Goal: Task Accomplishment & Management: Manage account settings

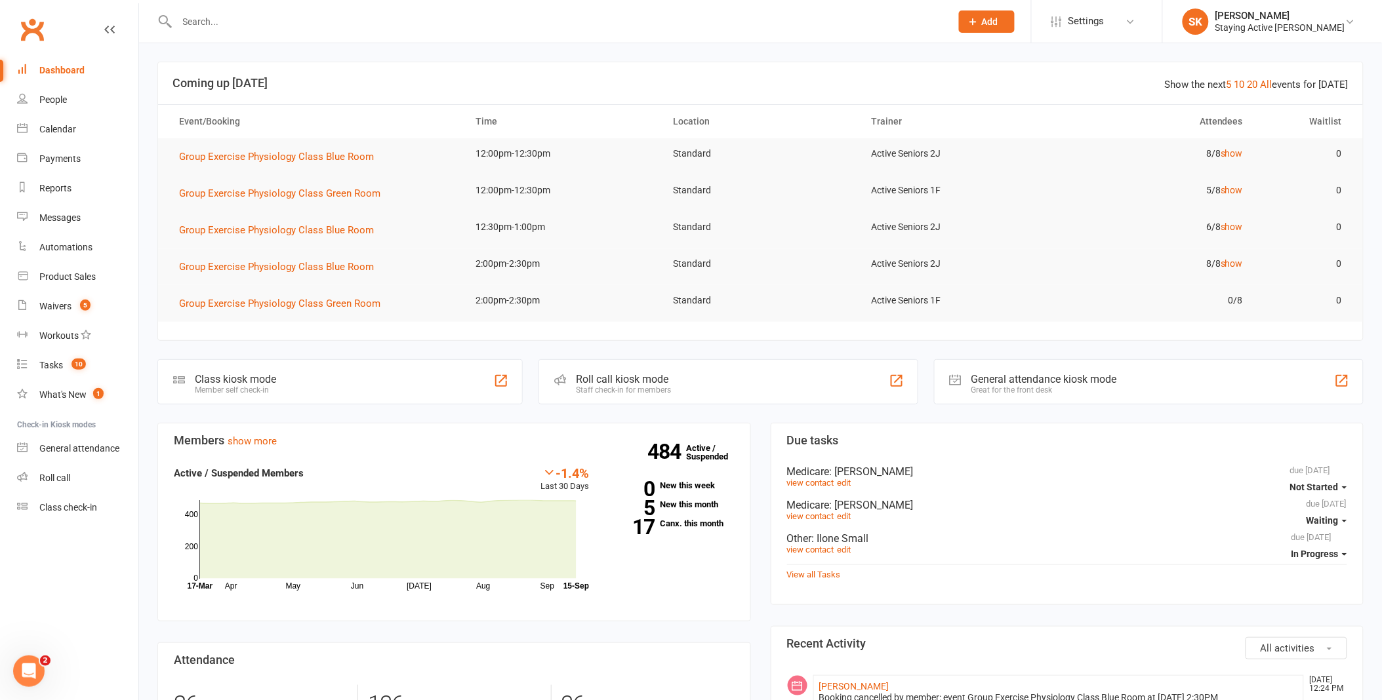
click at [554, 8] on div at bounding box center [549, 21] width 784 height 43
click at [83, 274] on div "Product Sales" at bounding box center [67, 276] width 56 height 10
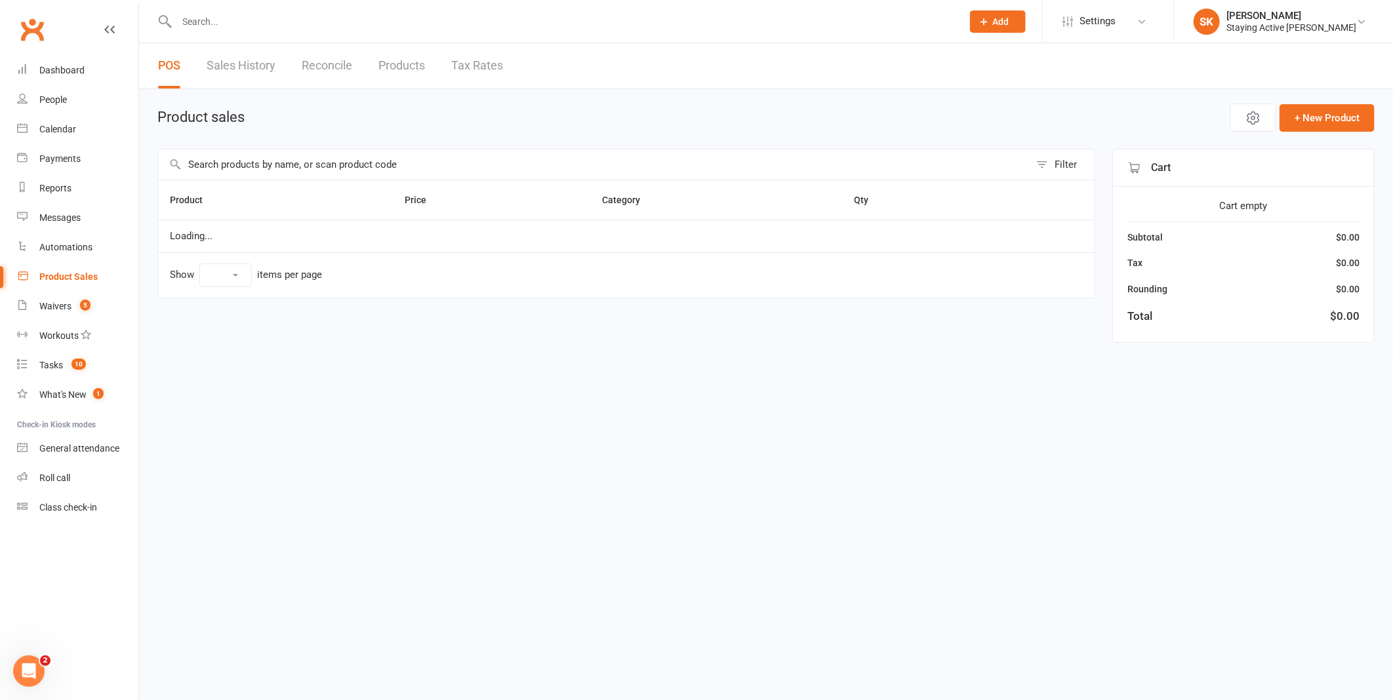
select select "100"
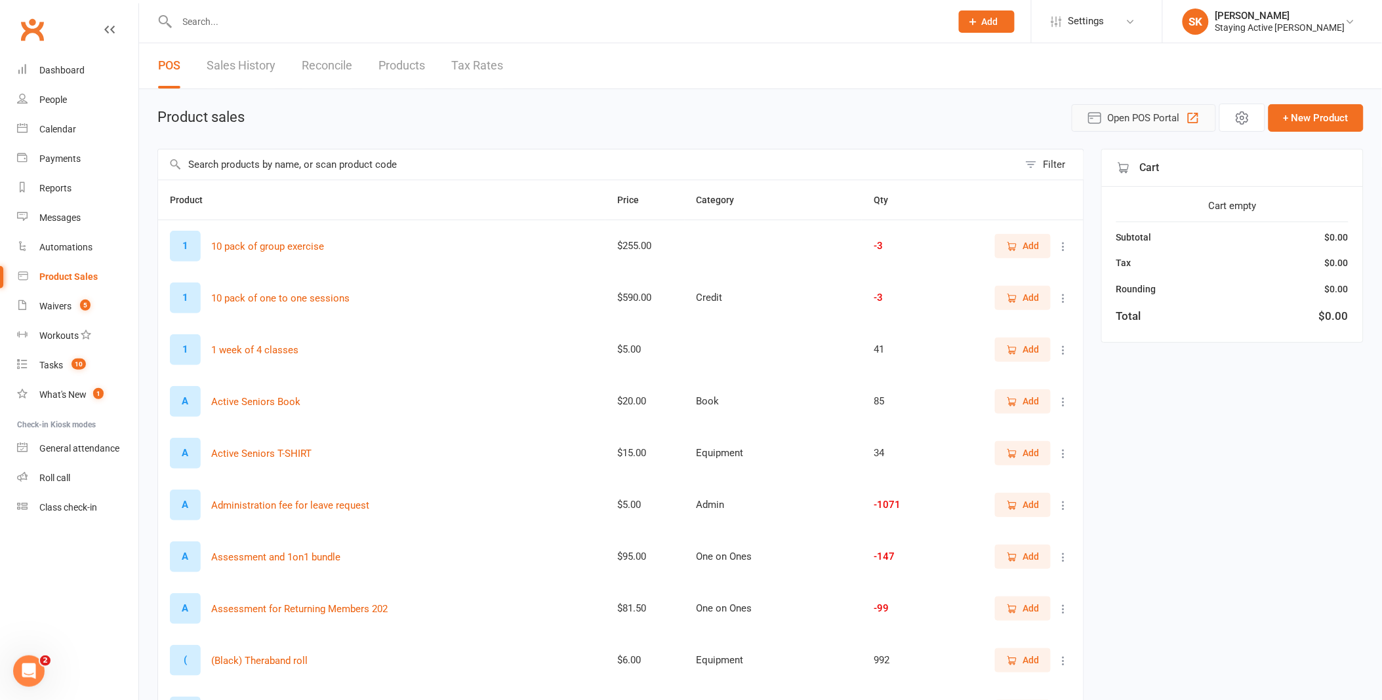
click at [1125, 110] on span "Open POS Portal" at bounding box center [1144, 118] width 72 height 16
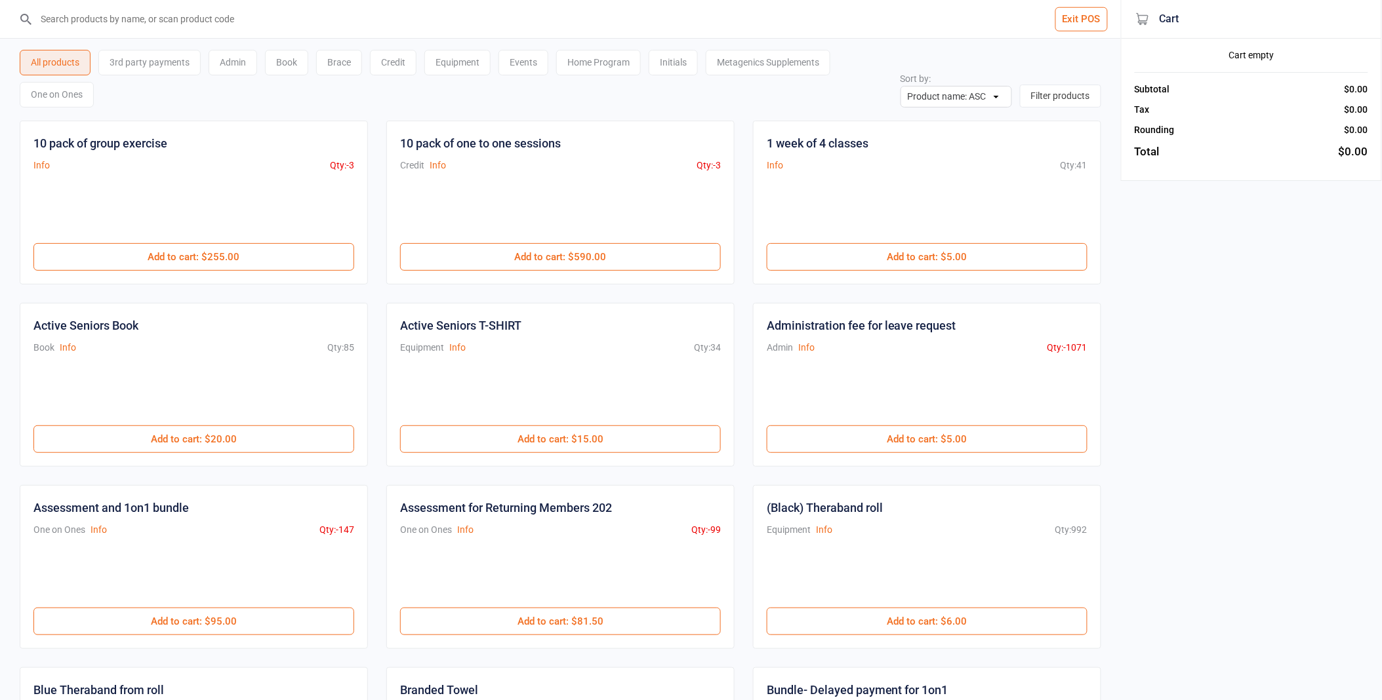
click at [62, 90] on div "One on Ones" at bounding box center [57, 95] width 74 height 26
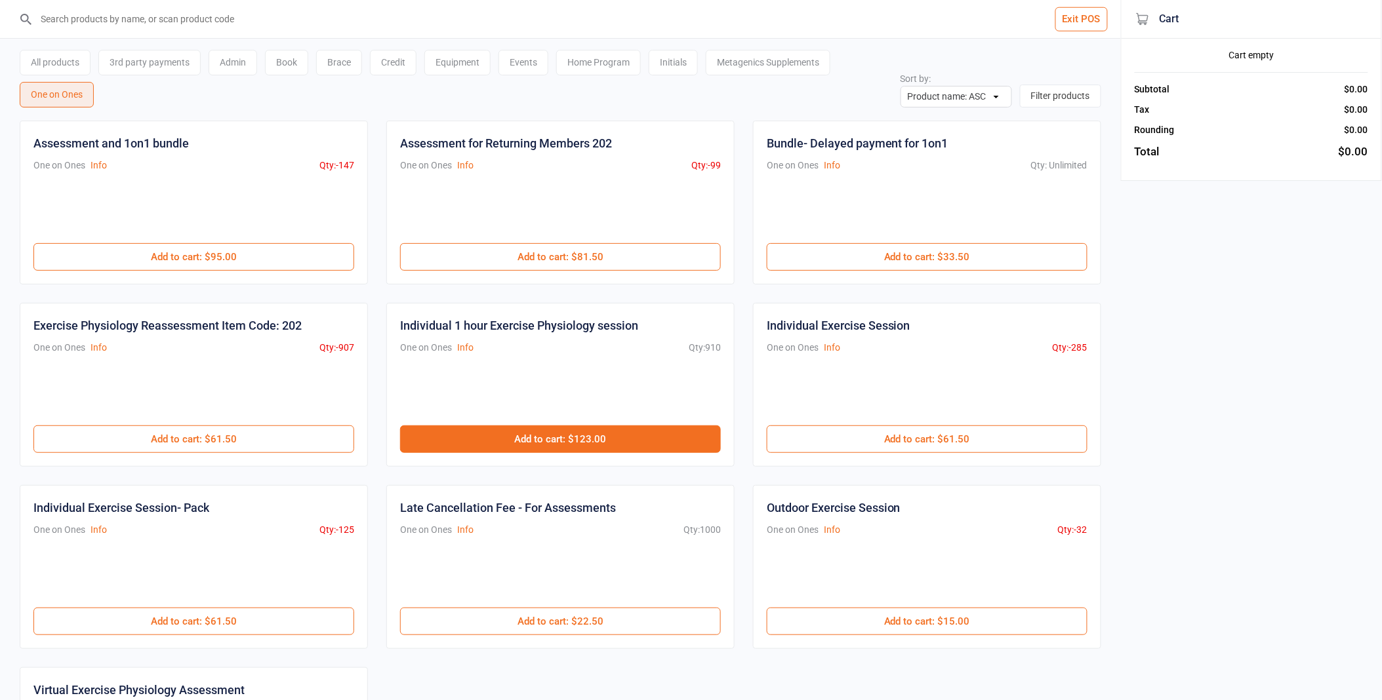
click at [657, 435] on button "Add to cart : $123.00" at bounding box center [560, 440] width 321 height 28
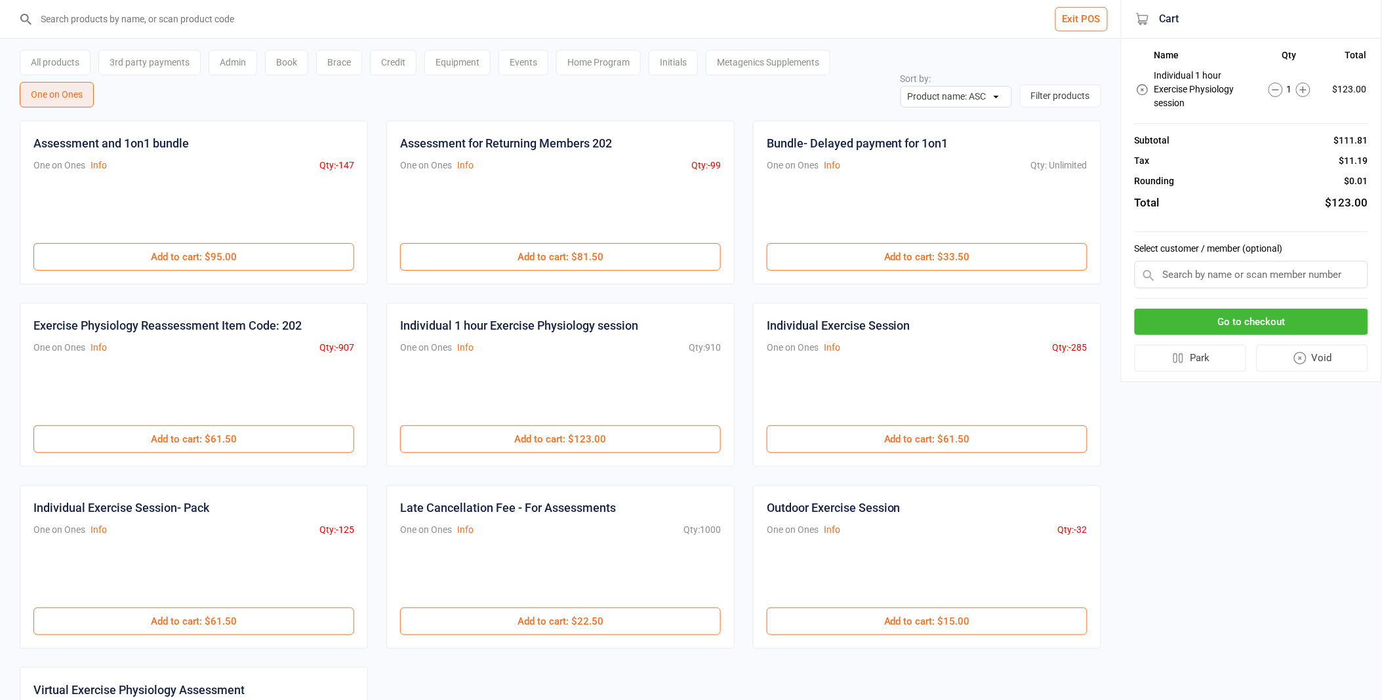
click at [1266, 274] on input "text" at bounding box center [1250, 275] width 233 height 28
click at [1305, 275] on input "text" at bounding box center [1250, 275] width 233 height 28
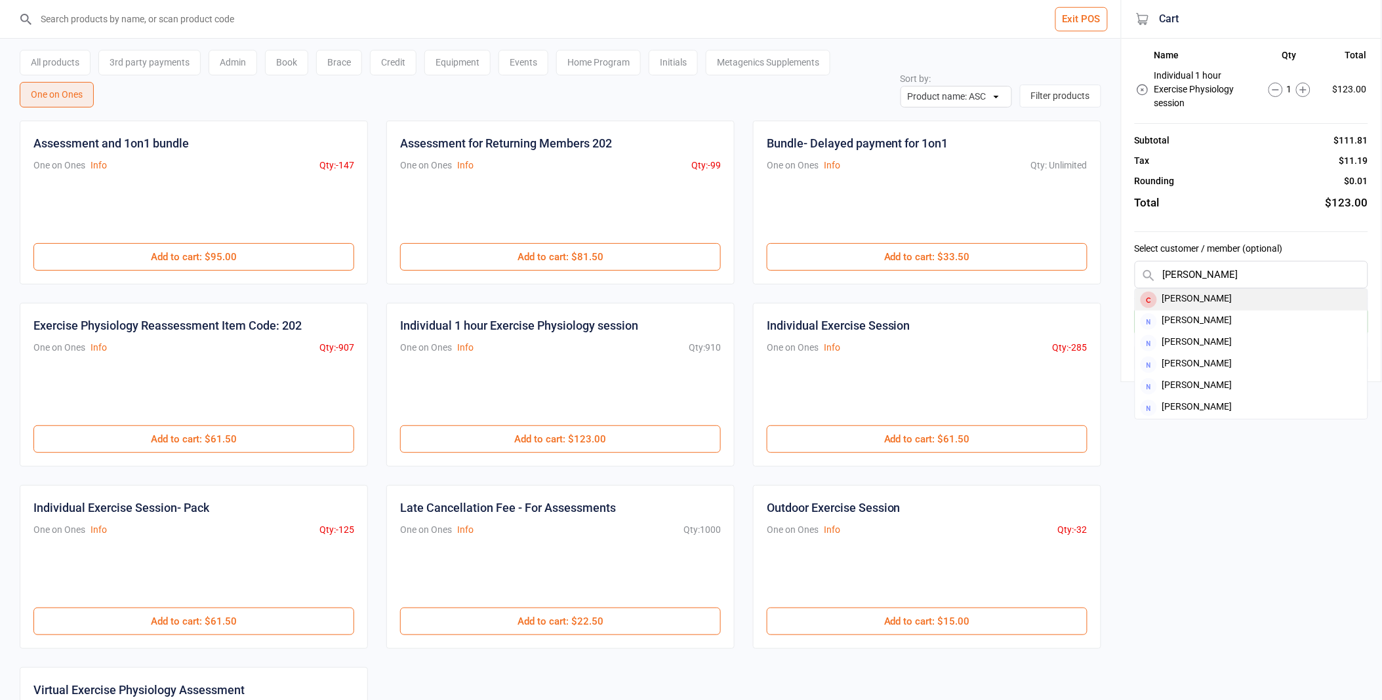
type input "harold sperl"
click at [1262, 299] on div "Harold Sperling" at bounding box center [1251, 300] width 232 height 22
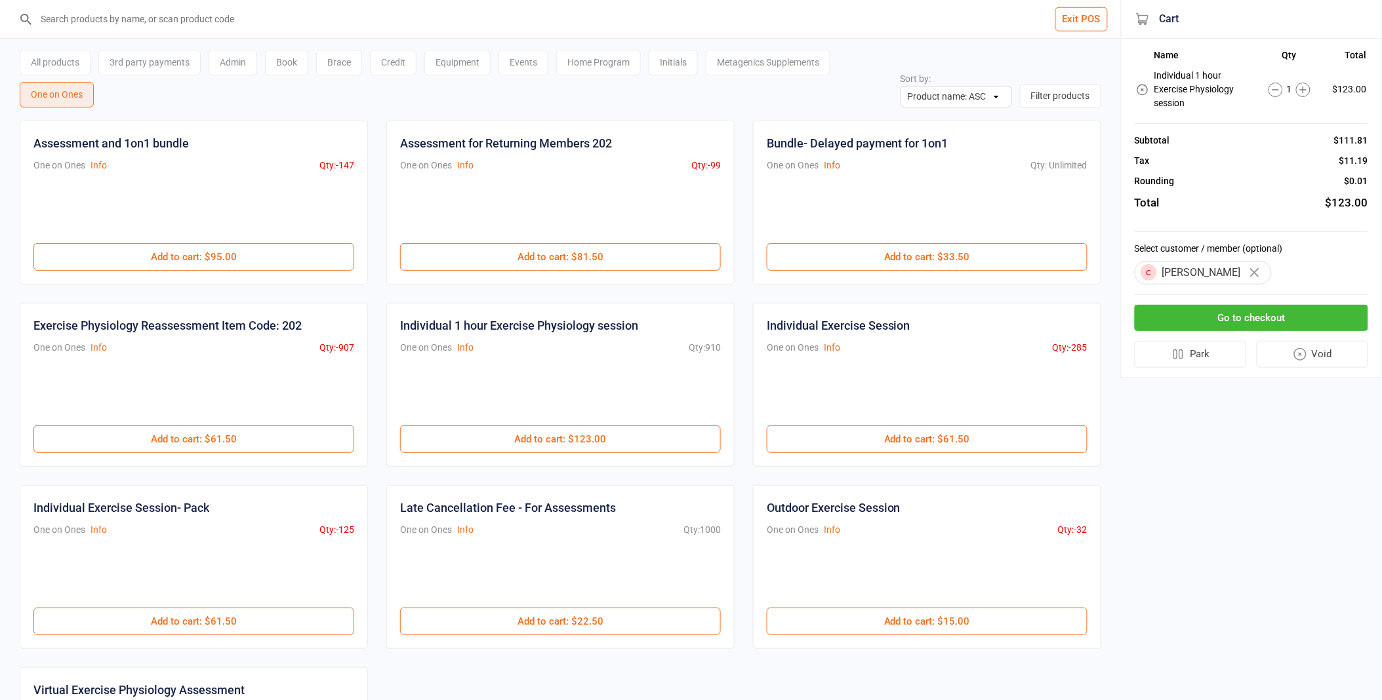
click at [1333, 317] on button "Go to checkout" at bounding box center [1250, 318] width 233 height 27
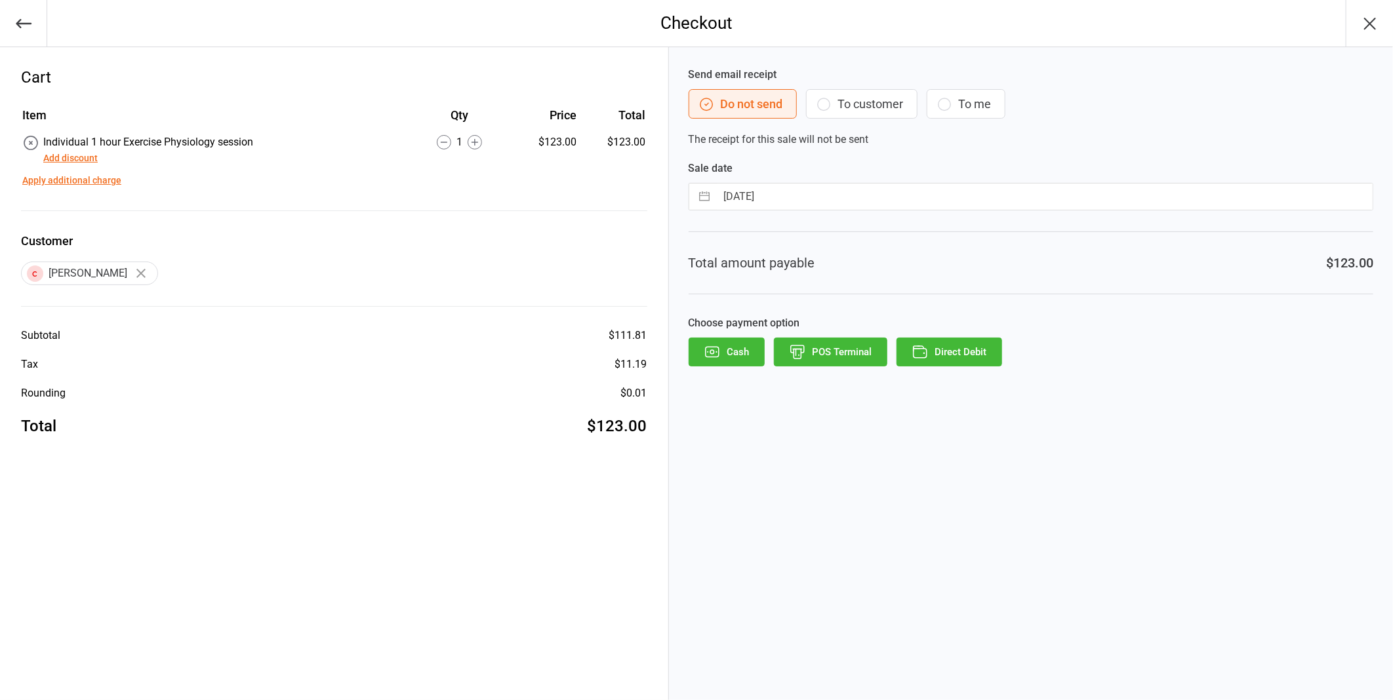
click at [952, 344] on button "Direct Debit" at bounding box center [949, 352] width 106 height 29
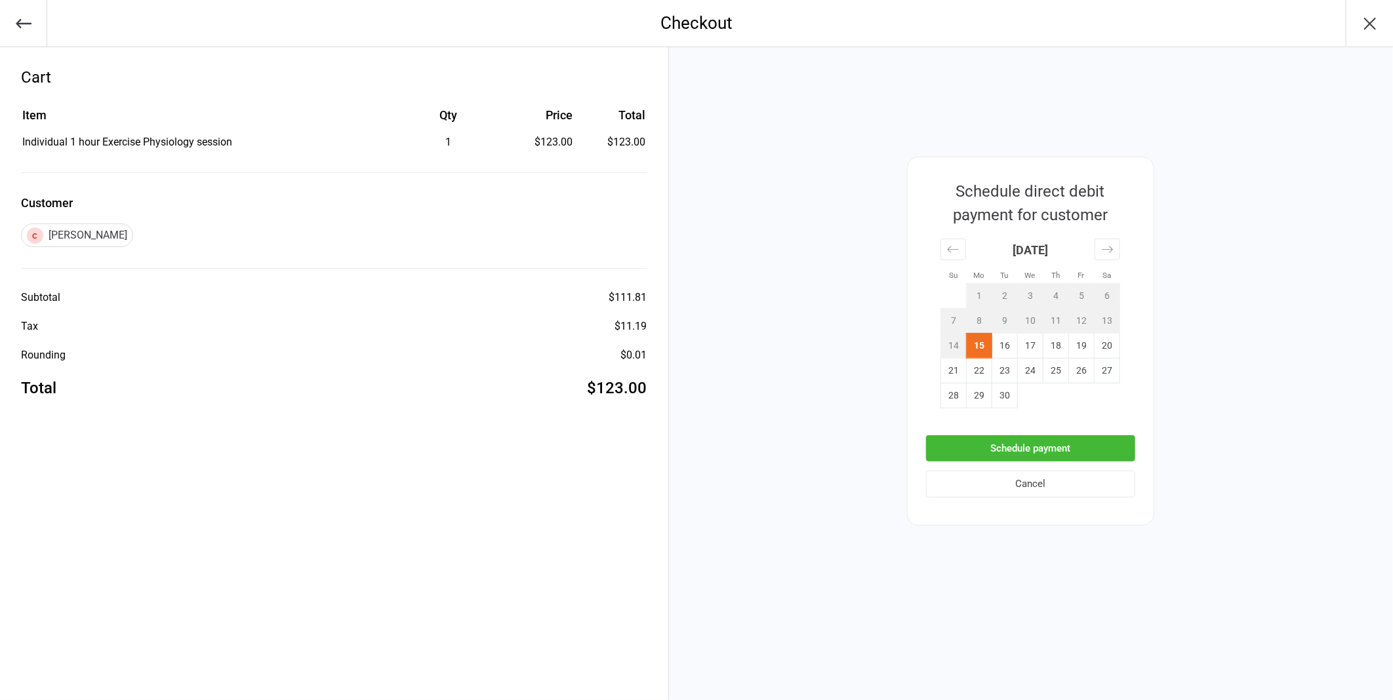
click at [1099, 444] on button "Schedule payment" at bounding box center [1030, 448] width 209 height 27
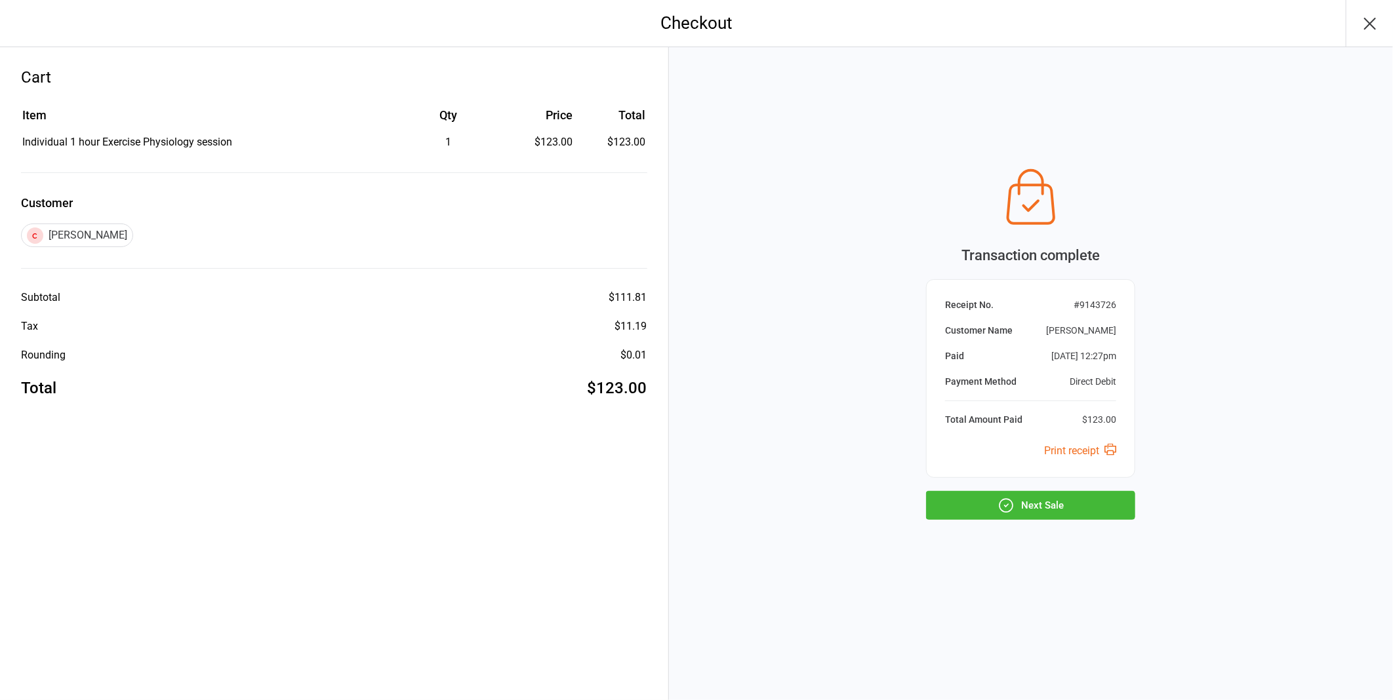
click at [1070, 507] on button "Next Sale" at bounding box center [1030, 505] width 209 height 29
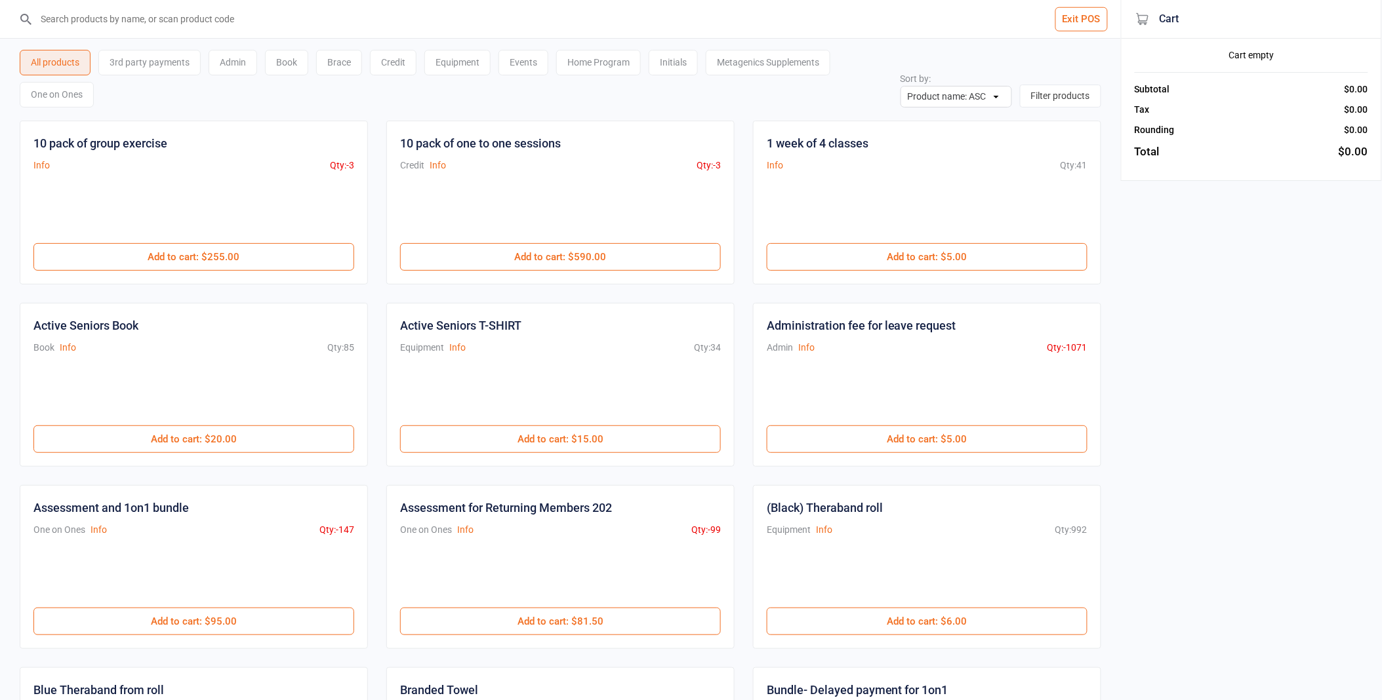
click at [1082, 21] on button "Exit POS" at bounding box center [1081, 19] width 52 height 24
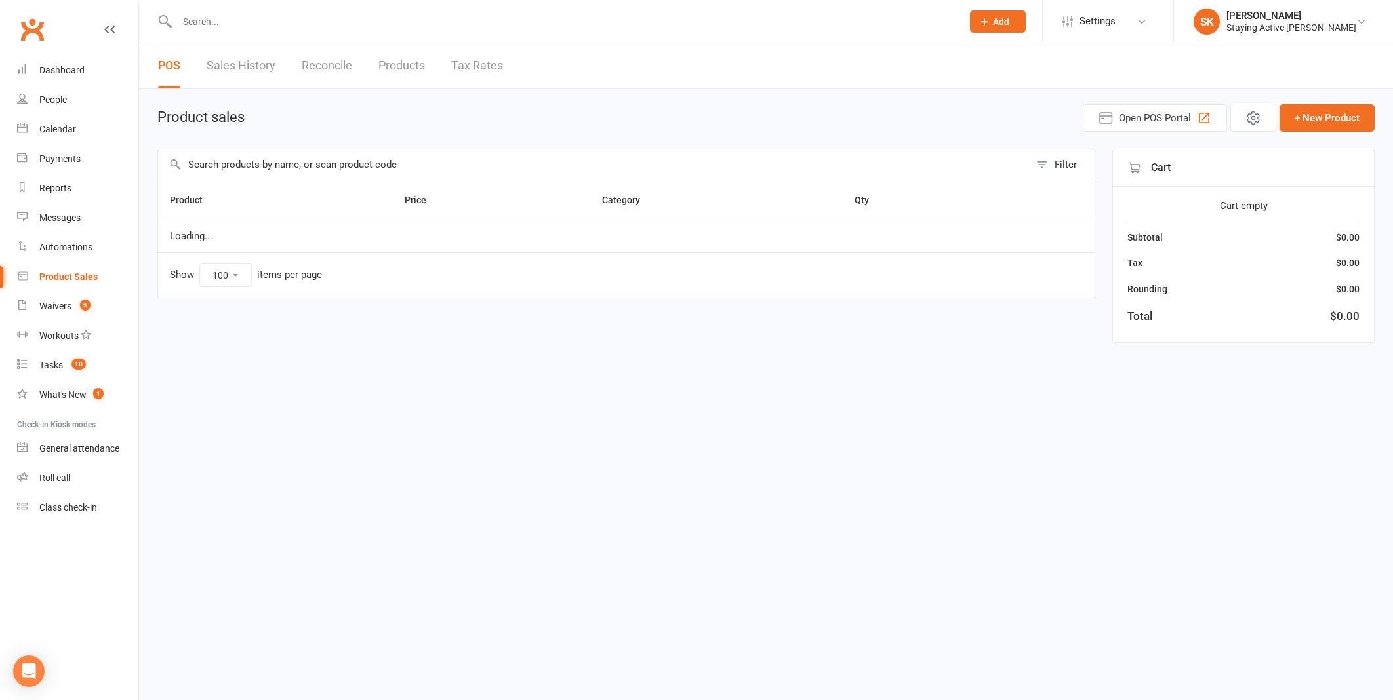
select select "100"
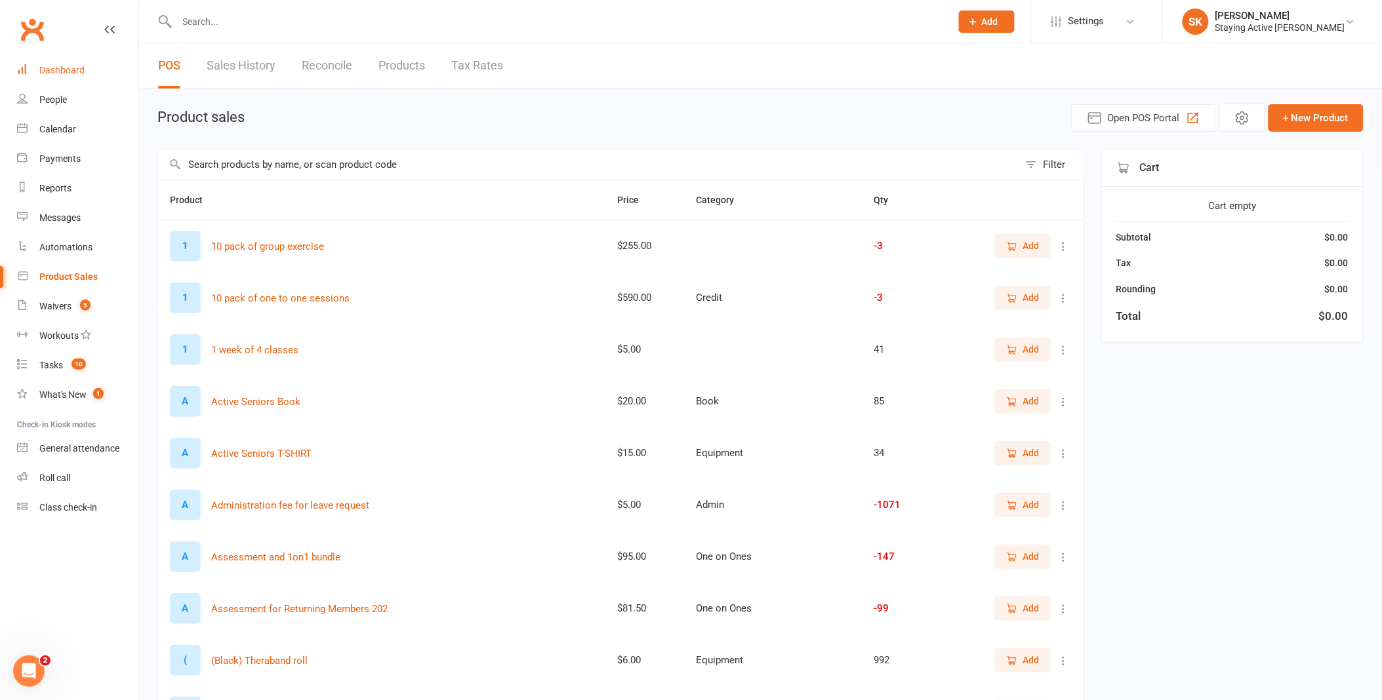
click at [54, 63] on link "Dashboard" at bounding box center [77, 71] width 121 height 30
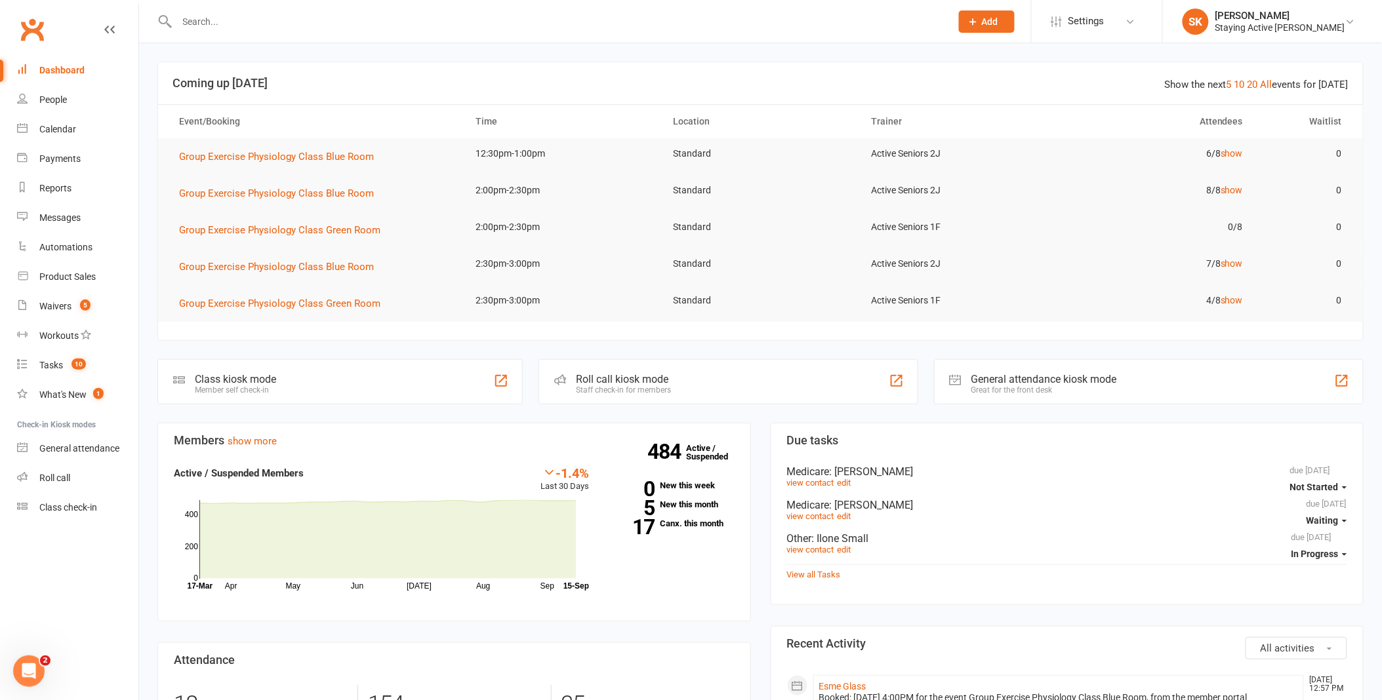
click at [728, 382] on div "Roll call kiosk mode Staff check-in for members" at bounding box center [727, 381] width 379 height 45
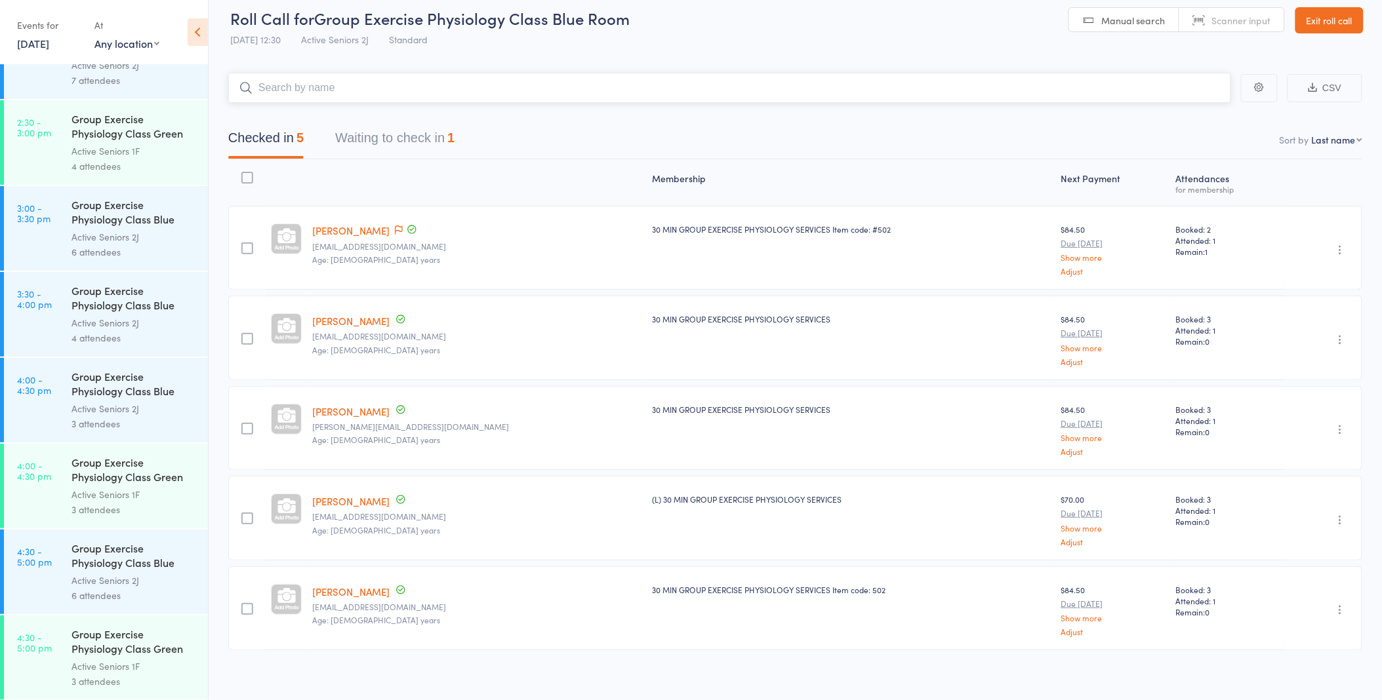
scroll to position [18, 0]
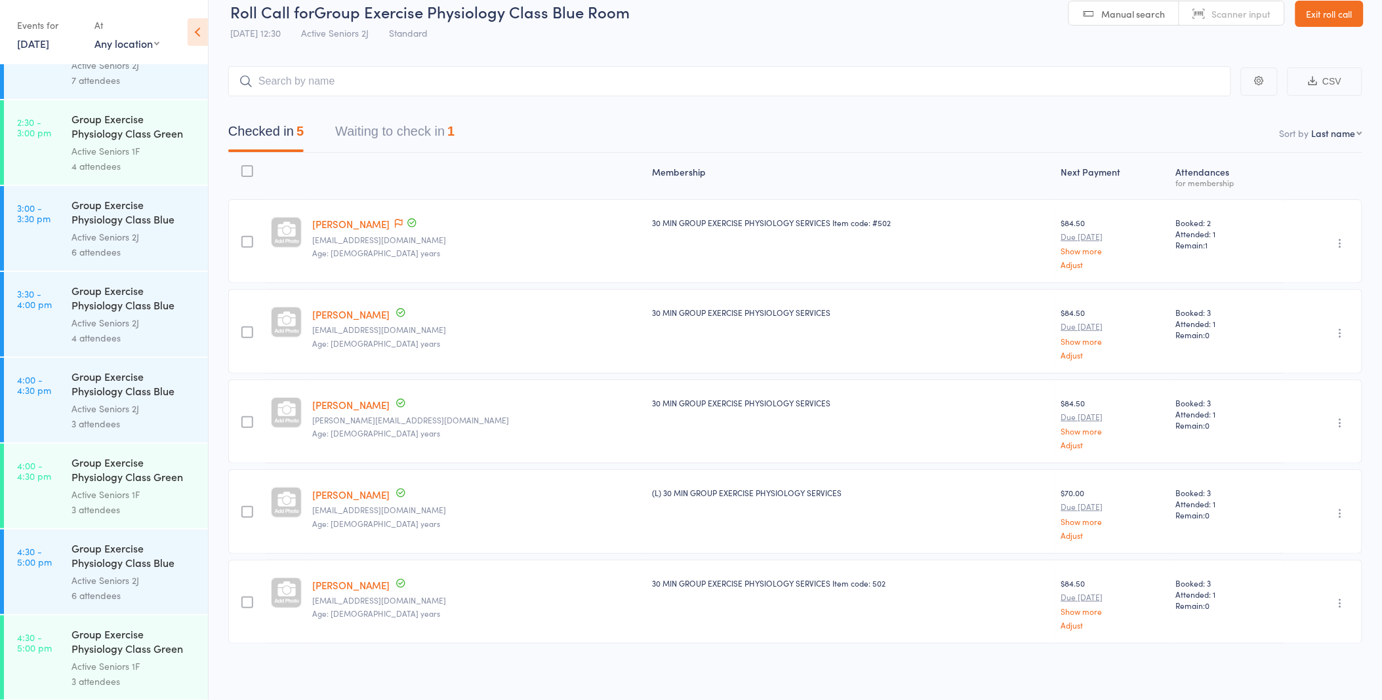
click at [83, 460] on div "Group Exercise Physiology Class Green Room" at bounding box center [133, 471] width 125 height 32
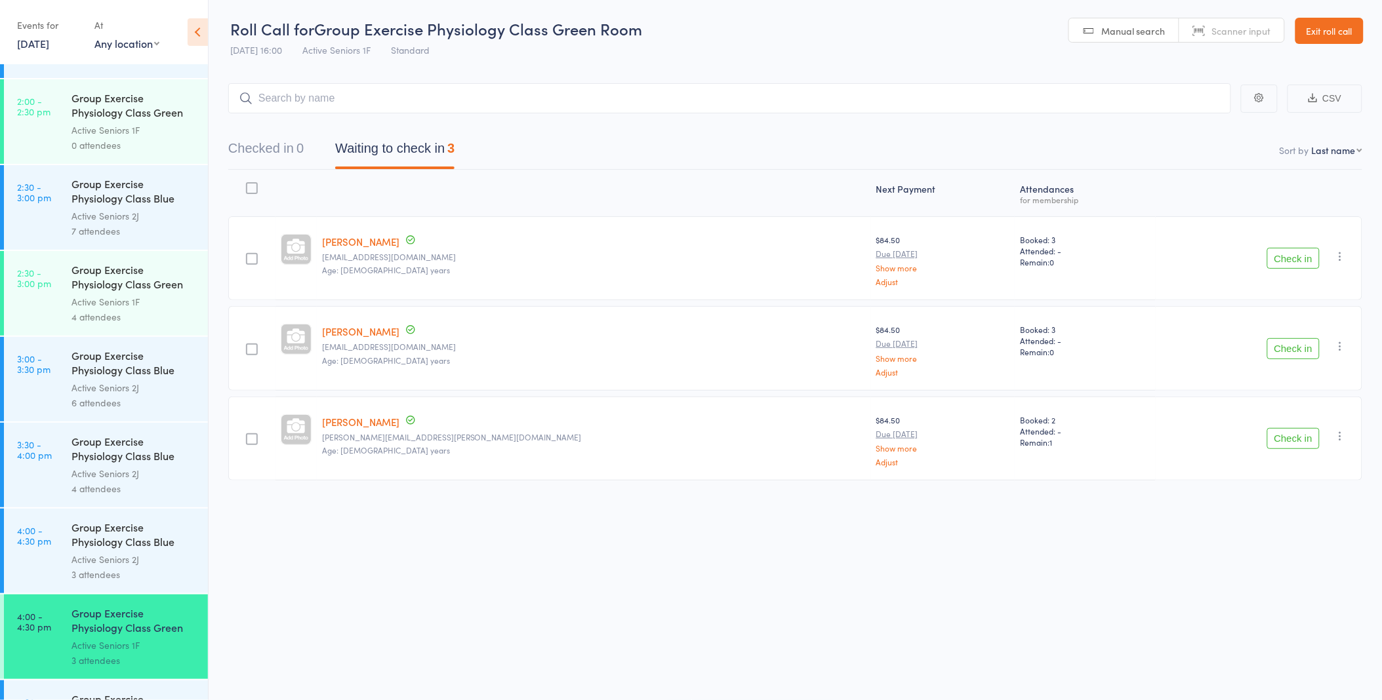
scroll to position [2369, 0]
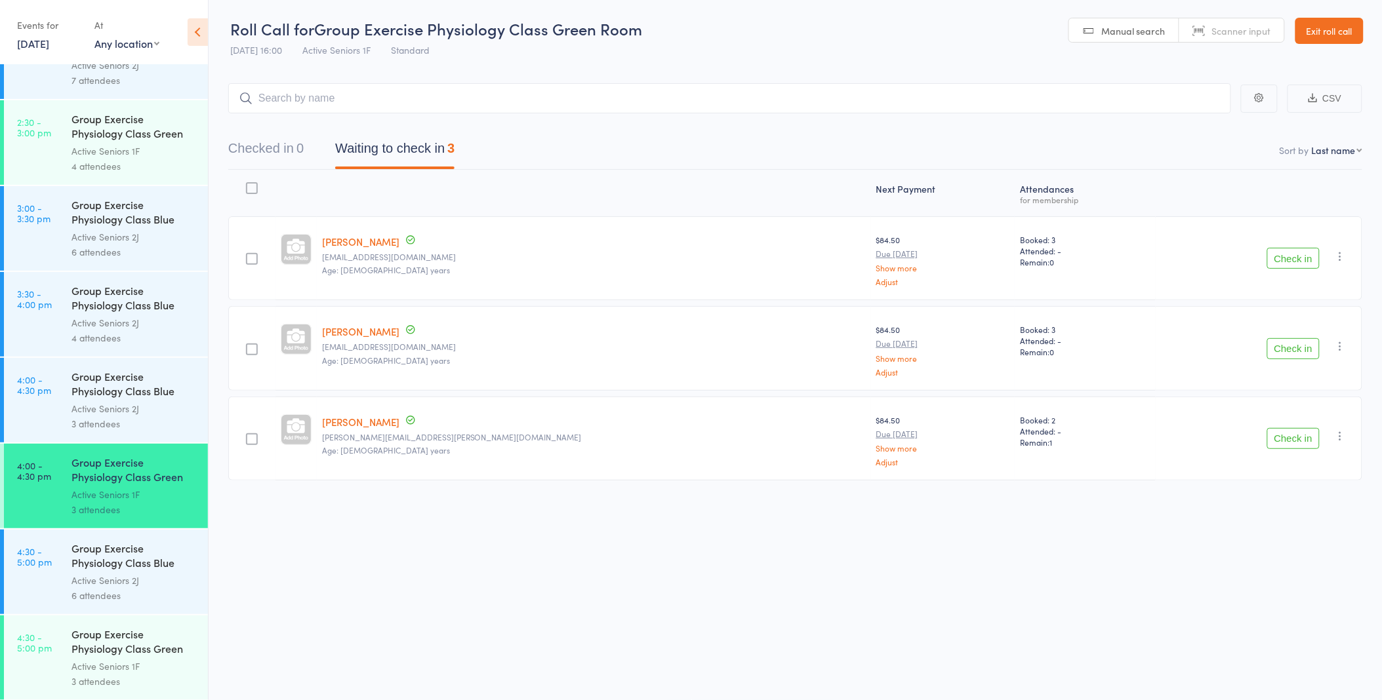
click at [1341, 30] on link "Exit roll call" at bounding box center [1329, 31] width 68 height 26
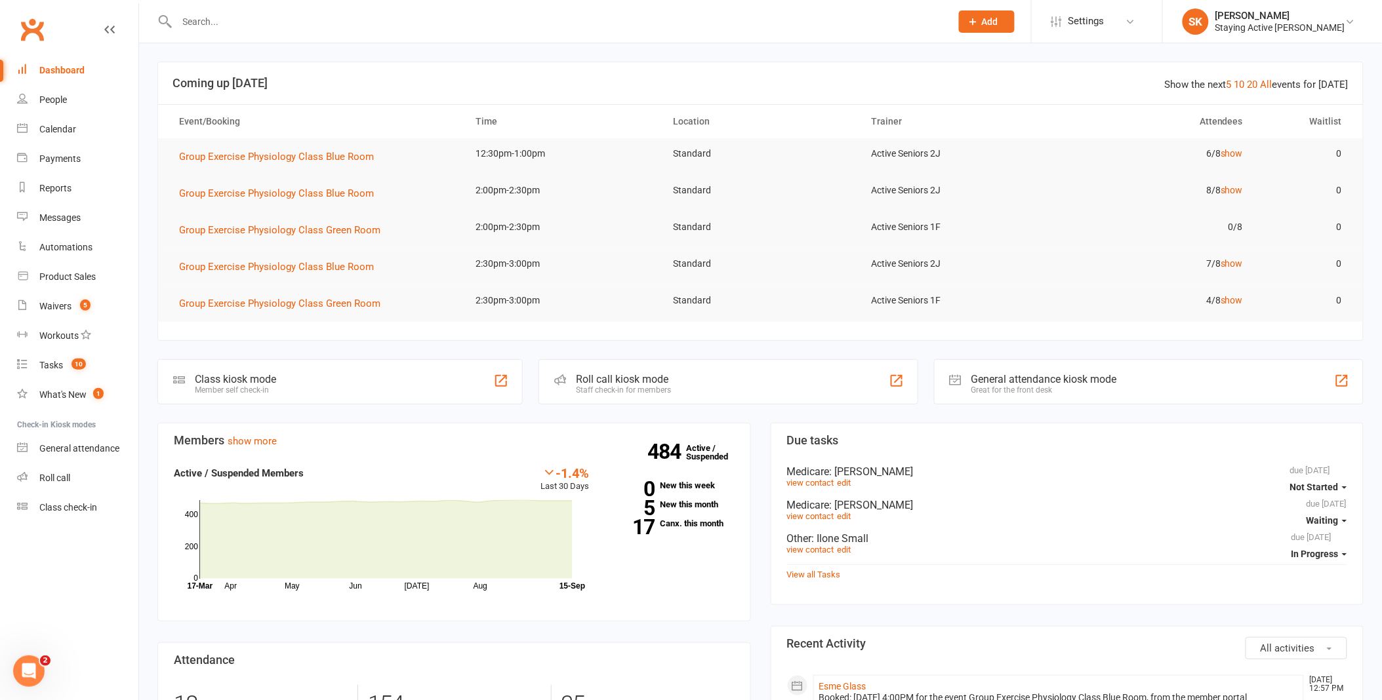
click at [706, 368] on div "Roll call kiosk mode Staff check-in for members" at bounding box center [727, 381] width 379 height 45
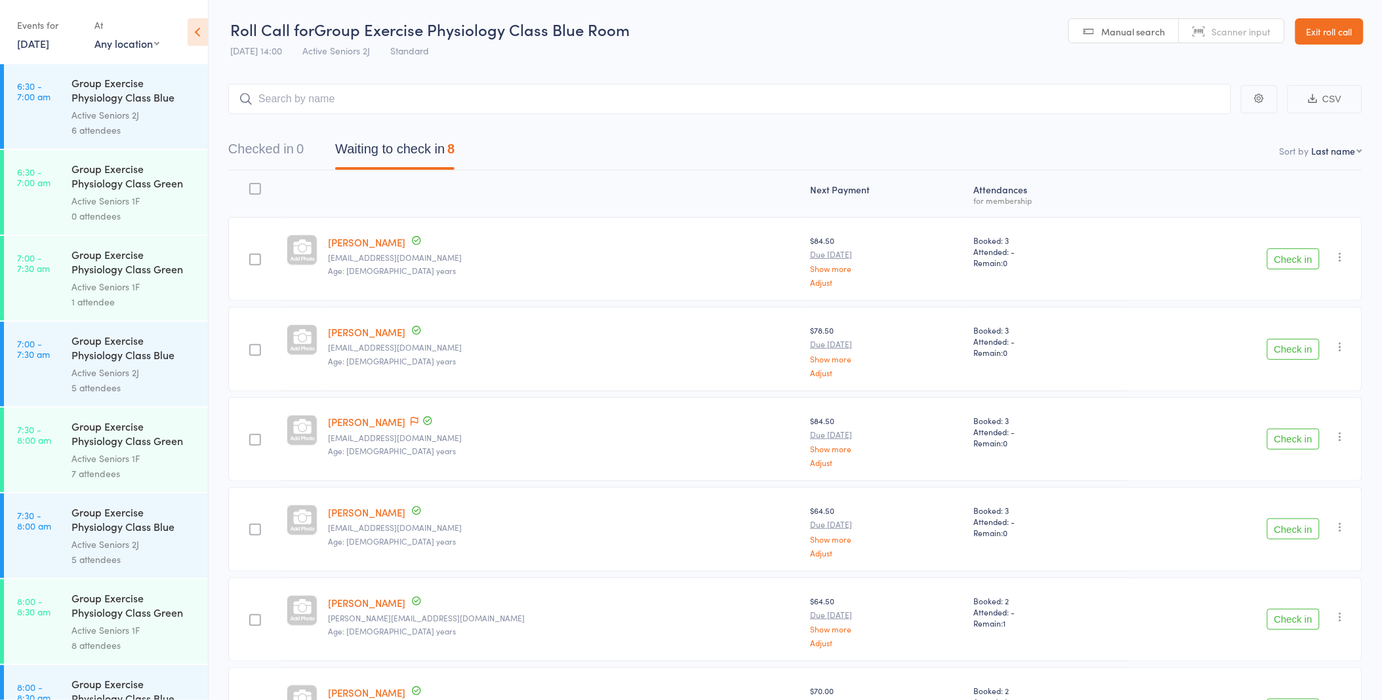
click at [49, 42] on link "15 Sep, 2025" at bounding box center [33, 43] width 32 height 14
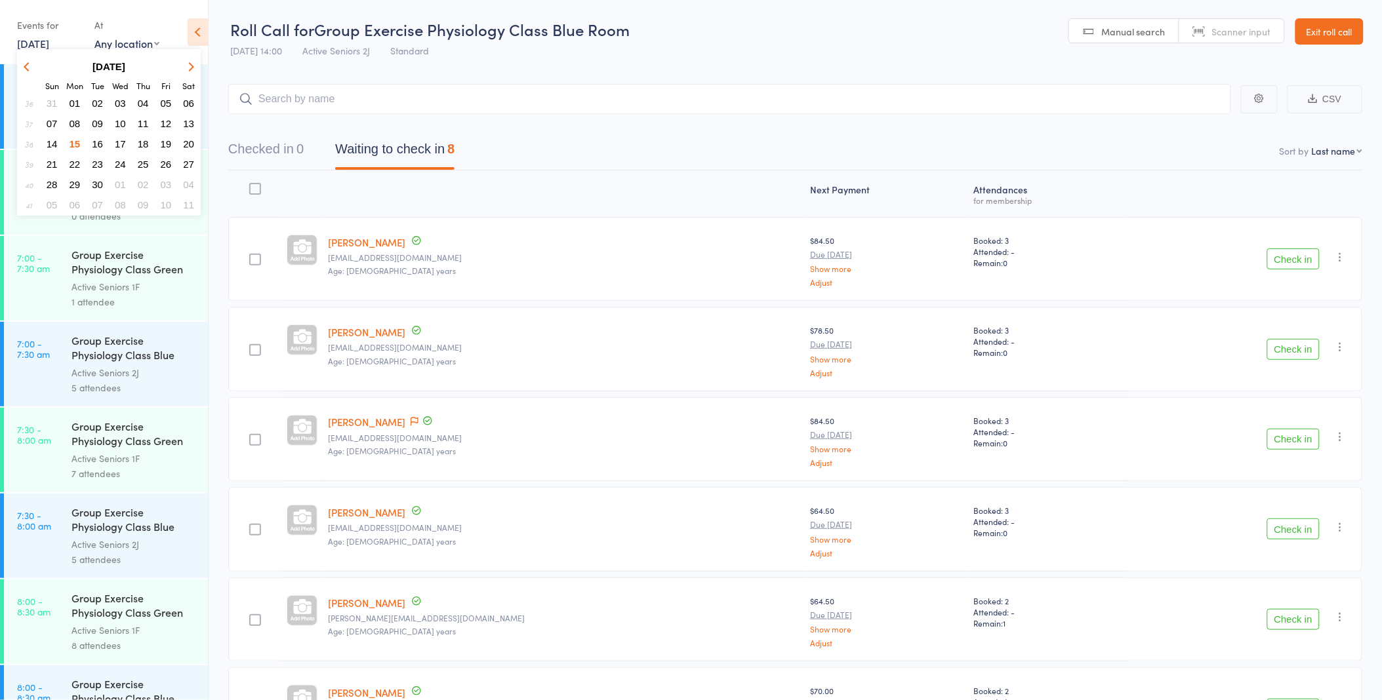
click at [49, 41] on link "15 Sep, 2025" at bounding box center [33, 43] width 32 height 14
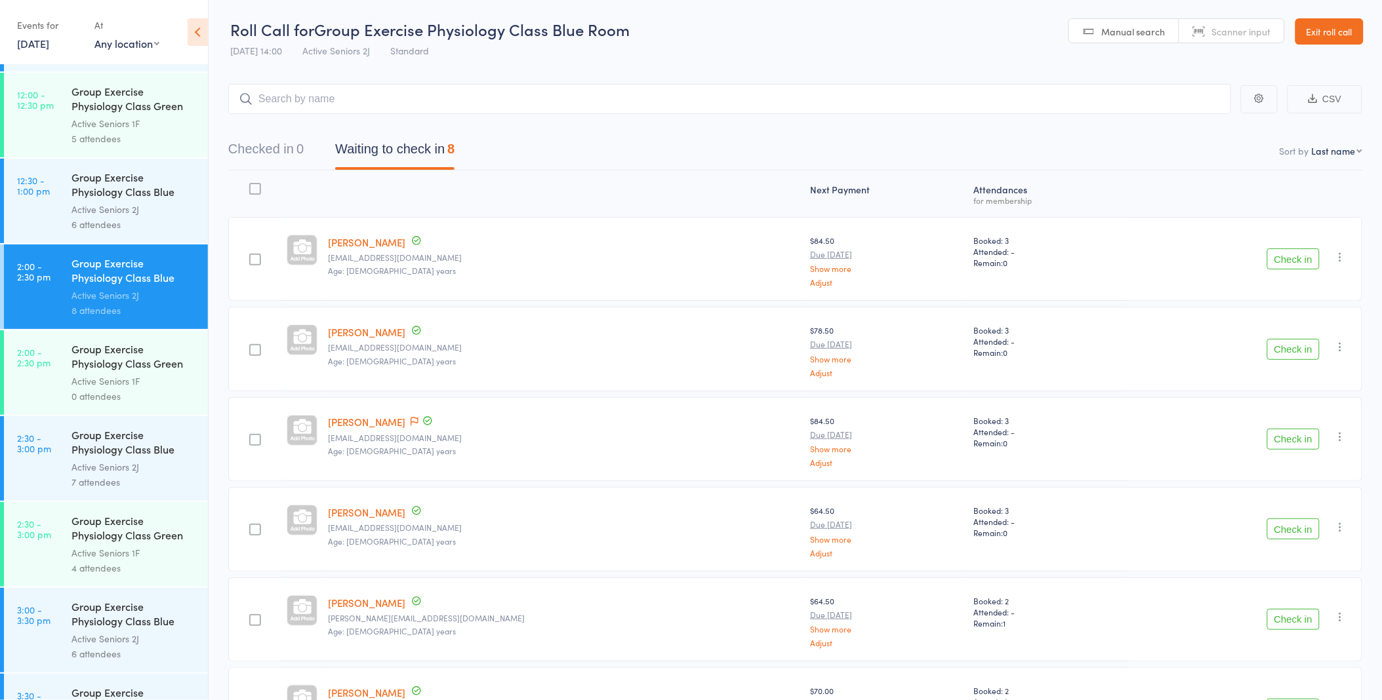
scroll to position [2369, 0]
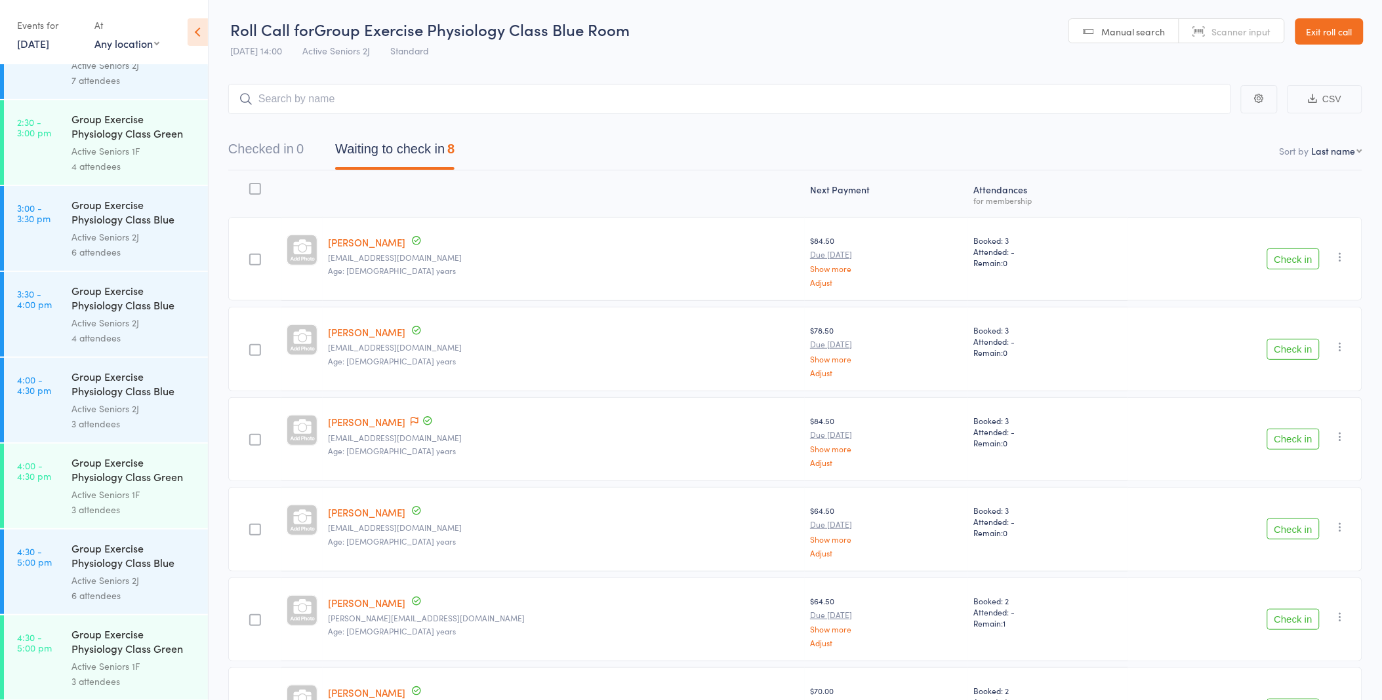
click at [77, 492] on div "Active Seniors 1F" at bounding box center [133, 494] width 125 height 15
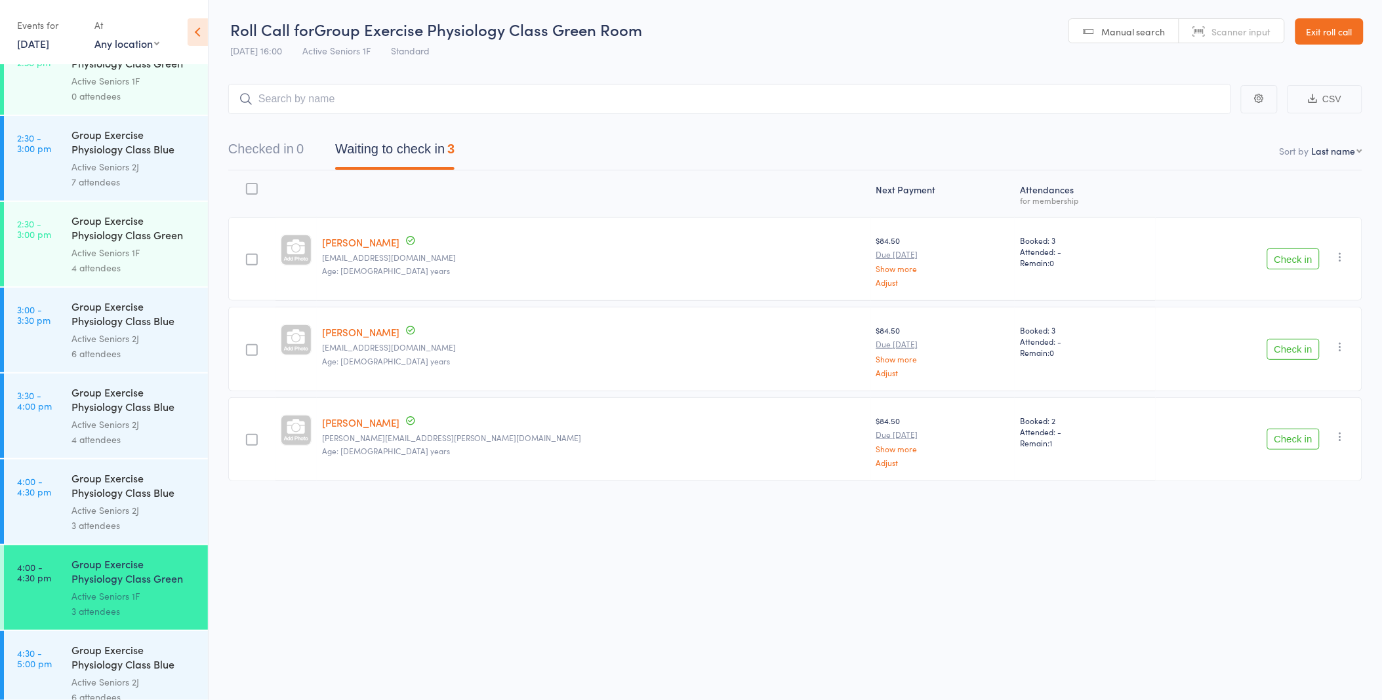
scroll to position [2369, 0]
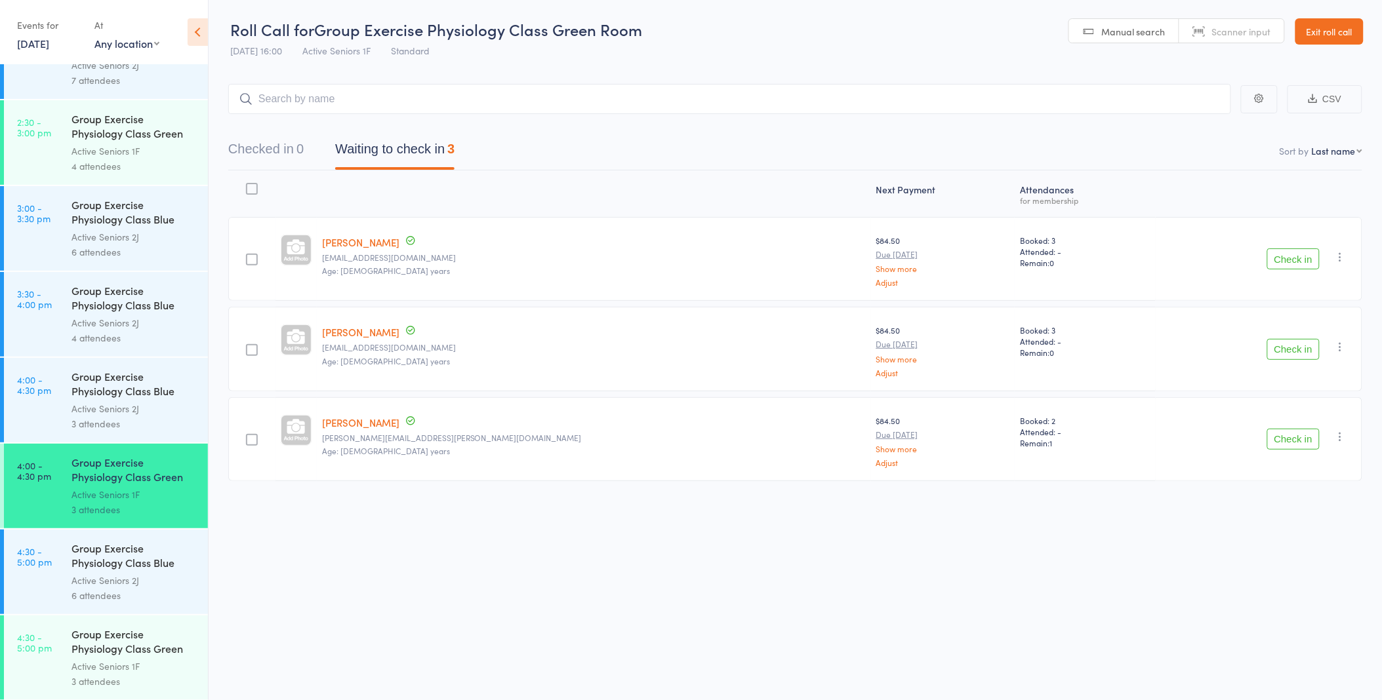
click at [94, 408] on div "Active Seniors 2J" at bounding box center [133, 408] width 125 height 15
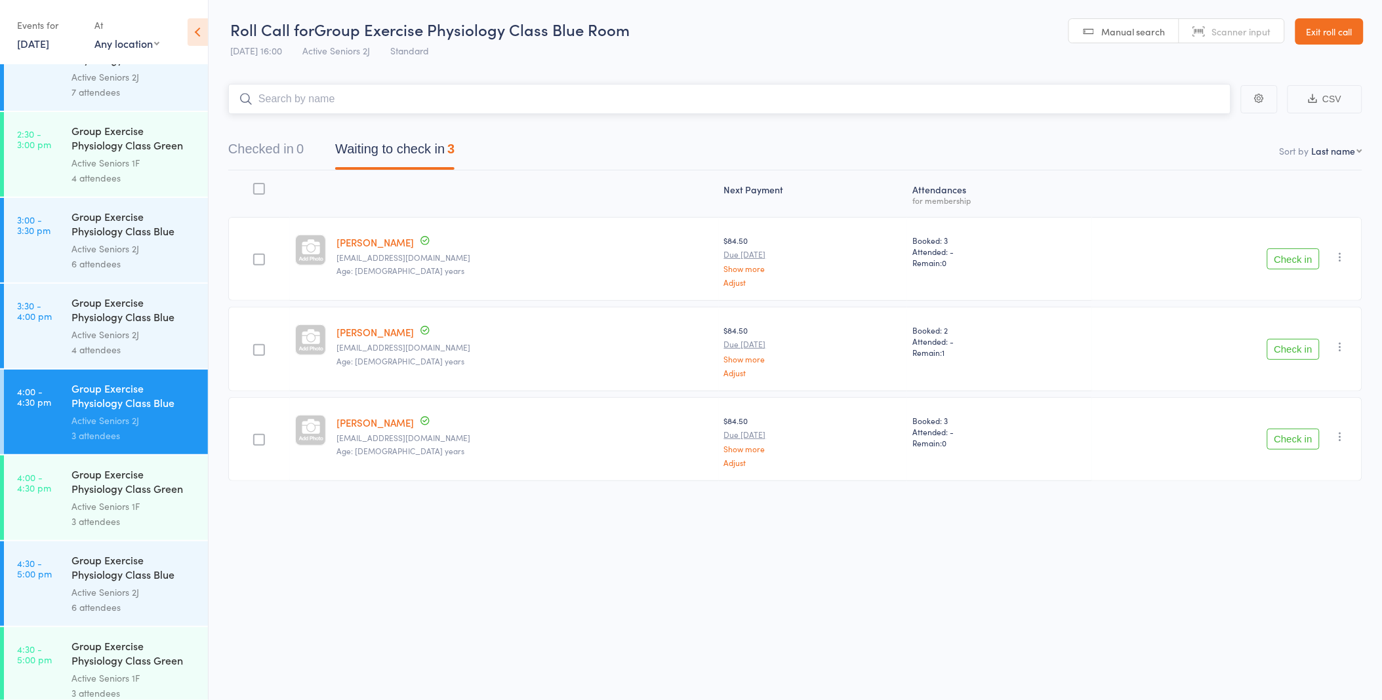
scroll to position [2369, 0]
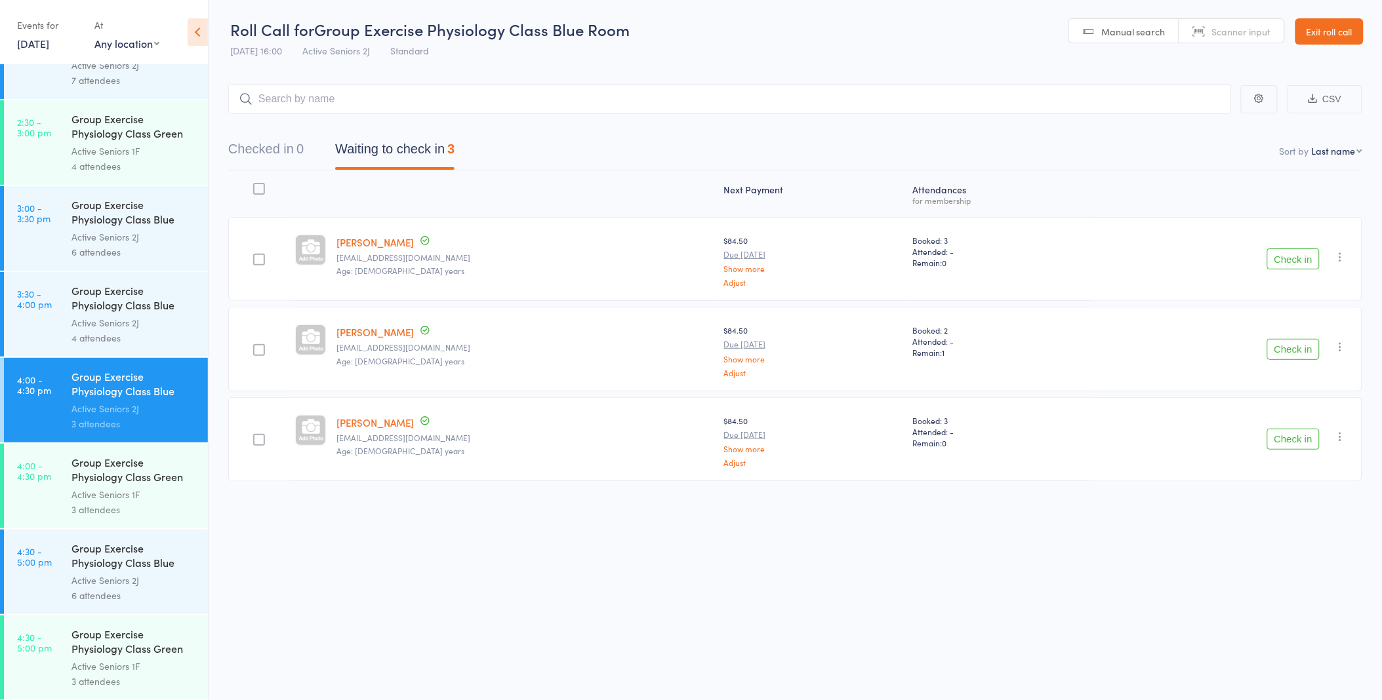
click at [138, 491] on div "Active Seniors 1F" at bounding box center [133, 494] width 125 height 15
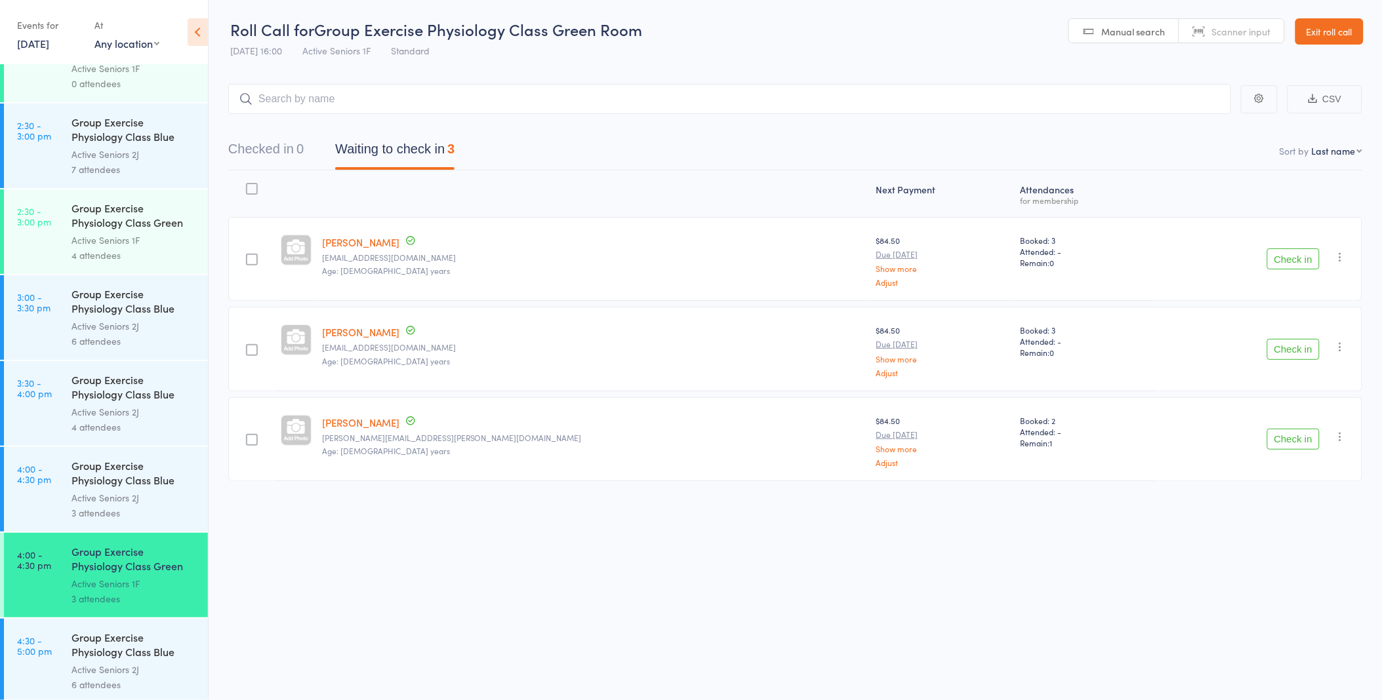
scroll to position [2369, 0]
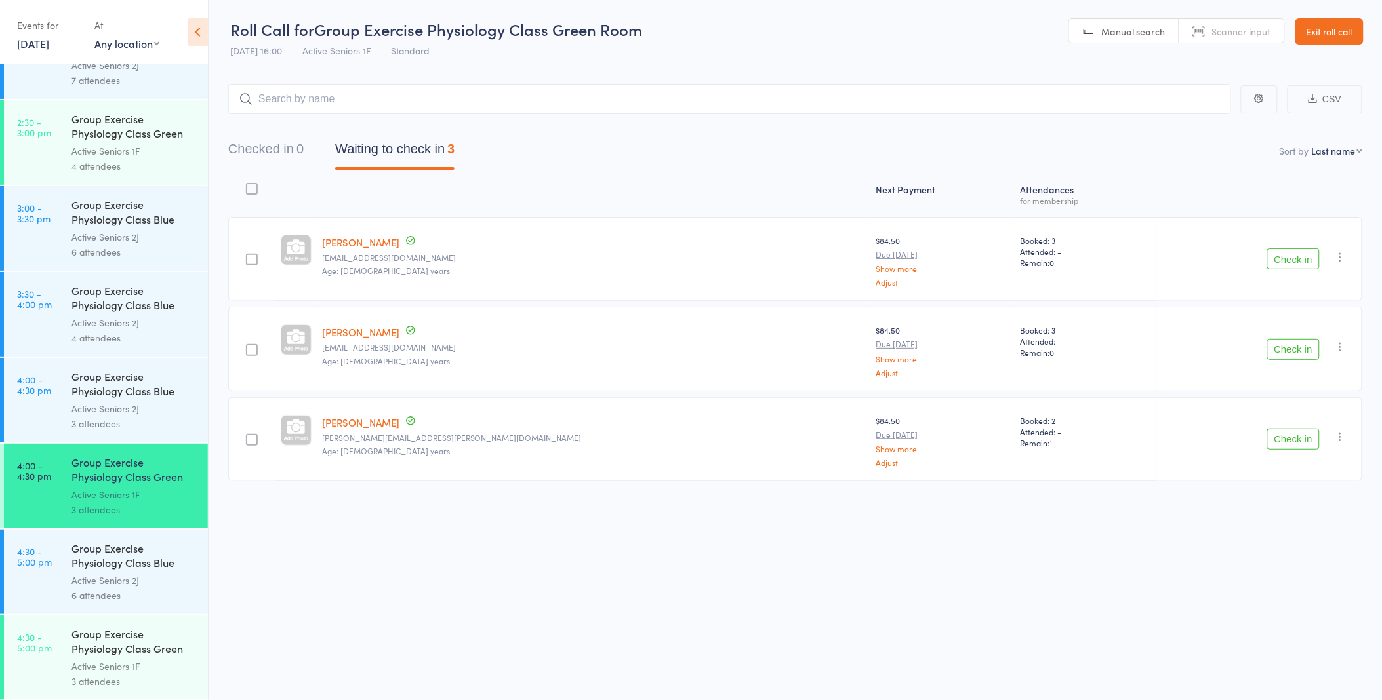
click at [105, 424] on div "3 attendees" at bounding box center [133, 423] width 125 height 15
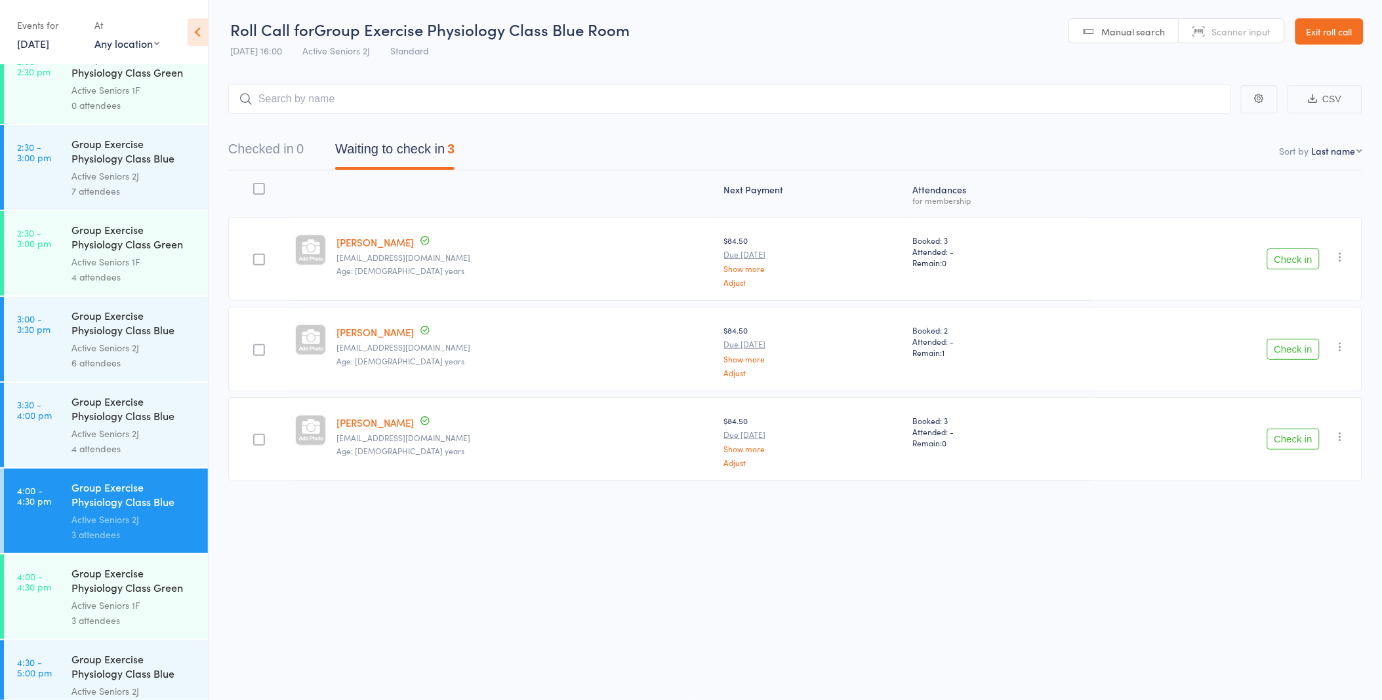
scroll to position [2369, 0]
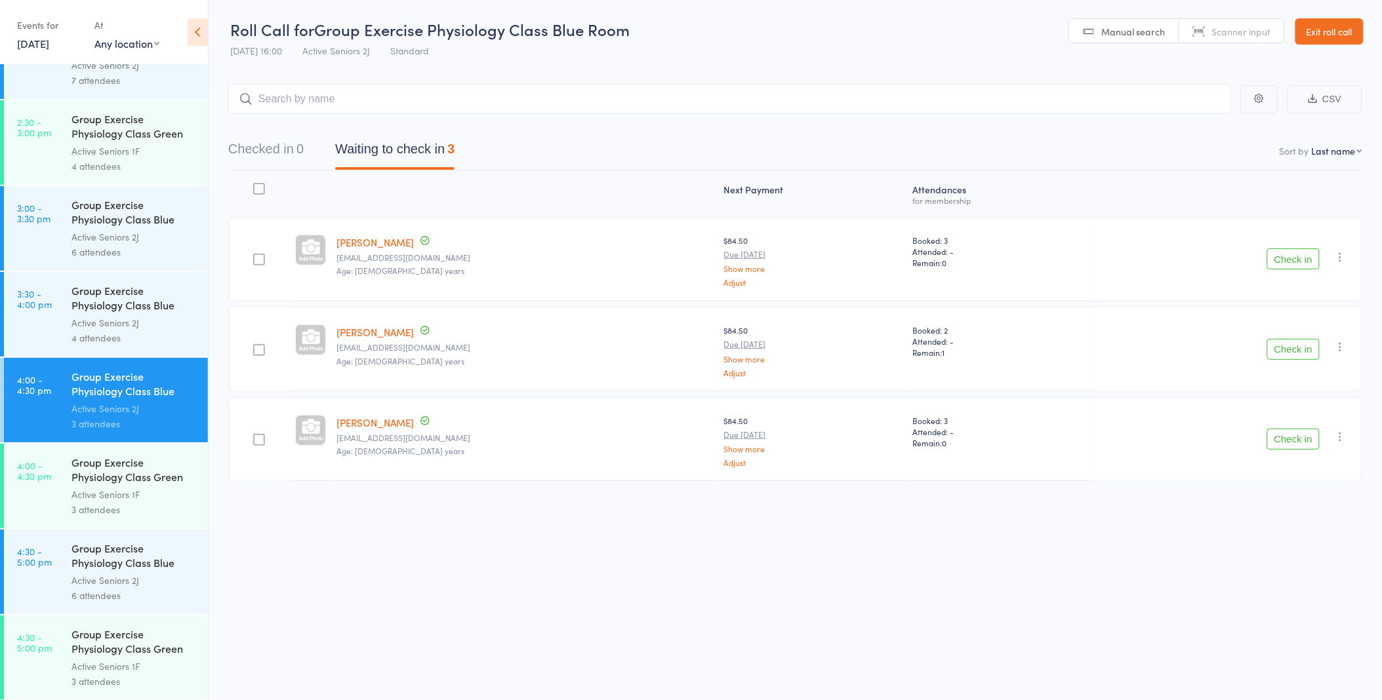
click at [102, 247] on div "6 attendees" at bounding box center [133, 252] width 125 height 15
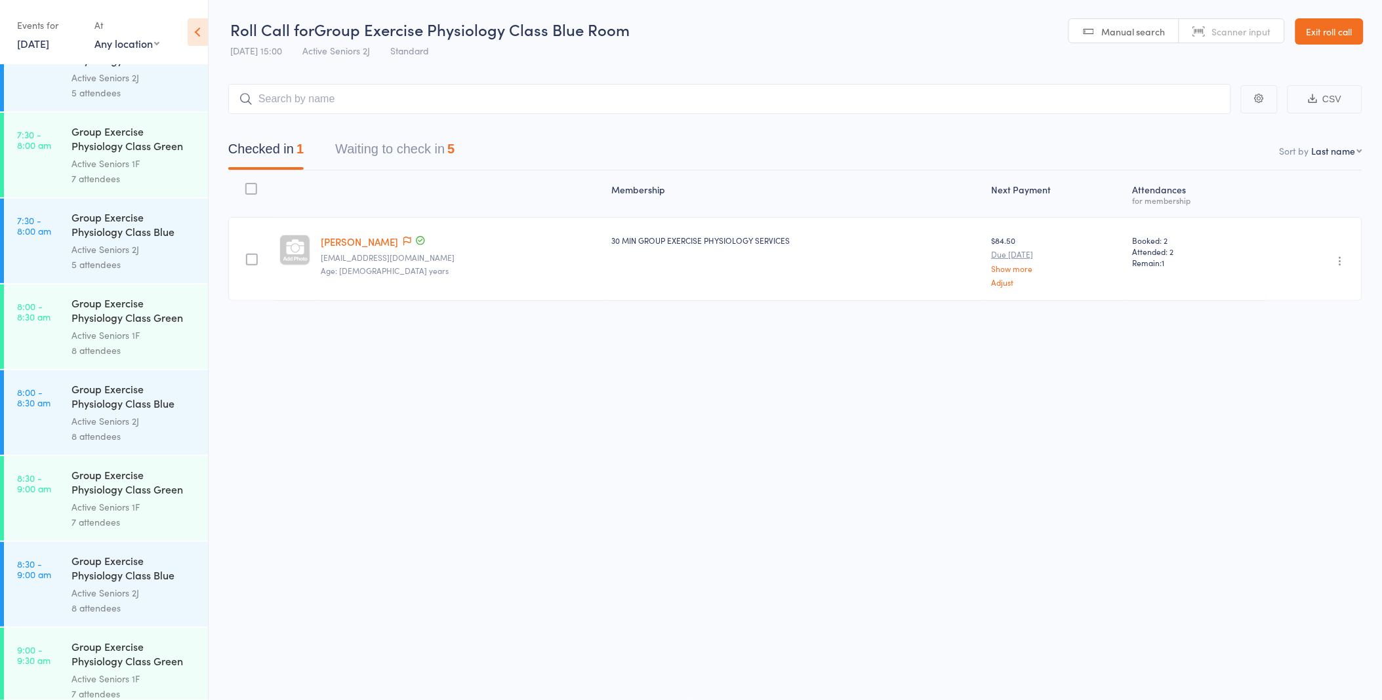
scroll to position [364, 0]
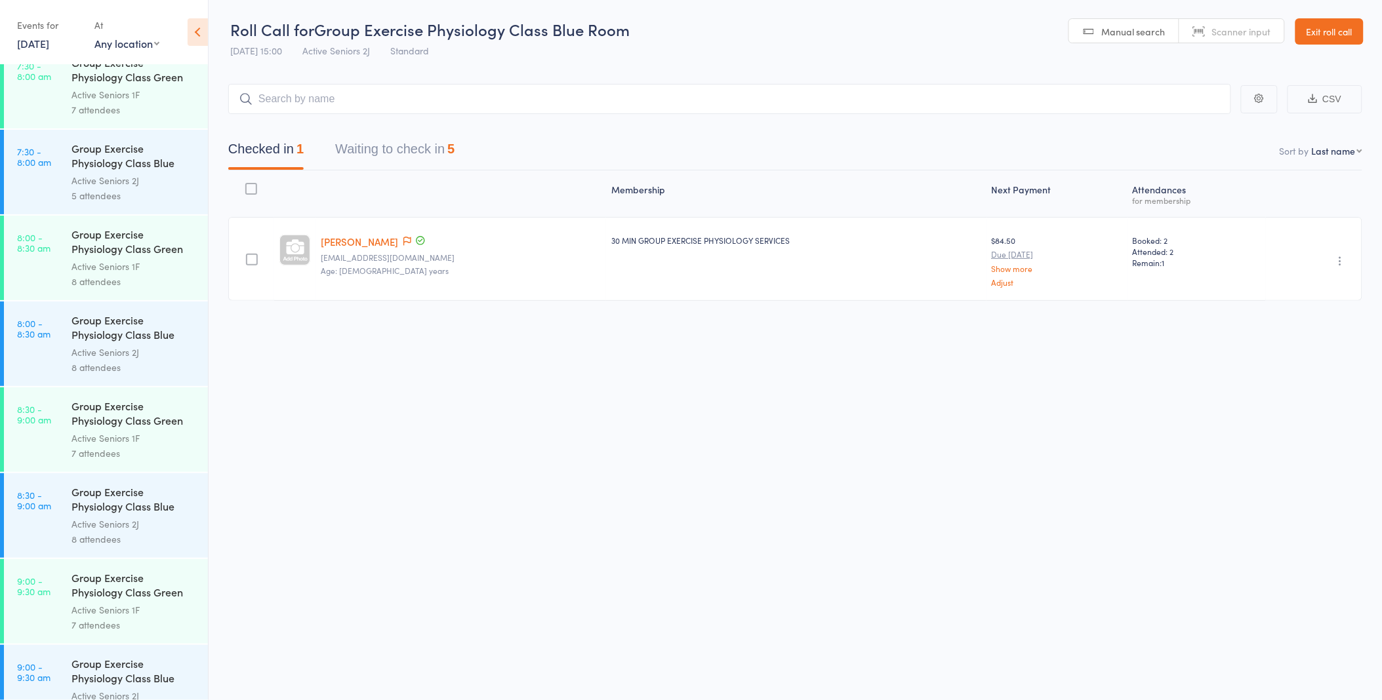
click at [426, 151] on button "Waiting to check in 5" at bounding box center [394, 152] width 119 height 35
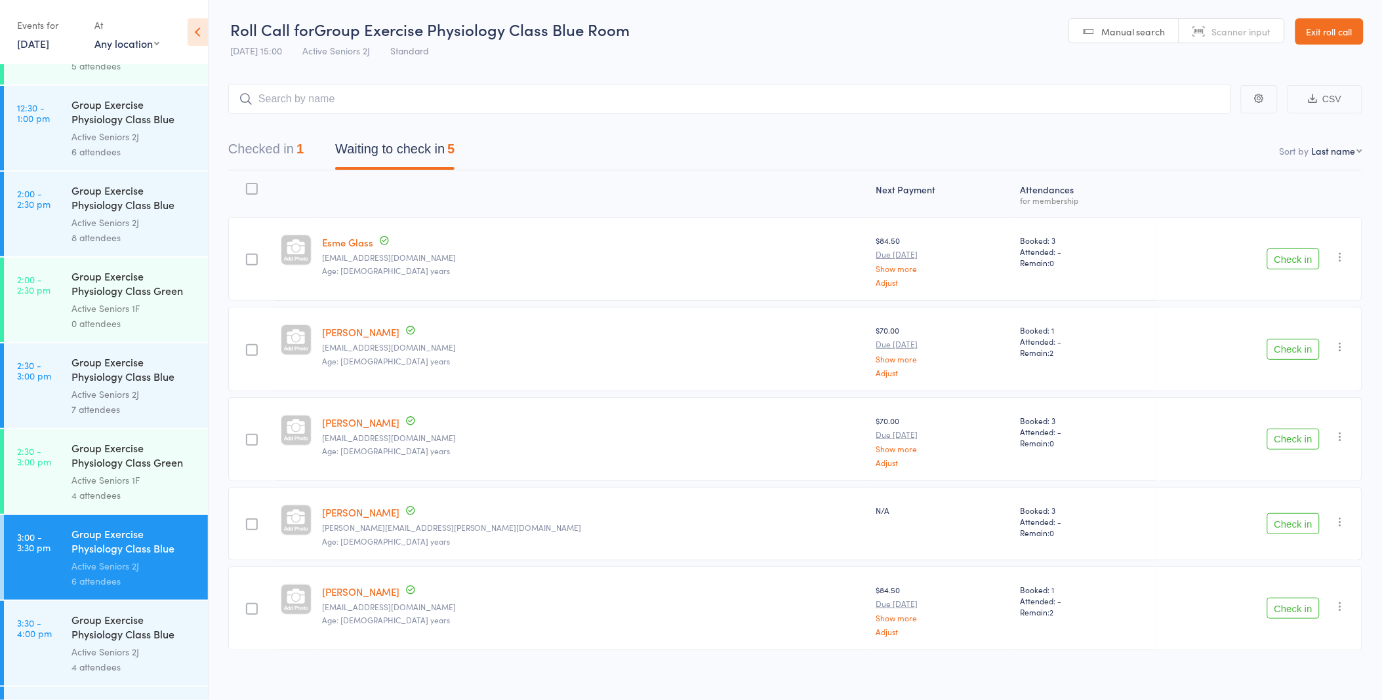
scroll to position [2258, 0]
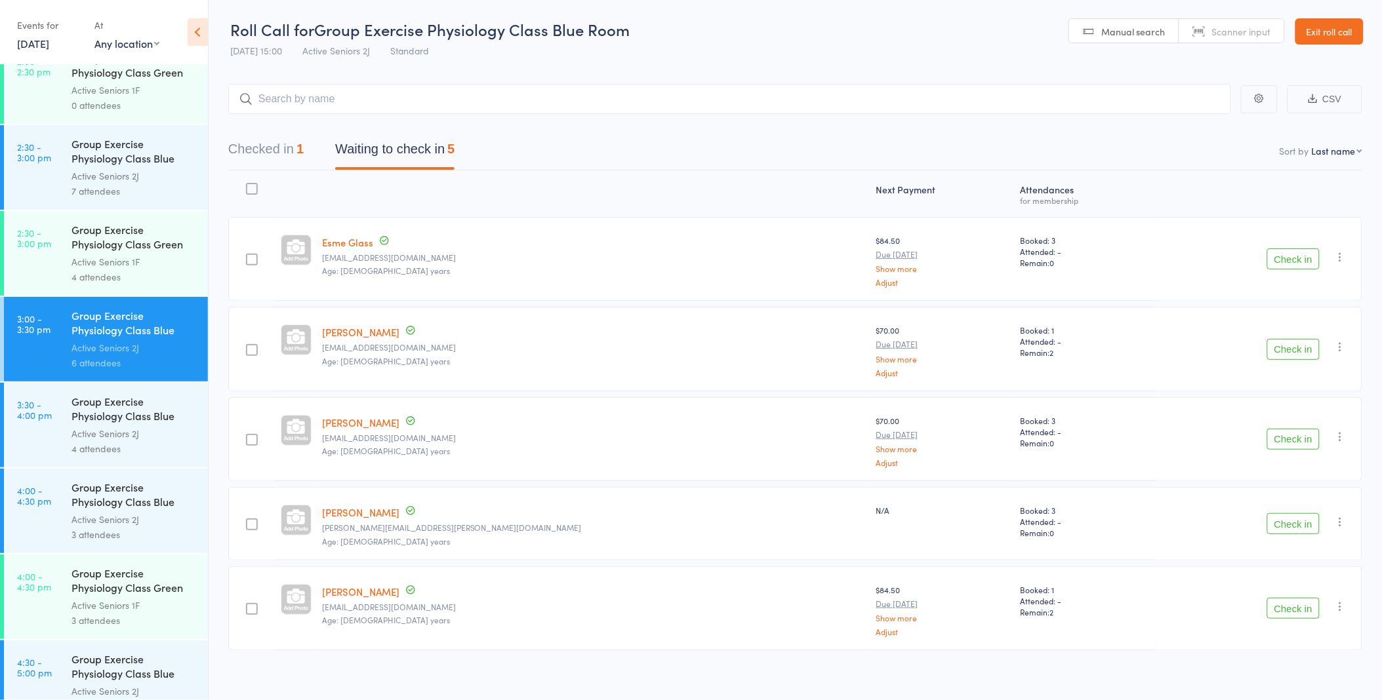
click at [135, 420] on div "Group Exercise Physiology Class Blue Room" at bounding box center [133, 410] width 125 height 32
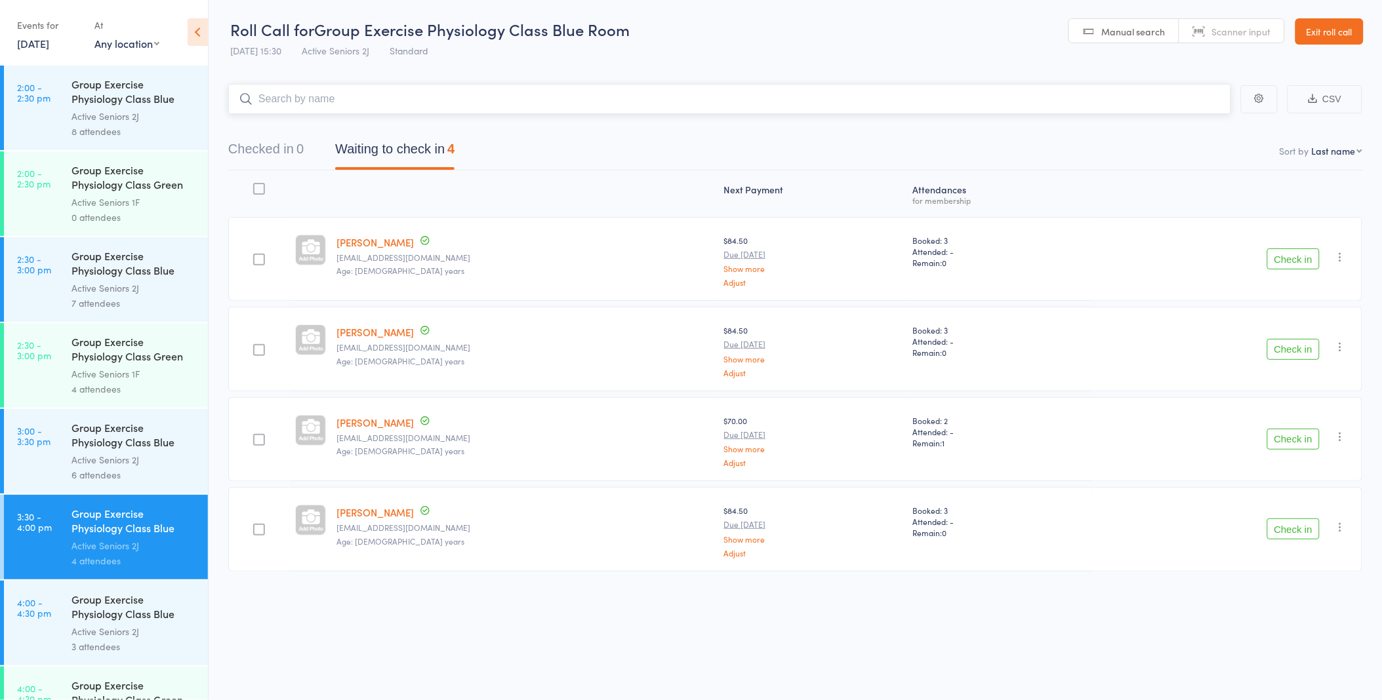
scroll to position [2331, 0]
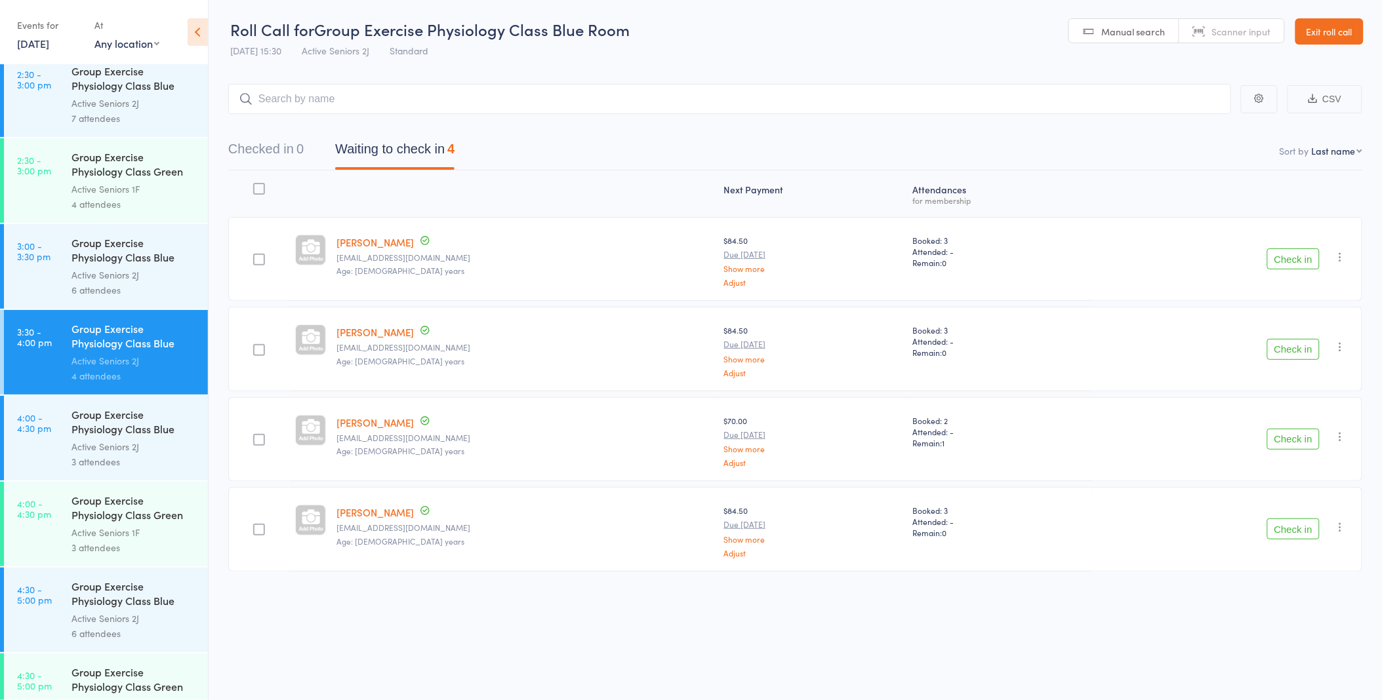
click at [115, 435] on div "Group Exercise Physiology Class Blue Room" at bounding box center [133, 423] width 125 height 32
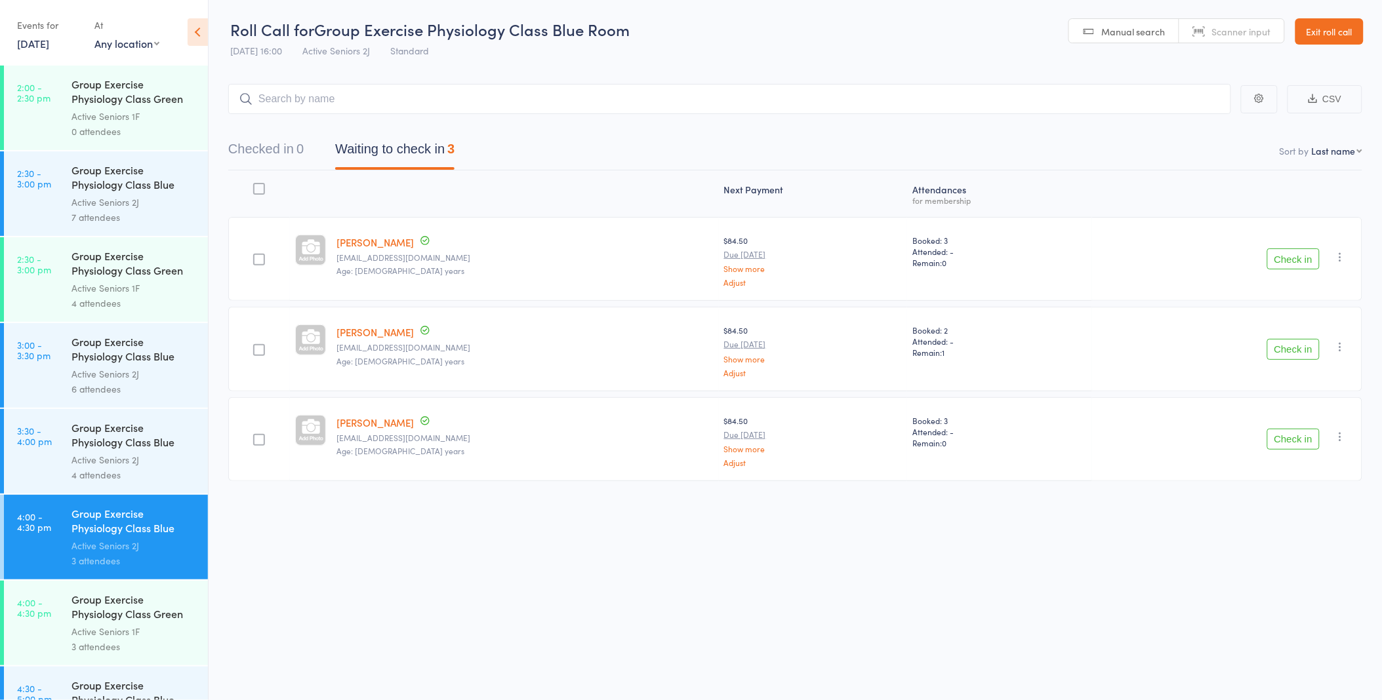
scroll to position [2369, 0]
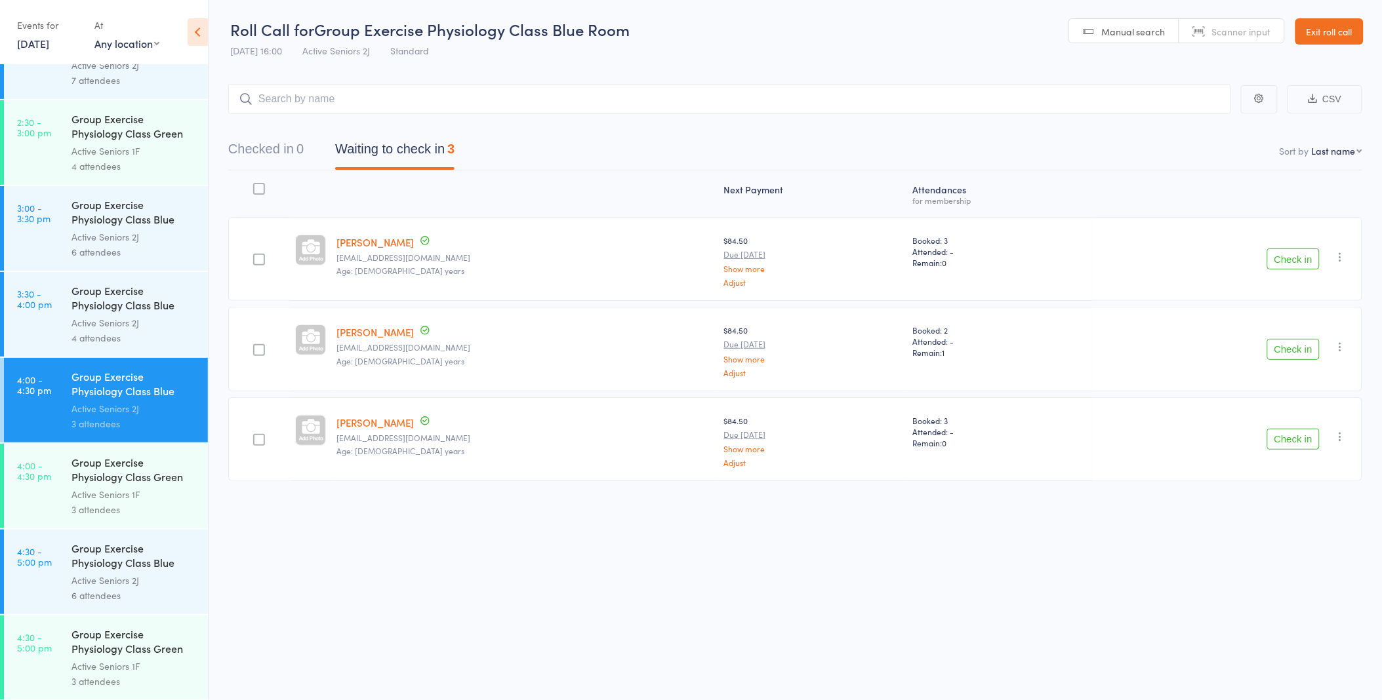
click at [108, 584] on div "Active Seniors 2J" at bounding box center [133, 580] width 125 height 15
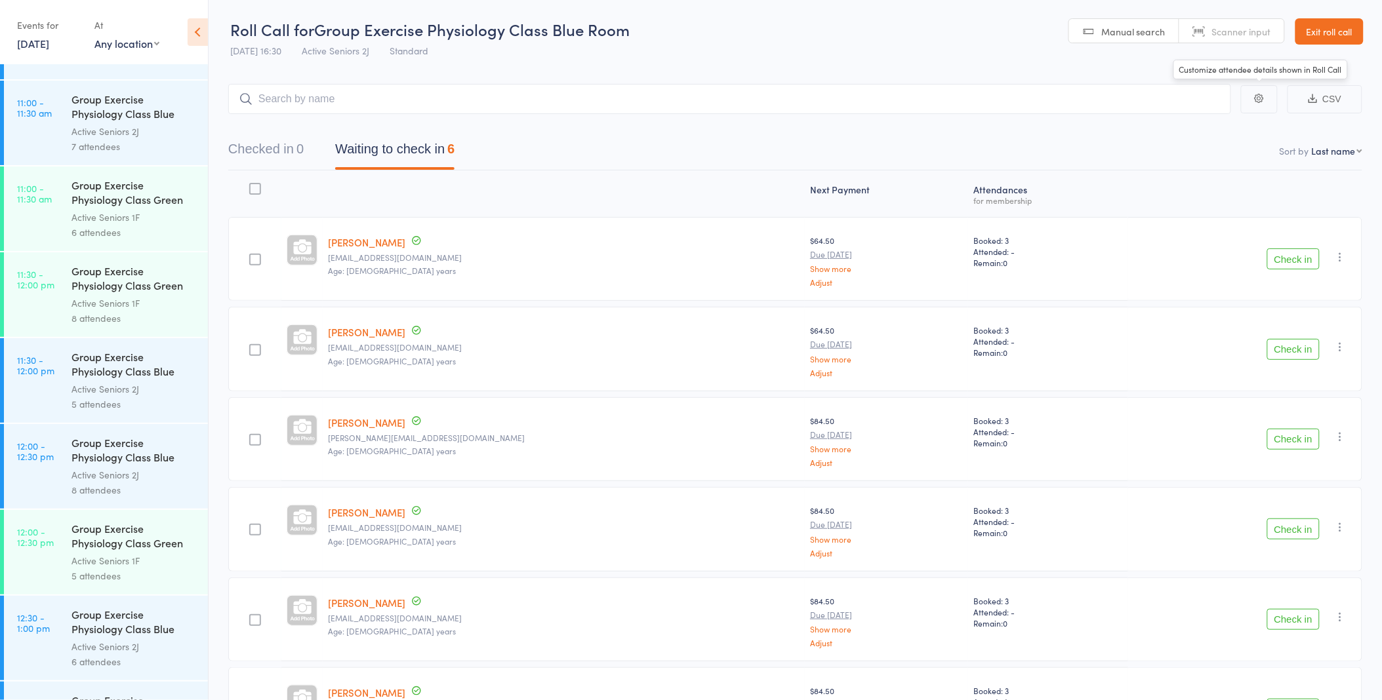
click at [1361, 18] on link "Exit roll call" at bounding box center [1329, 31] width 68 height 26
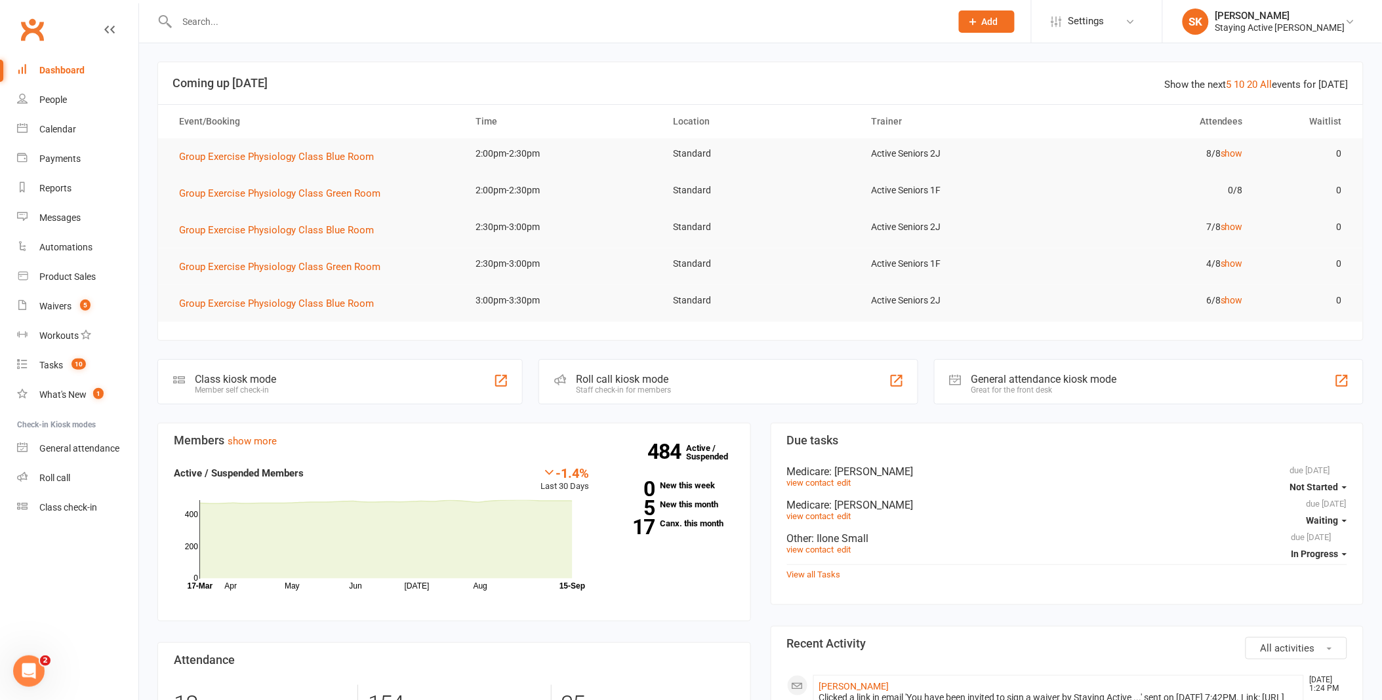
click at [468, 33] on div at bounding box center [549, 21] width 784 height 43
click at [481, 20] on input "text" at bounding box center [557, 21] width 769 height 18
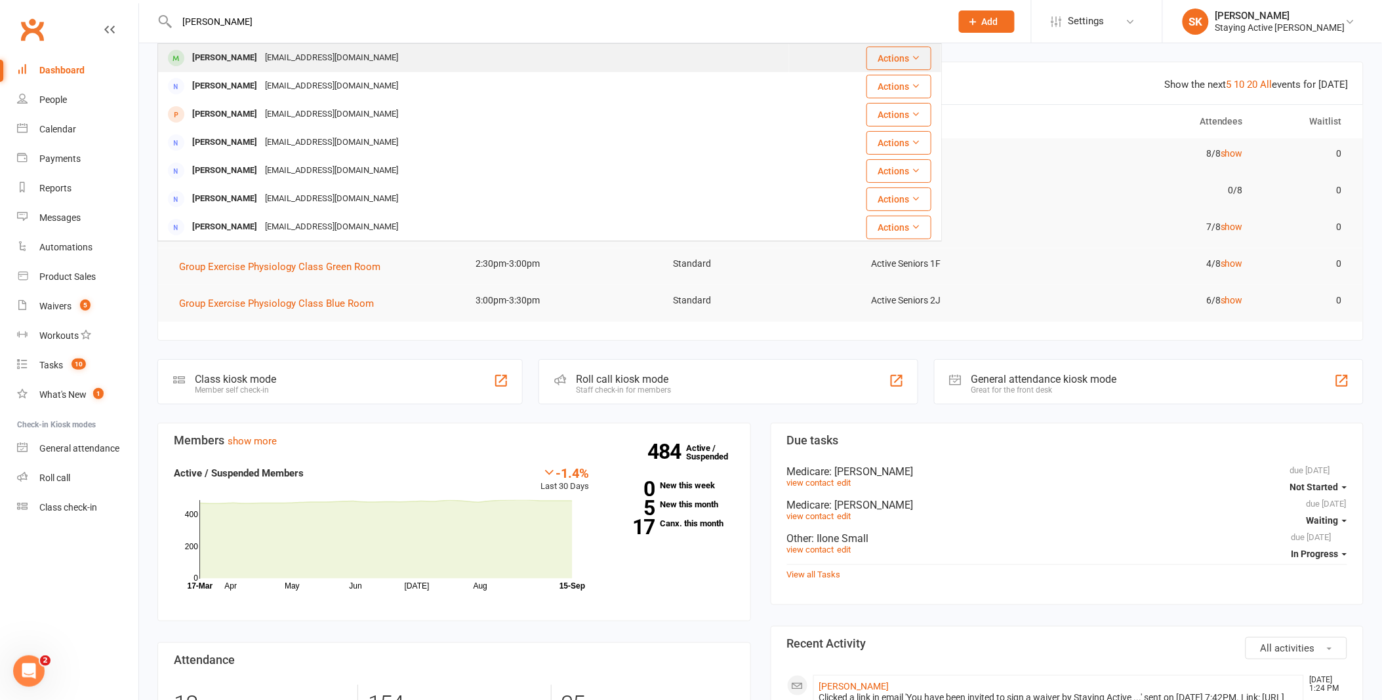
type input "edwards"
click at [323, 62] on div "abw655@gmail.com" at bounding box center [331, 58] width 141 height 19
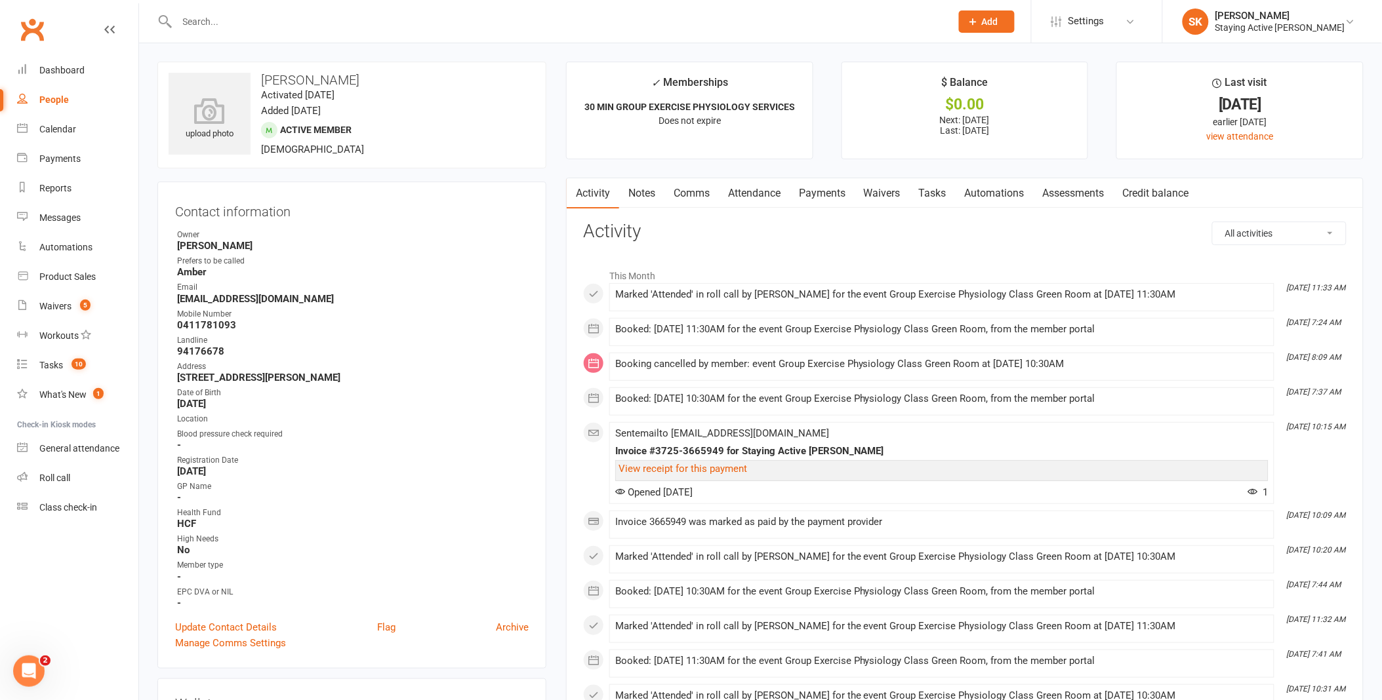
click at [1069, 191] on link "Assessments" at bounding box center [1074, 193] width 80 height 30
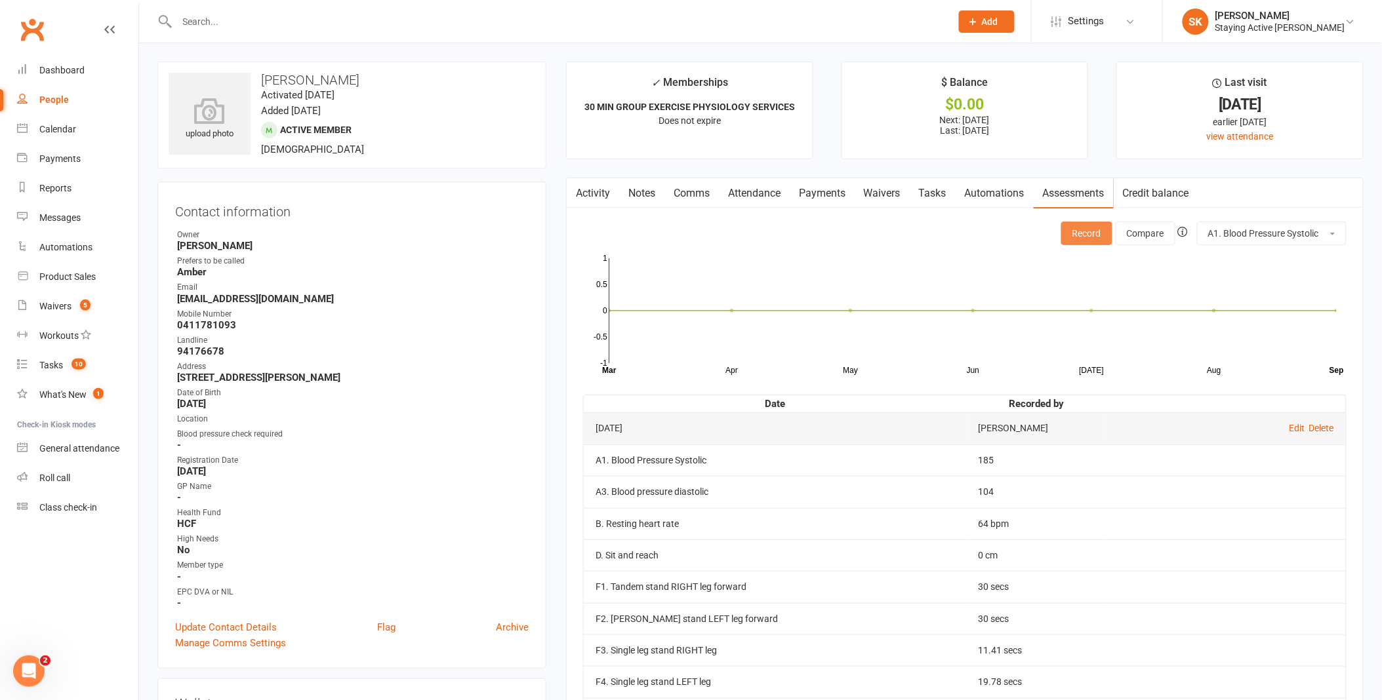
click at [1093, 228] on button "Record" at bounding box center [1086, 234] width 51 height 24
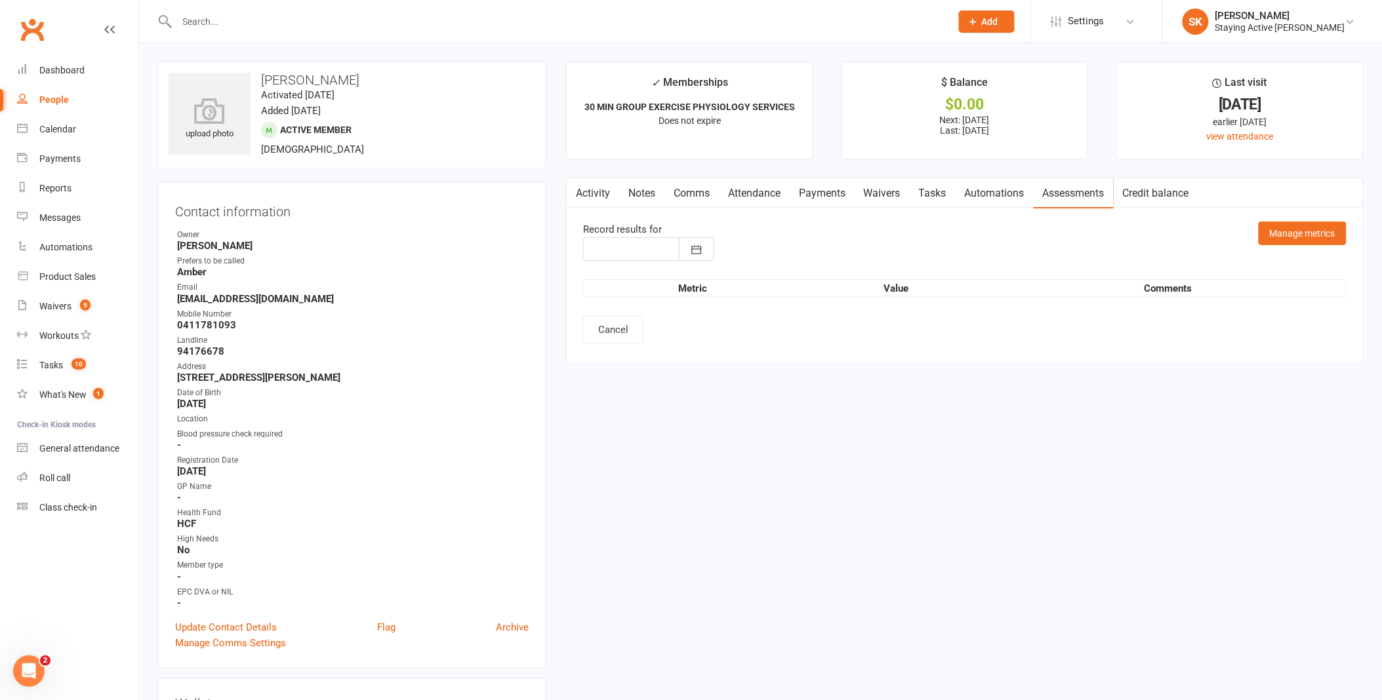
type input "[DATE]"
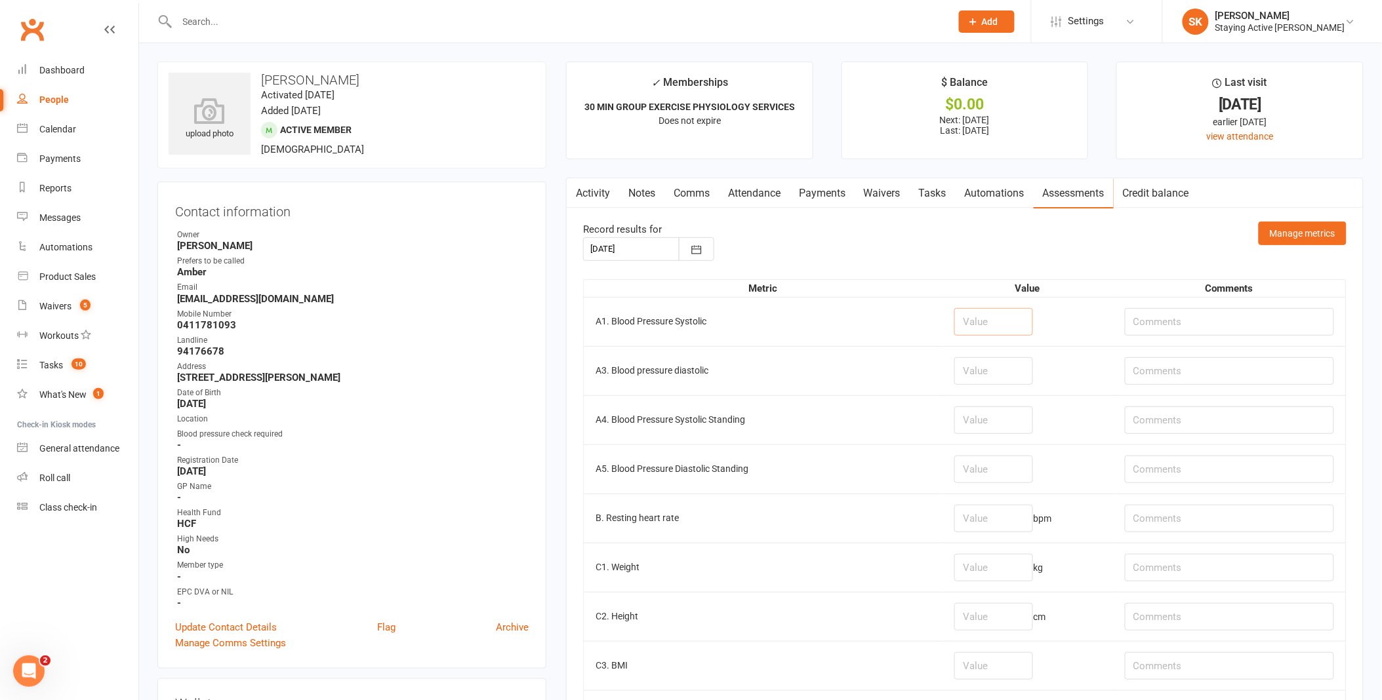
click at [975, 325] on input "number" at bounding box center [993, 322] width 79 height 28
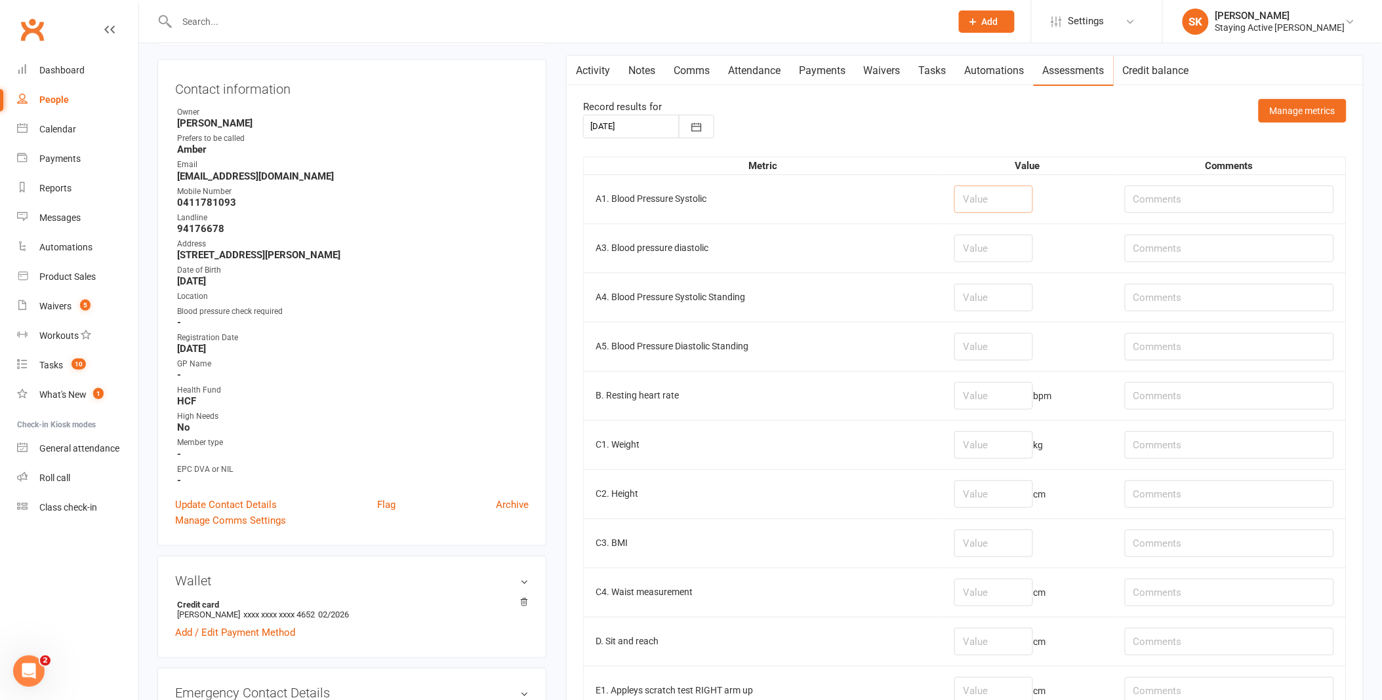
scroll to position [146, 0]
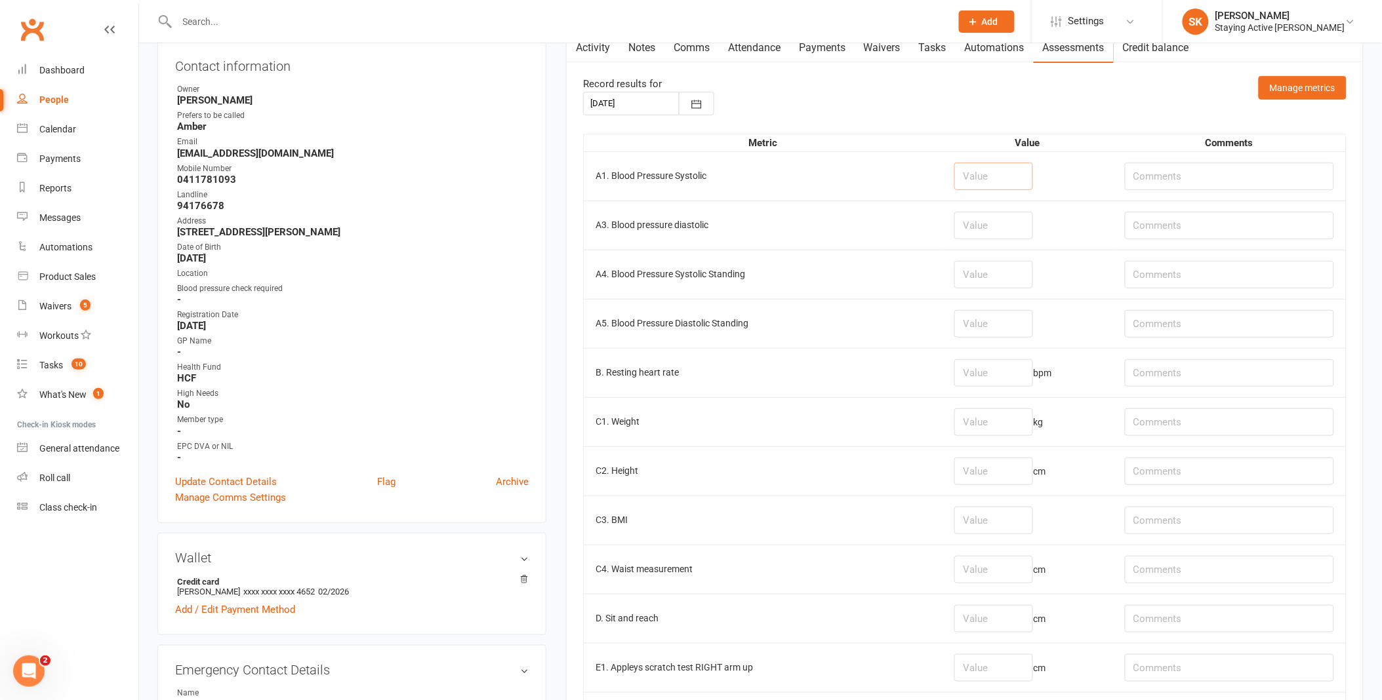
click at [960, 173] on input "number" at bounding box center [993, 177] width 79 height 28
type input "160"
click at [984, 220] on input "number" at bounding box center [993, 226] width 79 height 28
type input "85"
click at [995, 375] on input "number" at bounding box center [993, 373] width 79 height 28
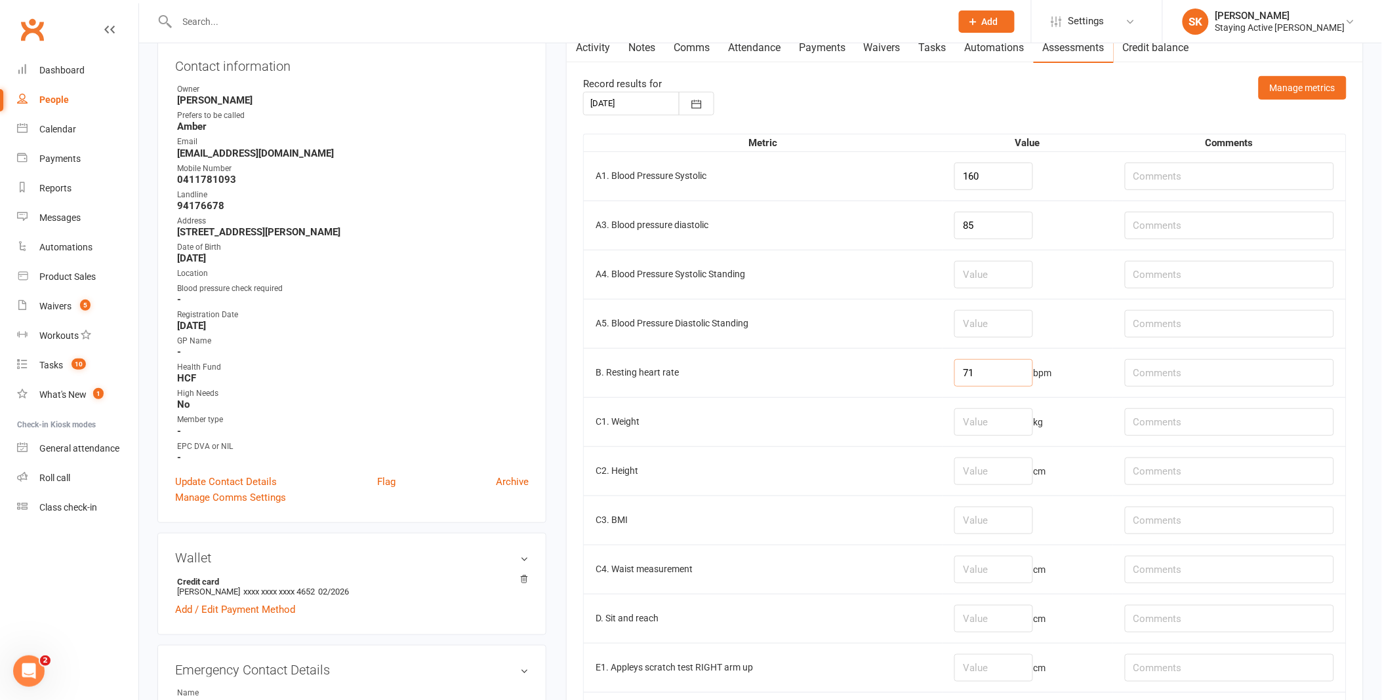
type input "71"
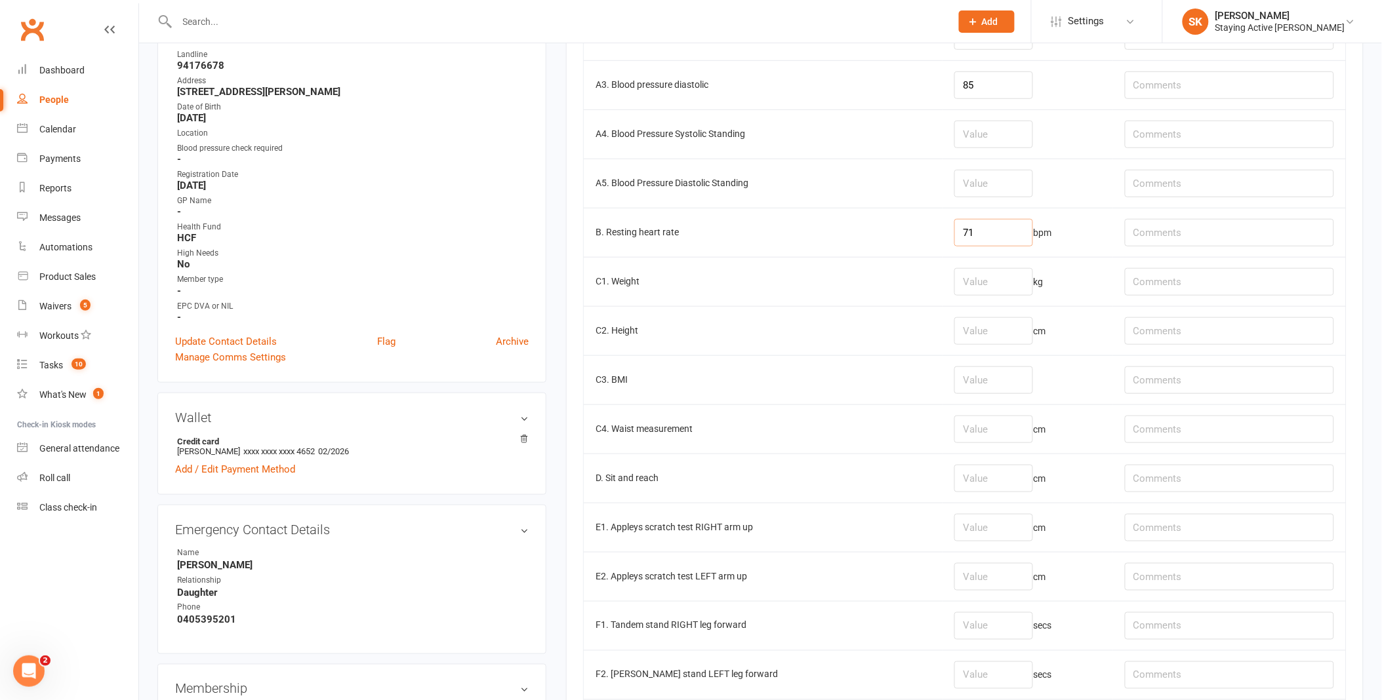
scroll to position [291, 0]
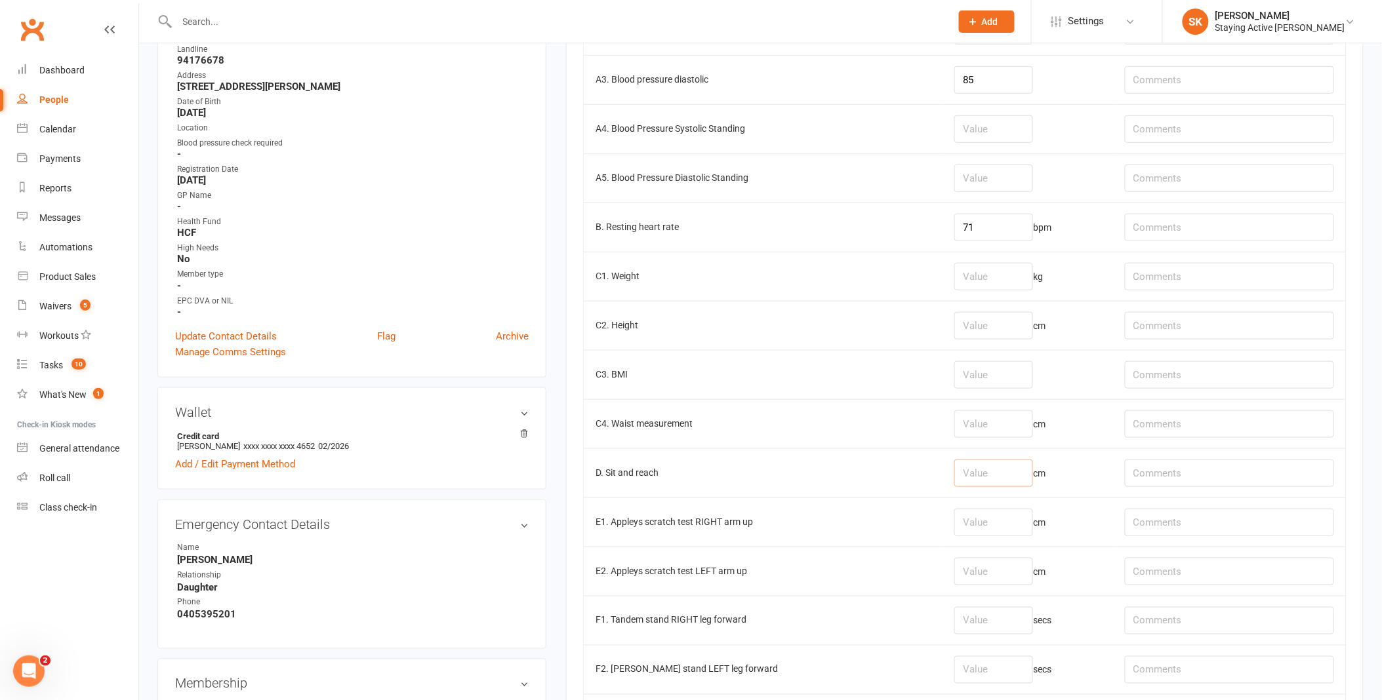
click at [982, 466] on input "number" at bounding box center [993, 474] width 79 height 28
type input "0"
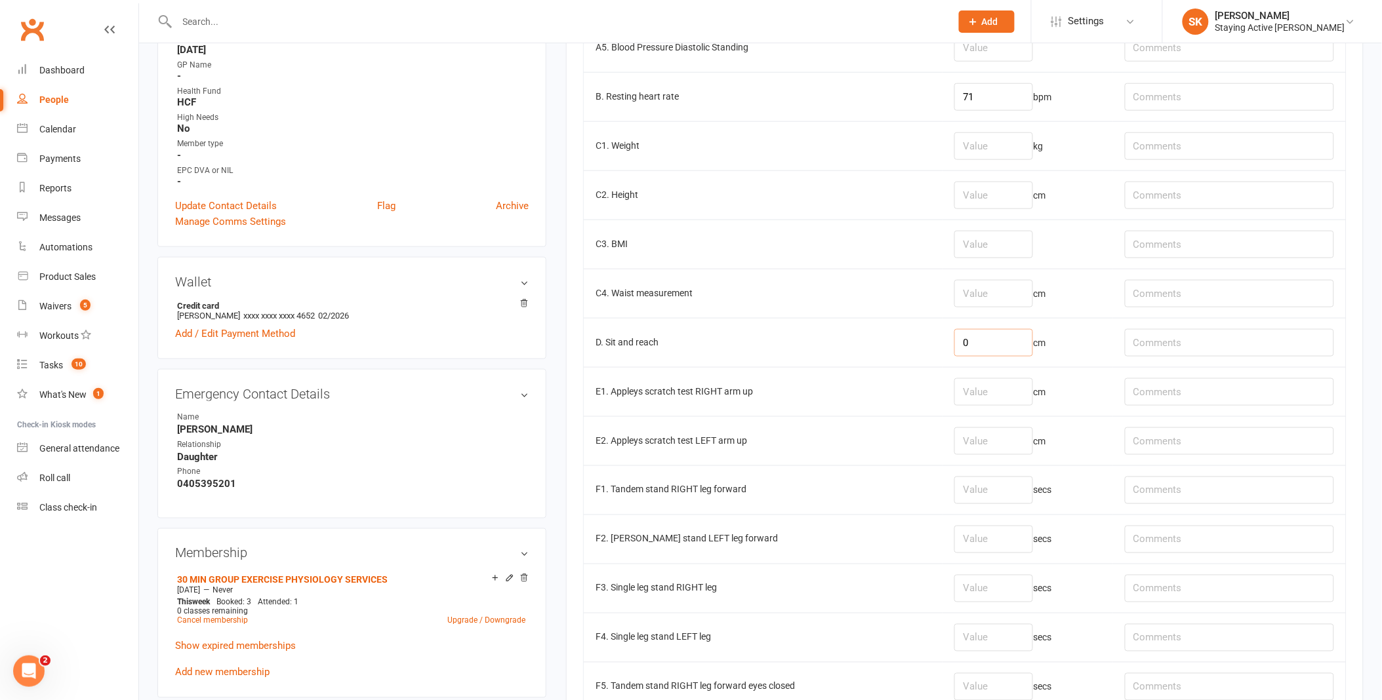
scroll to position [437, 0]
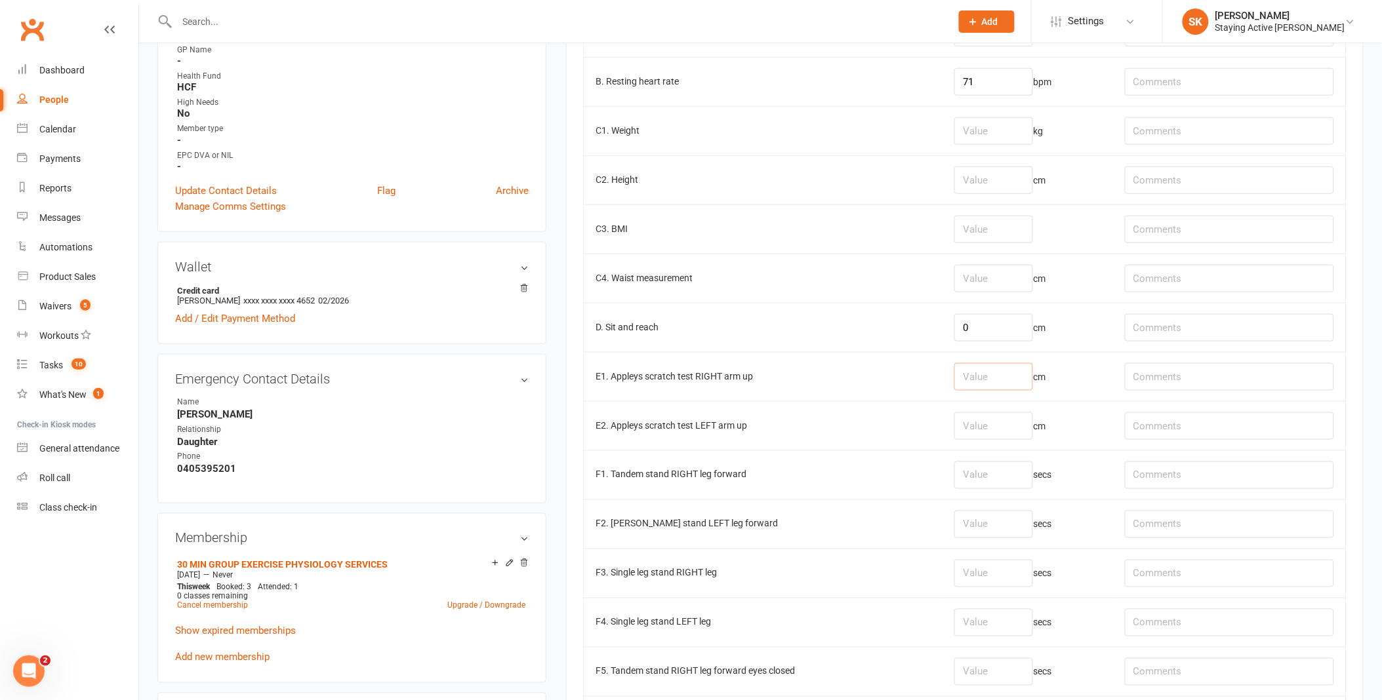
click at [974, 366] on input "number" at bounding box center [993, 377] width 79 height 28
type input "-9"
click at [992, 436] on input "number" at bounding box center [993, 426] width 79 height 28
type input "-6"
click at [1003, 476] on input "number" at bounding box center [993, 476] width 79 height 28
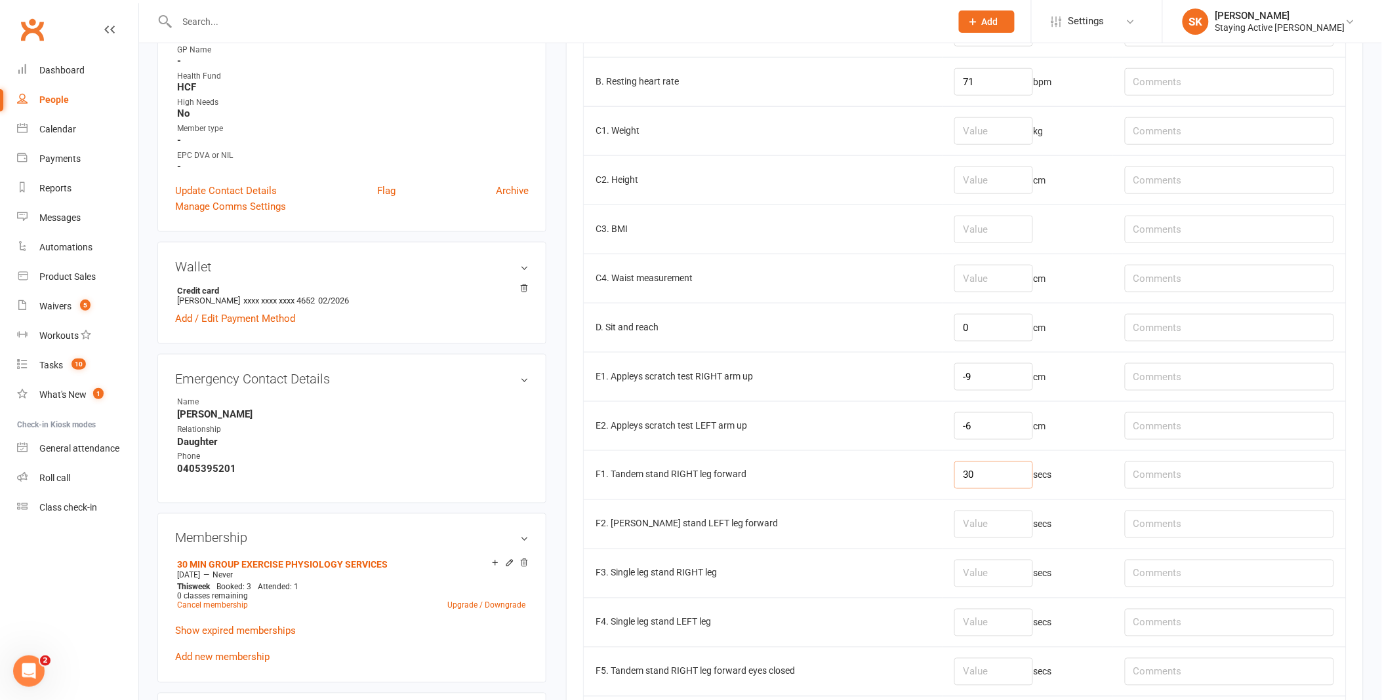
type input "30"
click at [979, 515] on input "number" at bounding box center [993, 525] width 79 height 28
type input "30"
click at [973, 620] on input "number" at bounding box center [993, 623] width 79 height 28
type input "6.56"
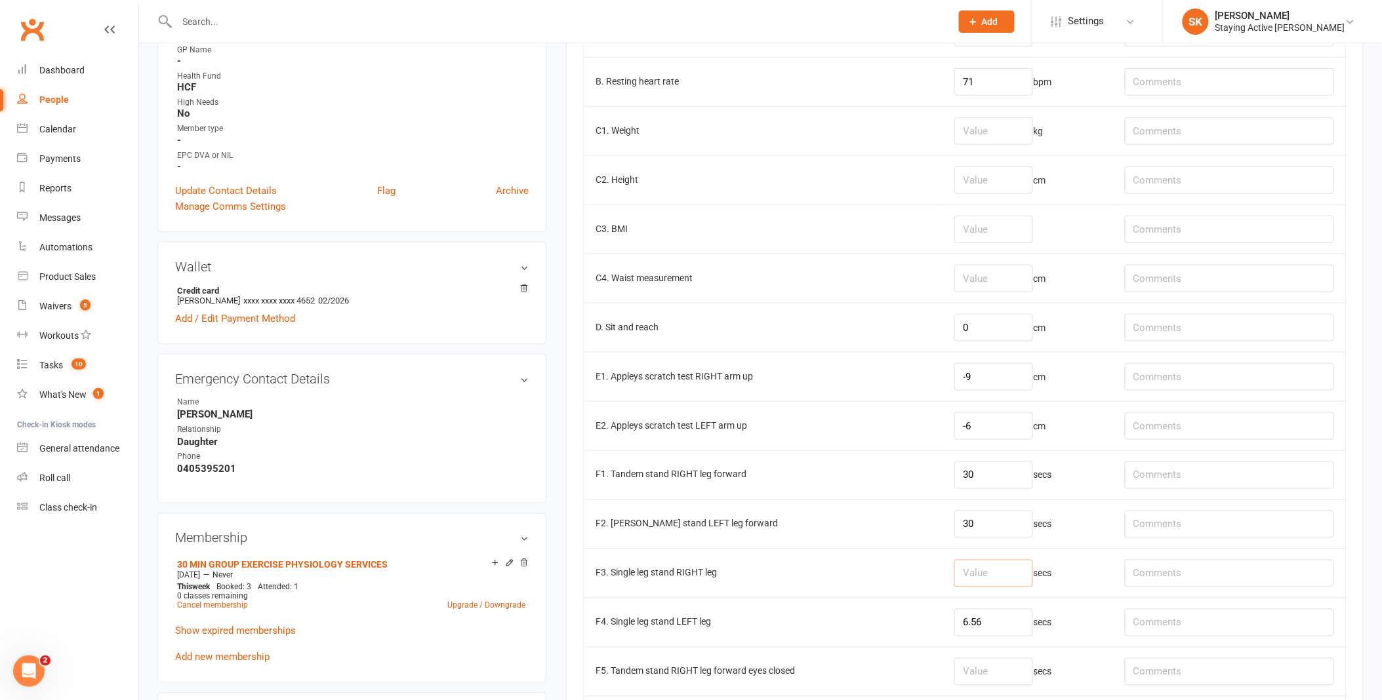
drag, startPoint x: 963, startPoint y: 573, endPoint x: 955, endPoint y: 580, distance: 9.7
click at [965, 571] on input "number" at bounding box center [993, 574] width 79 height 28
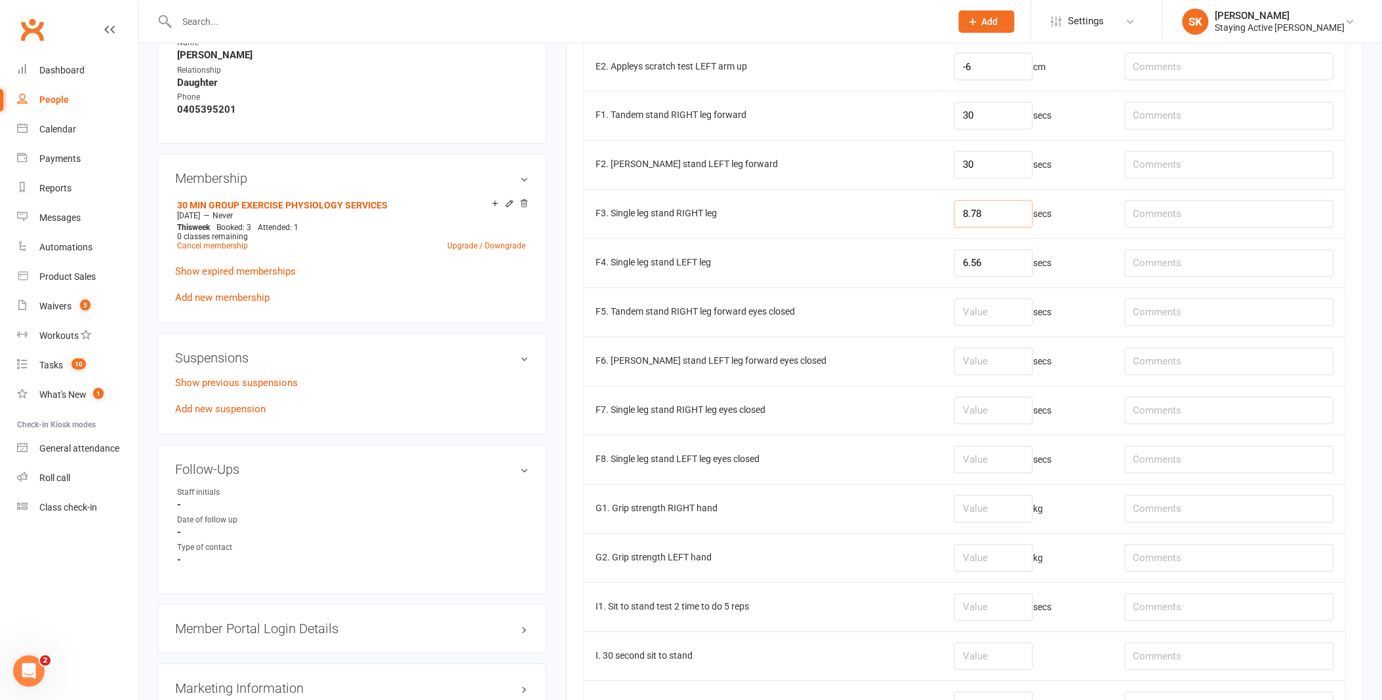
scroll to position [801, 0]
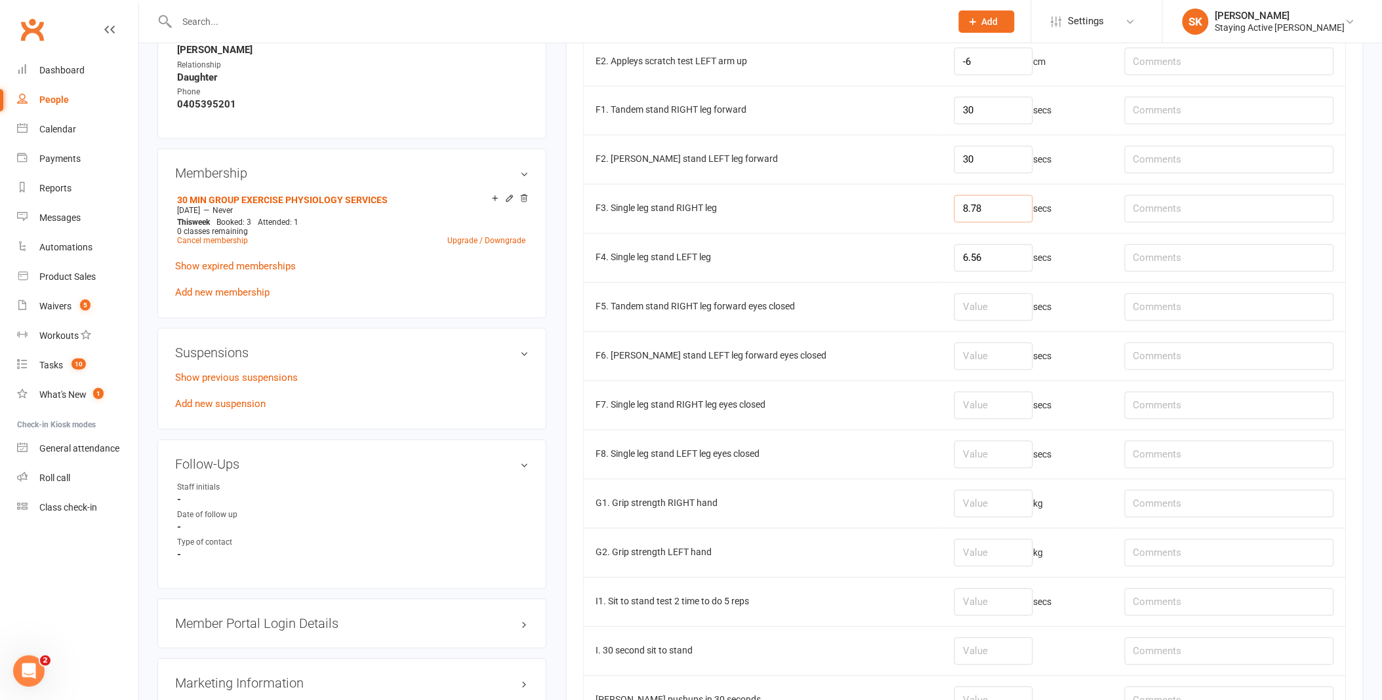
type input "8.78"
click at [978, 506] on input "number" at bounding box center [993, 505] width 79 height 28
type input "14.6"
click at [977, 550] on input "number" at bounding box center [993, 554] width 79 height 28
type input "18.1"
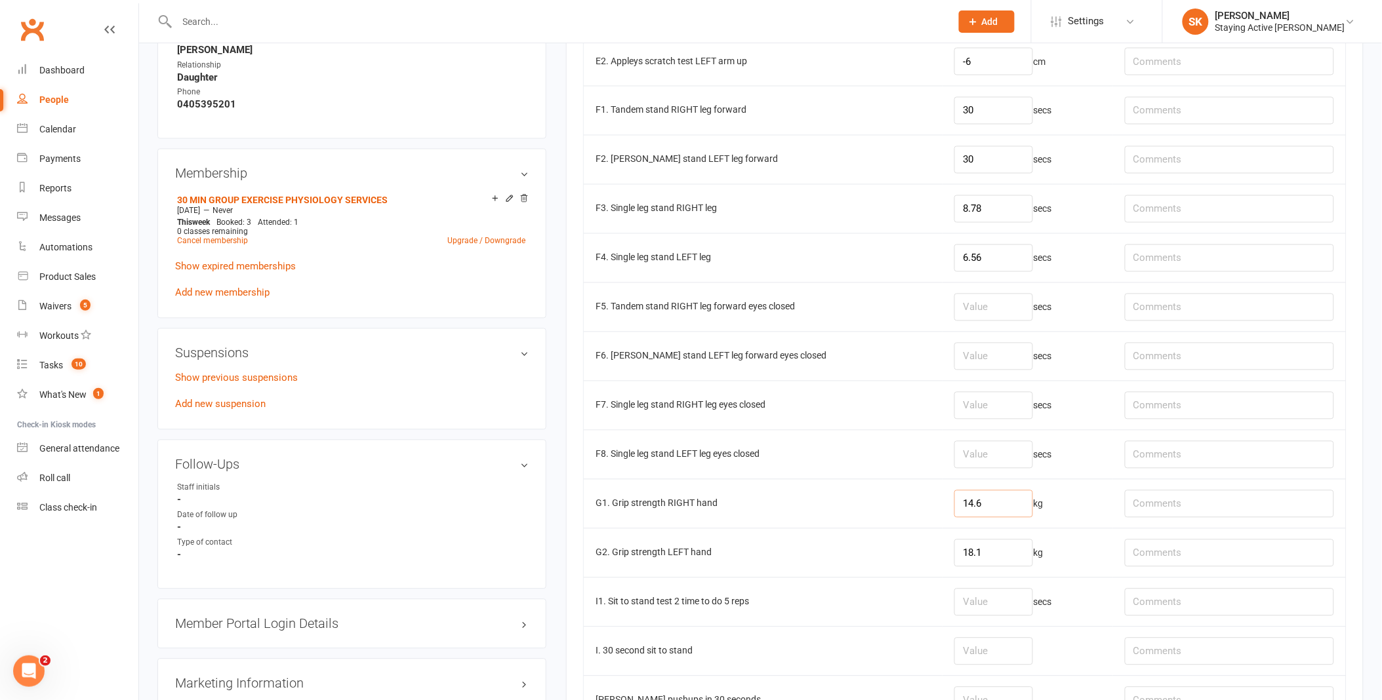
drag, startPoint x: 1001, startPoint y: 509, endPoint x: 934, endPoint y: 512, distance: 66.3
click at [942, 512] on td "14.6 kg" at bounding box center [1027, 503] width 170 height 49
type input "16.7"
click at [994, 555] on input "18.1" at bounding box center [993, 554] width 79 height 28
type input "18.5"
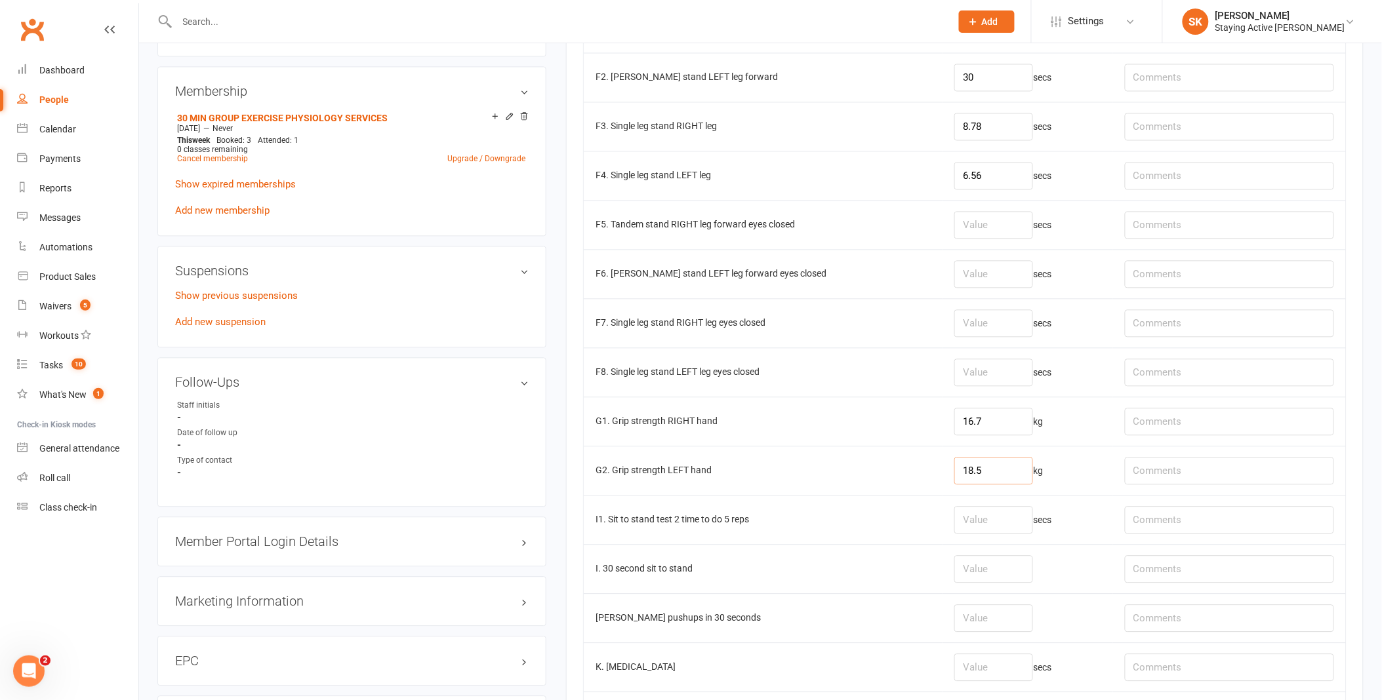
scroll to position [947, 0]
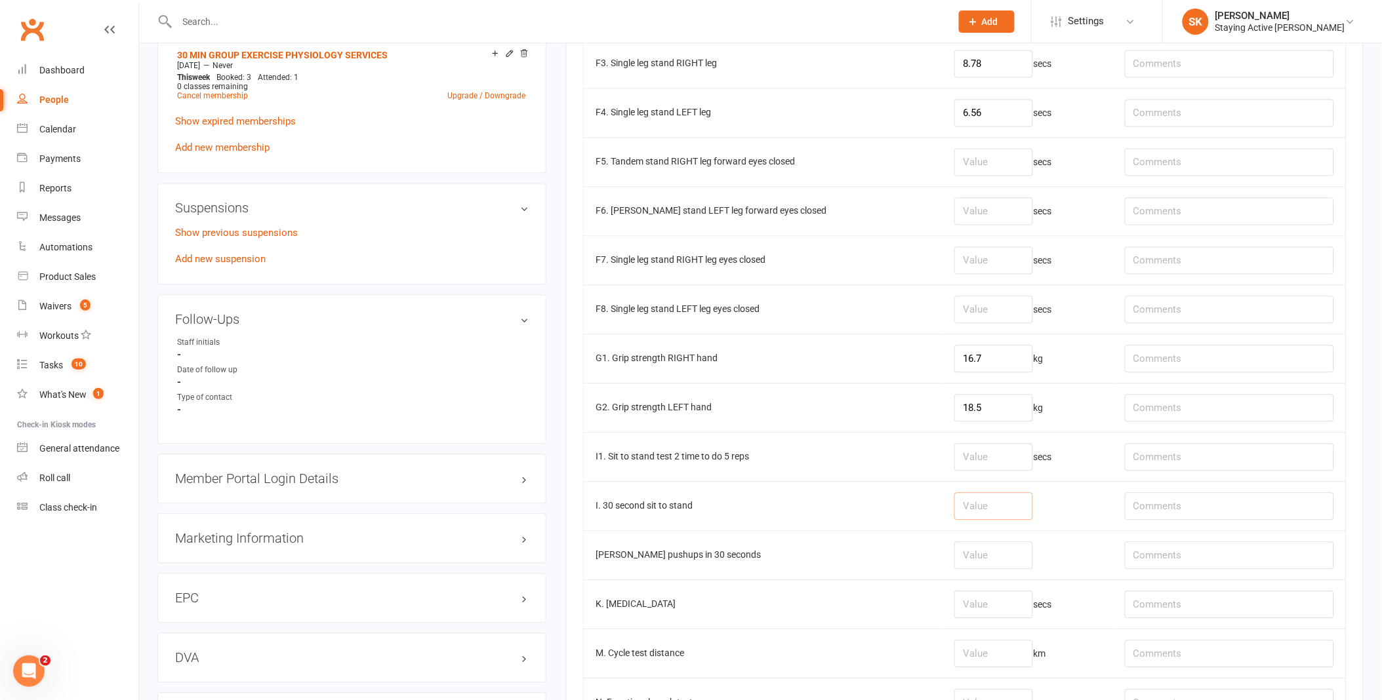
click at [961, 506] on input "number" at bounding box center [993, 506] width 79 height 28
type input "9"
click at [1223, 512] on input "text" at bounding box center [1229, 506] width 209 height 28
click at [1203, 512] on input "text" at bounding box center [1229, 506] width 209 height 28
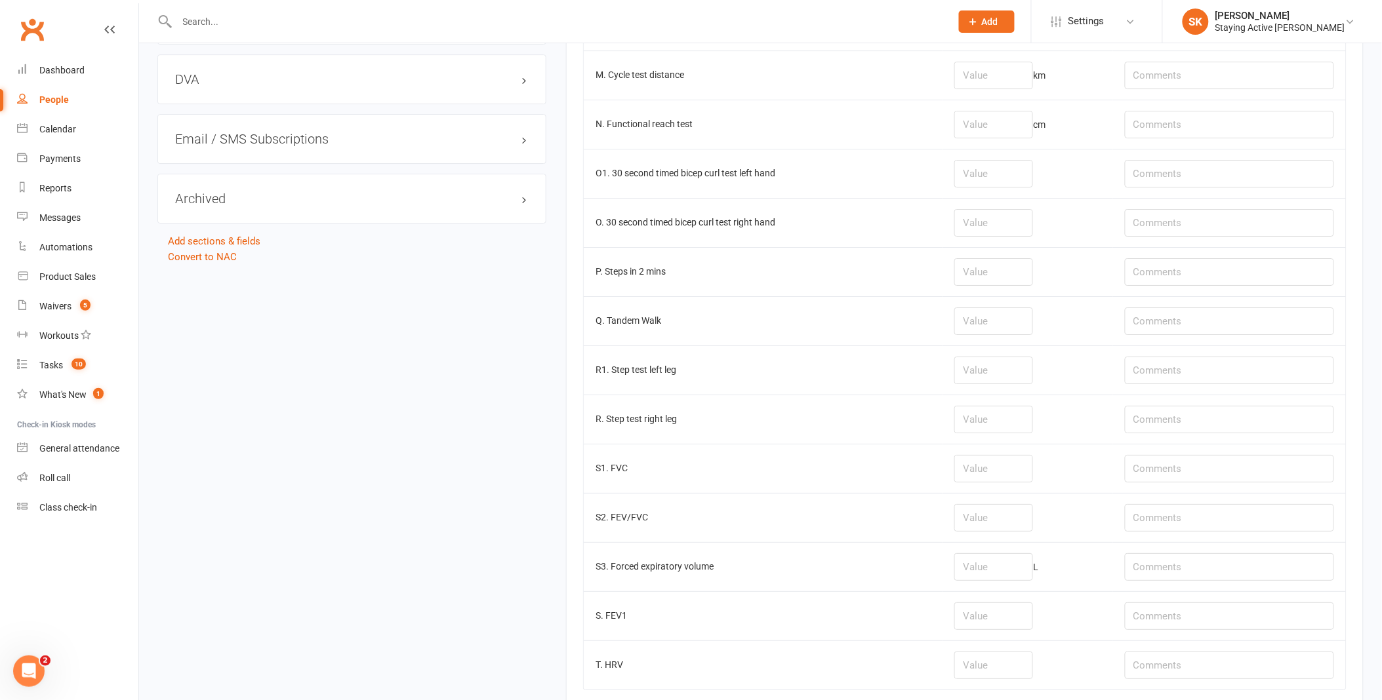
scroll to position [1603, 0]
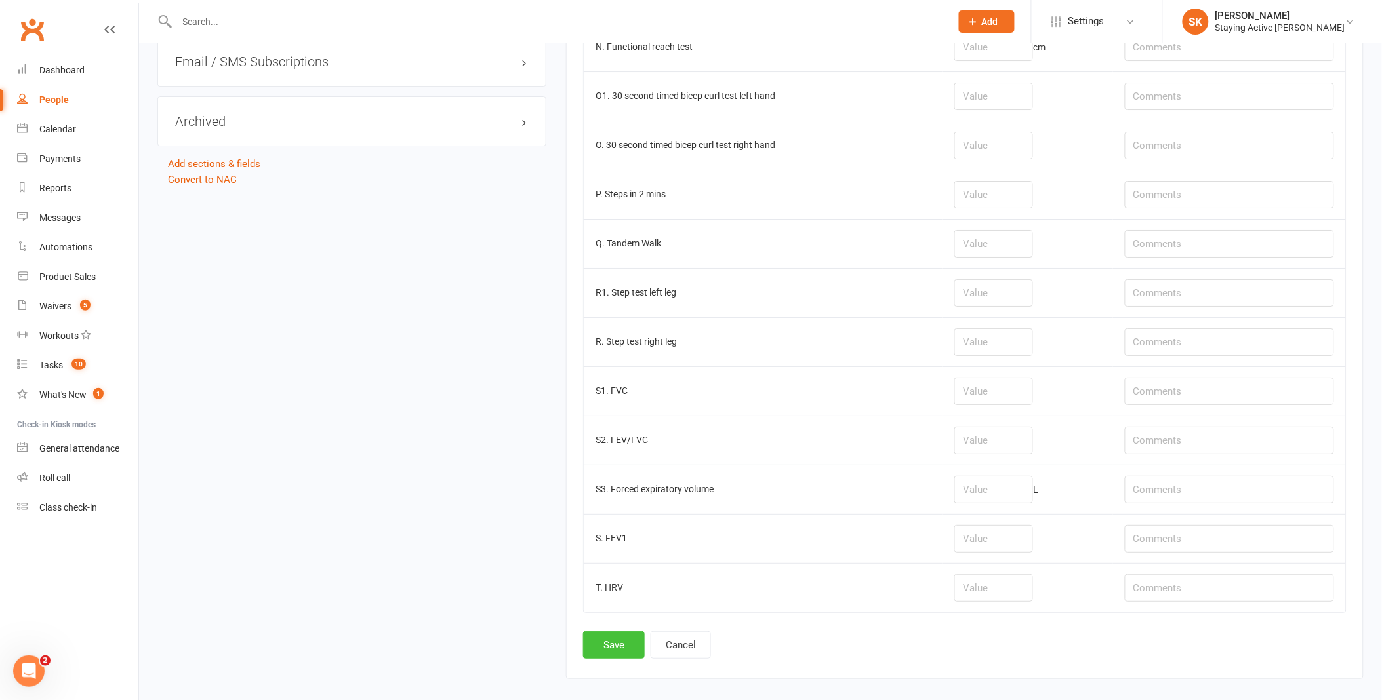
type input "excessive torso lean forward"
click at [621, 651] on button "Save" at bounding box center [614, 646] width 62 height 28
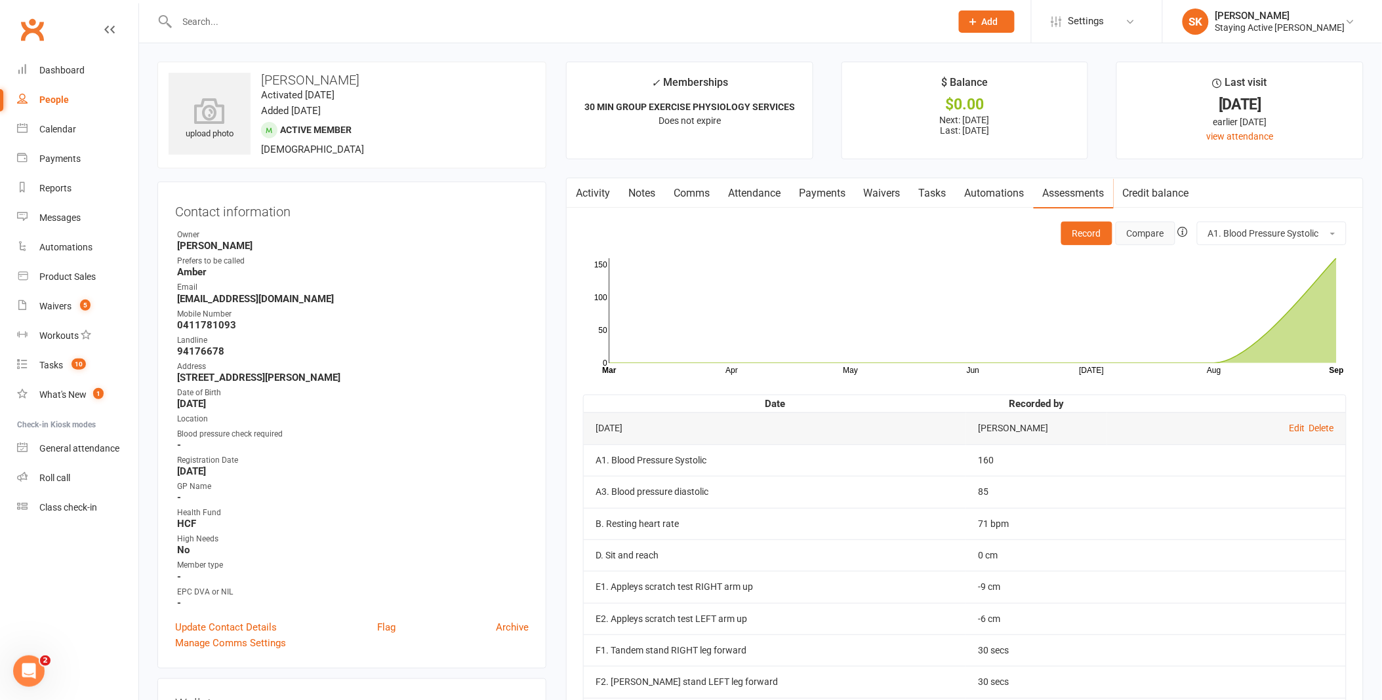
click at [1150, 239] on button "Compare" at bounding box center [1145, 234] width 60 height 24
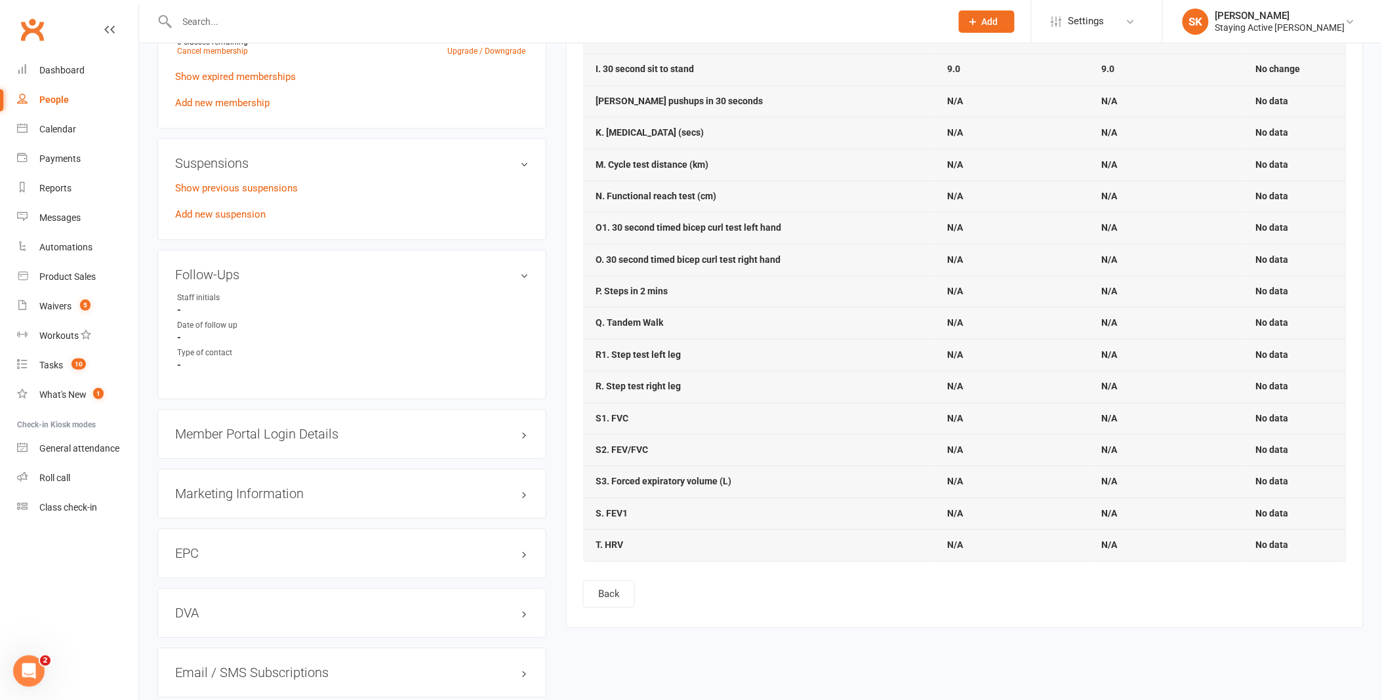
scroll to position [1020, 0]
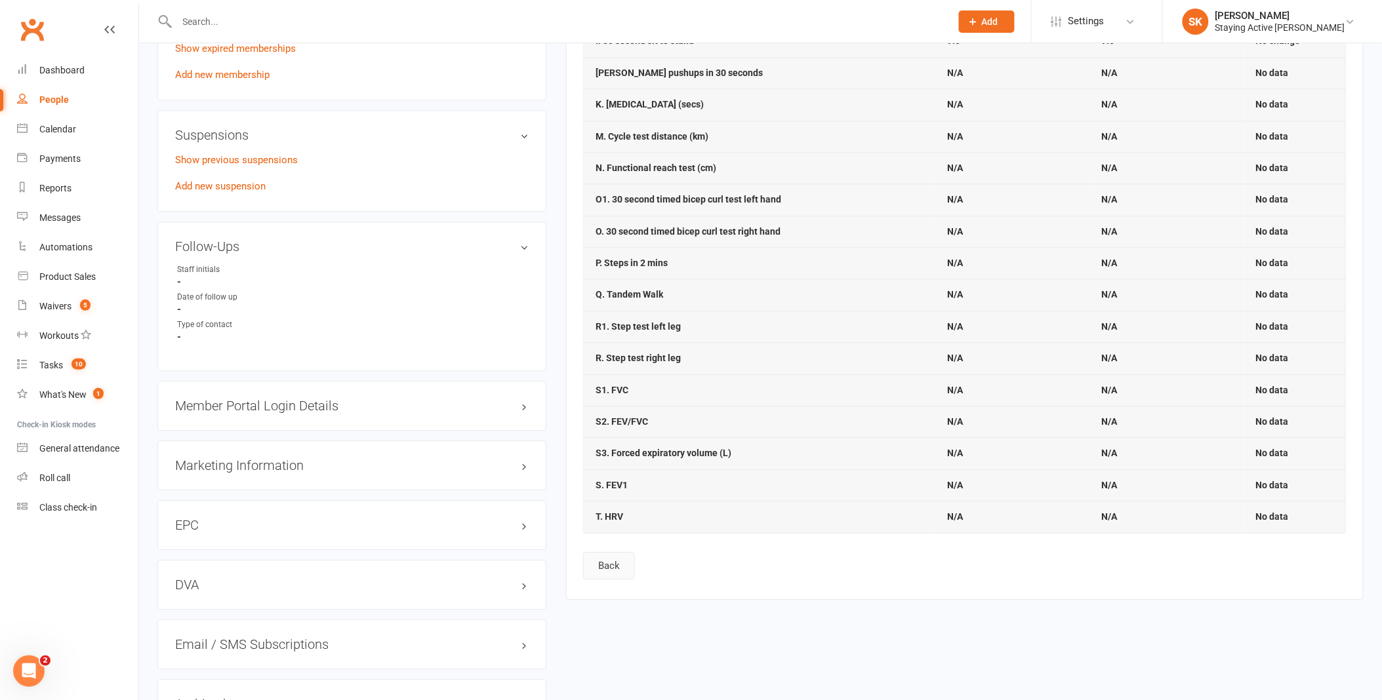
click at [624, 578] on button "Back" at bounding box center [609, 566] width 52 height 28
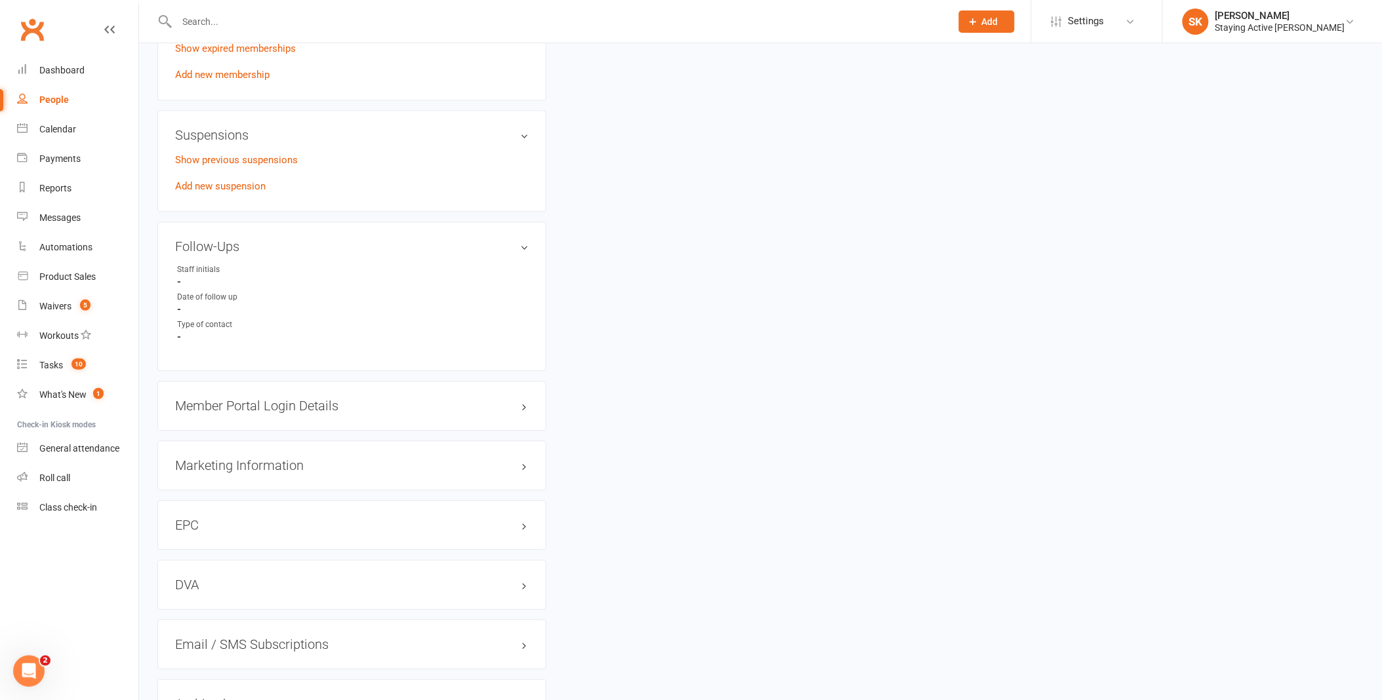
scroll to position [0, 0]
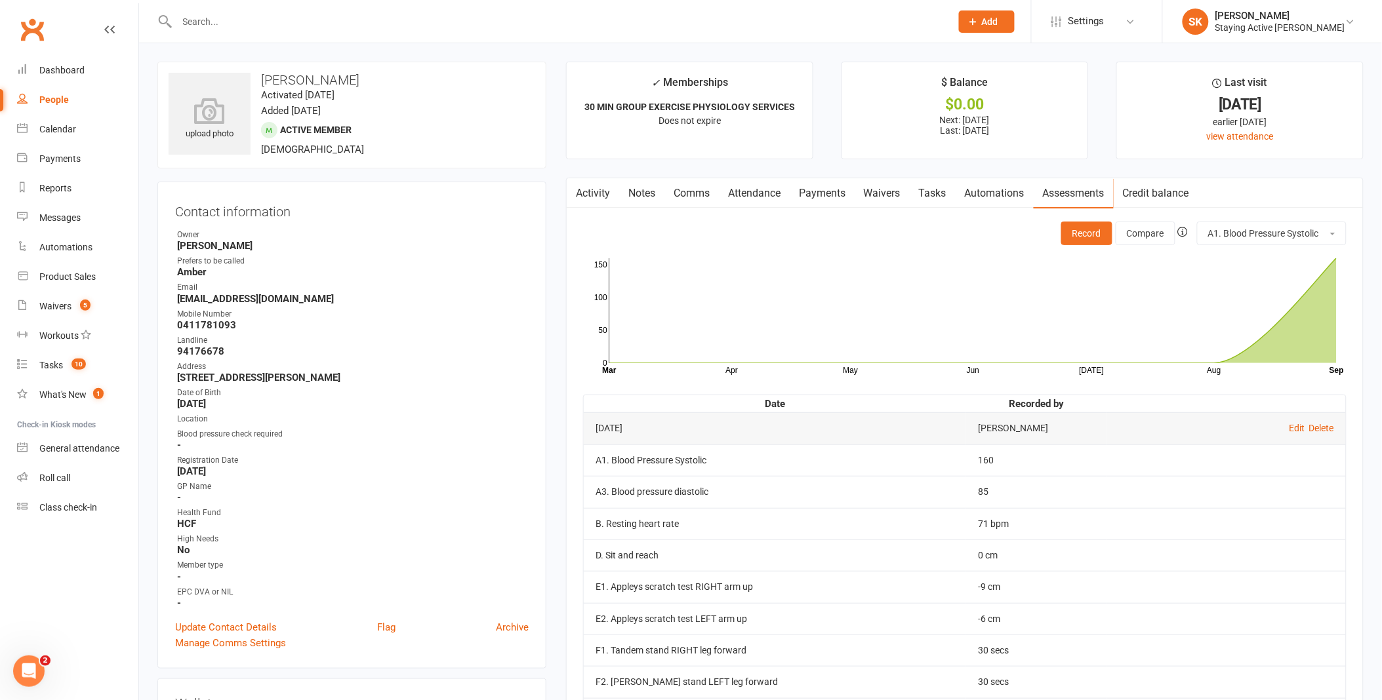
click at [259, 20] on input "text" at bounding box center [557, 21] width 769 height 18
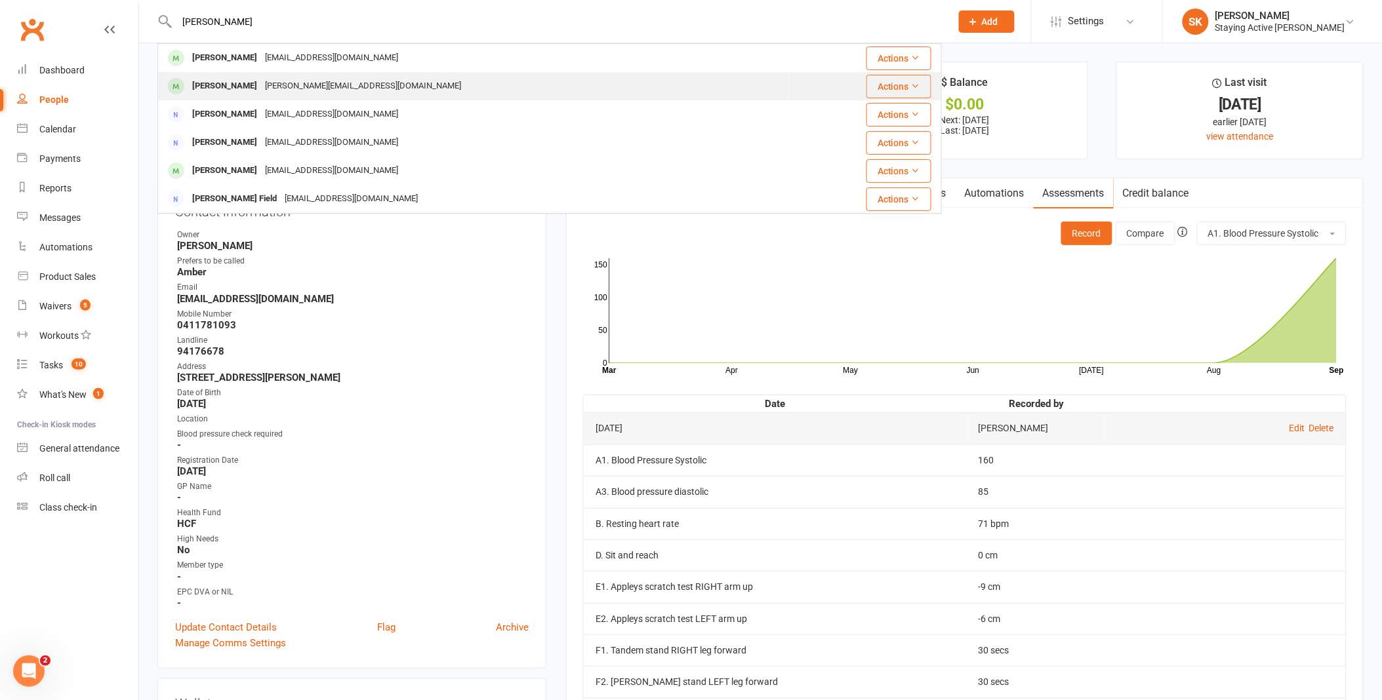
type input "[PERSON_NAME]"
click at [267, 79] on div "[PERSON_NAME][EMAIL_ADDRESS][DOMAIN_NAME]" at bounding box center [363, 86] width 204 height 19
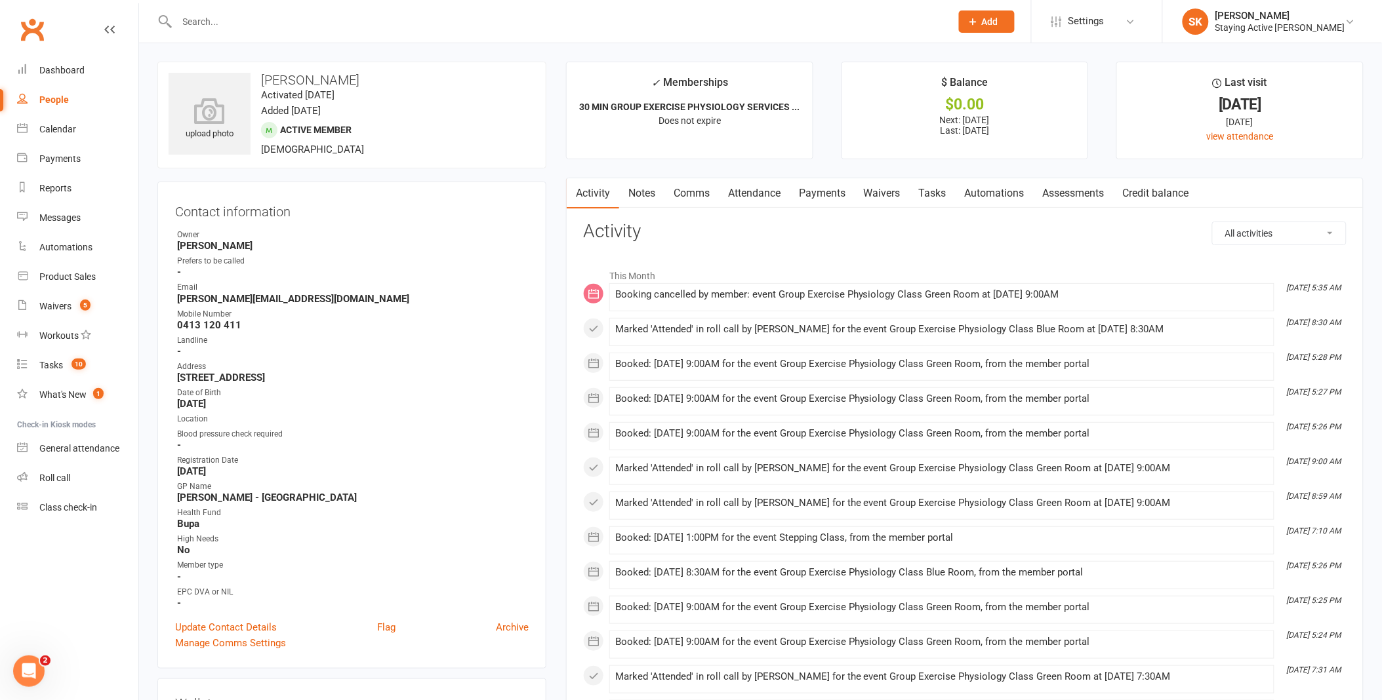
click at [1076, 195] on link "Assessments" at bounding box center [1074, 193] width 80 height 30
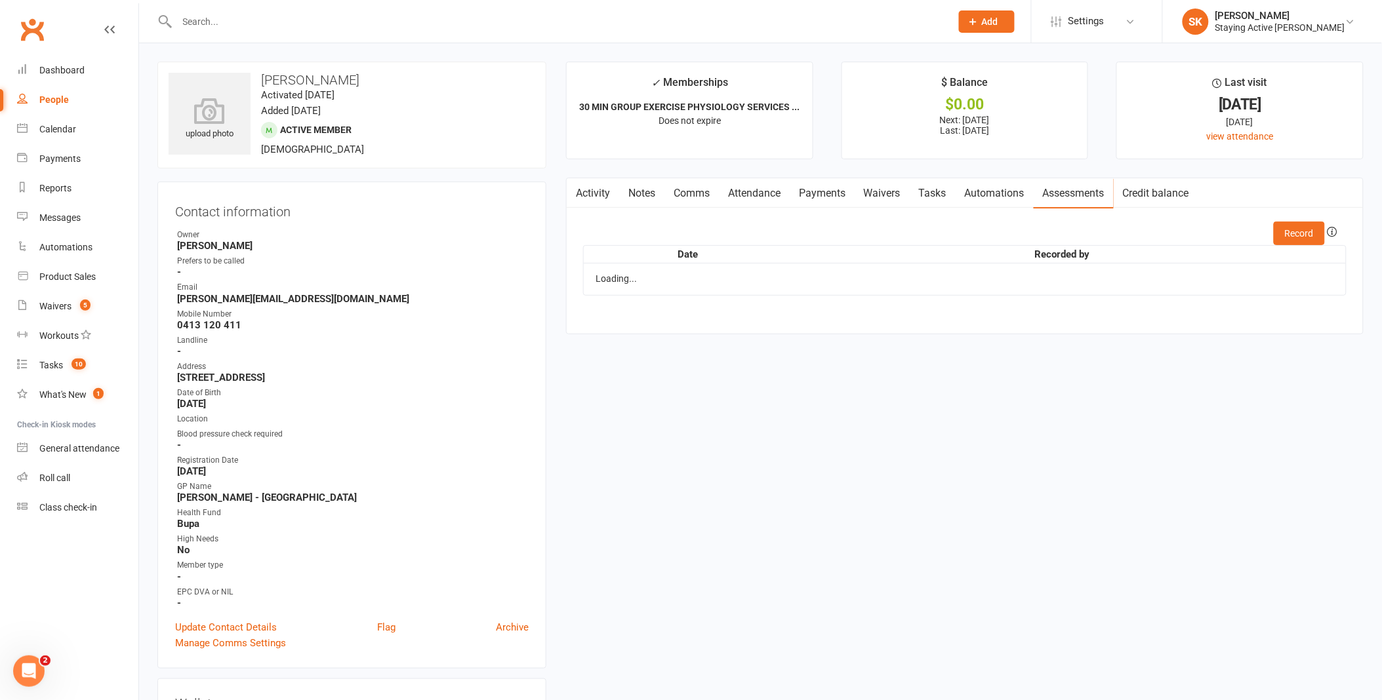
click at [1076, 191] on link "Assessments" at bounding box center [1074, 193] width 80 height 30
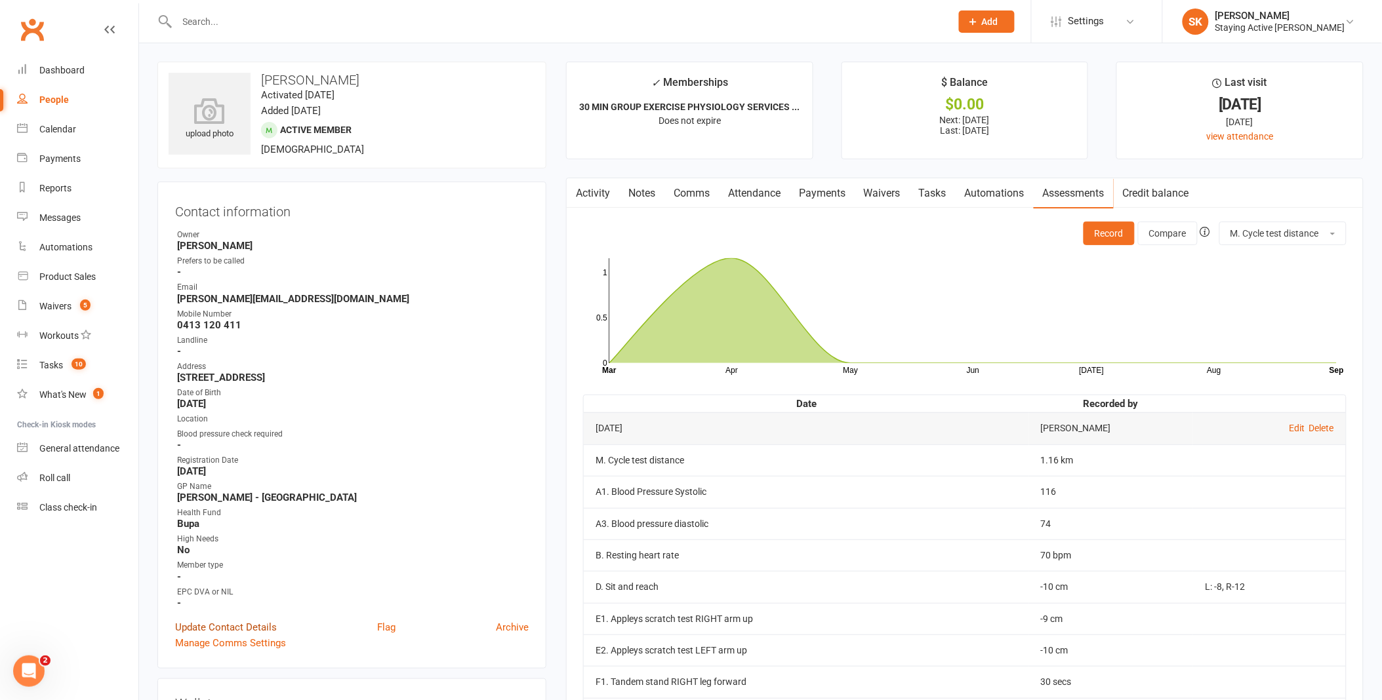
click at [268, 620] on link "Update Contact Details" at bounding box center [226, 628] width 102 height 16
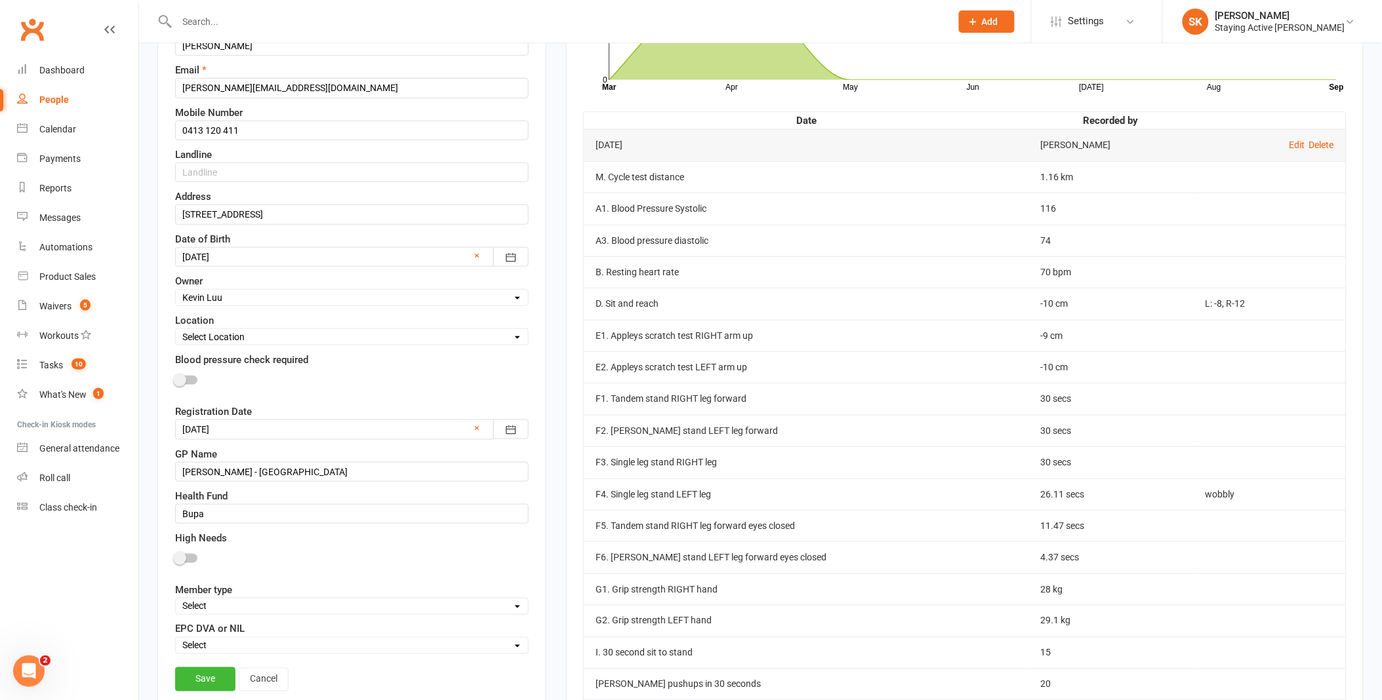
scroll to position [280, 0]
click at [276, 303] on select "Select Owner Active Seniors 1F Suzy Oglesby Lewis Pedder Carla Riccobon Emily K…" at bounding box center [352, 301] width 352 height 14
select select "7"
click at [176, 294] on select "Select Owner Active Seniors 1F Suzy Oglesby Lewis Pedder Carla Riccobon Emily K…" at bounding box center [352, 301] width 352 height 14
click at [212, 679] on link "Save" at bounding box center [205, 683] width 60 height 24
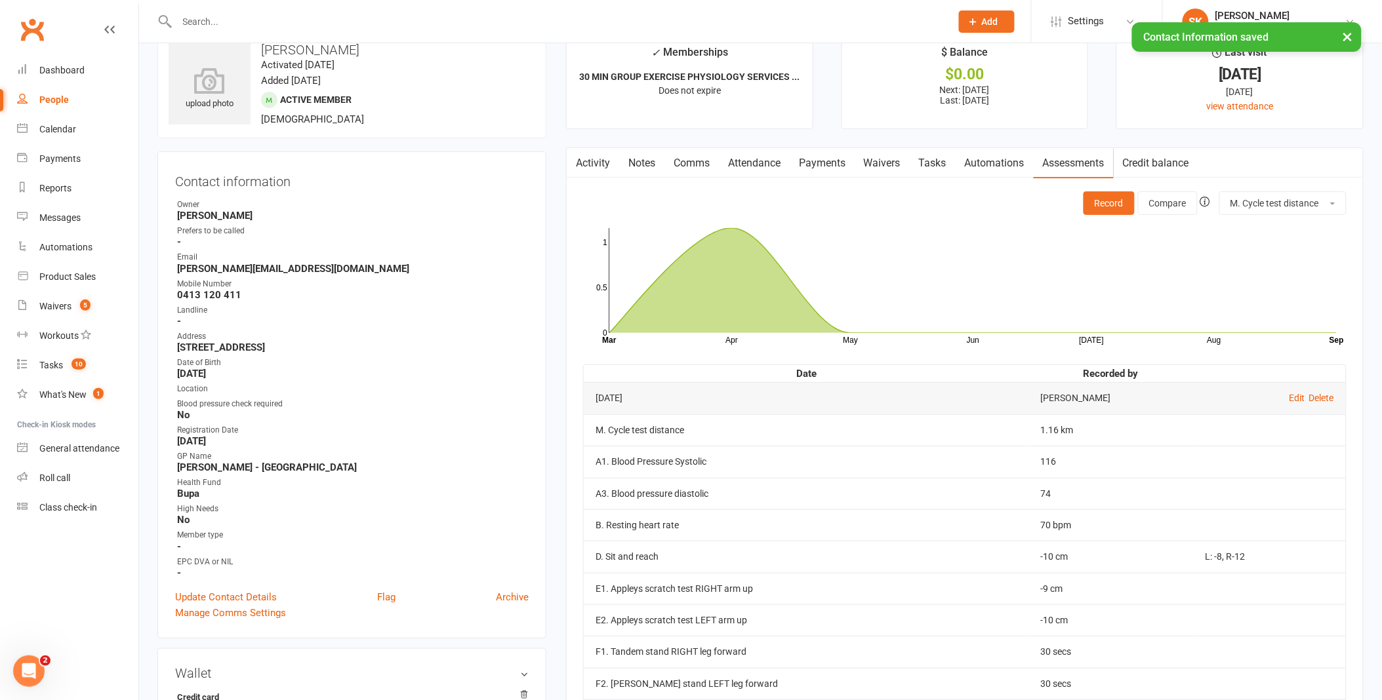
scroll to position [0, 0]
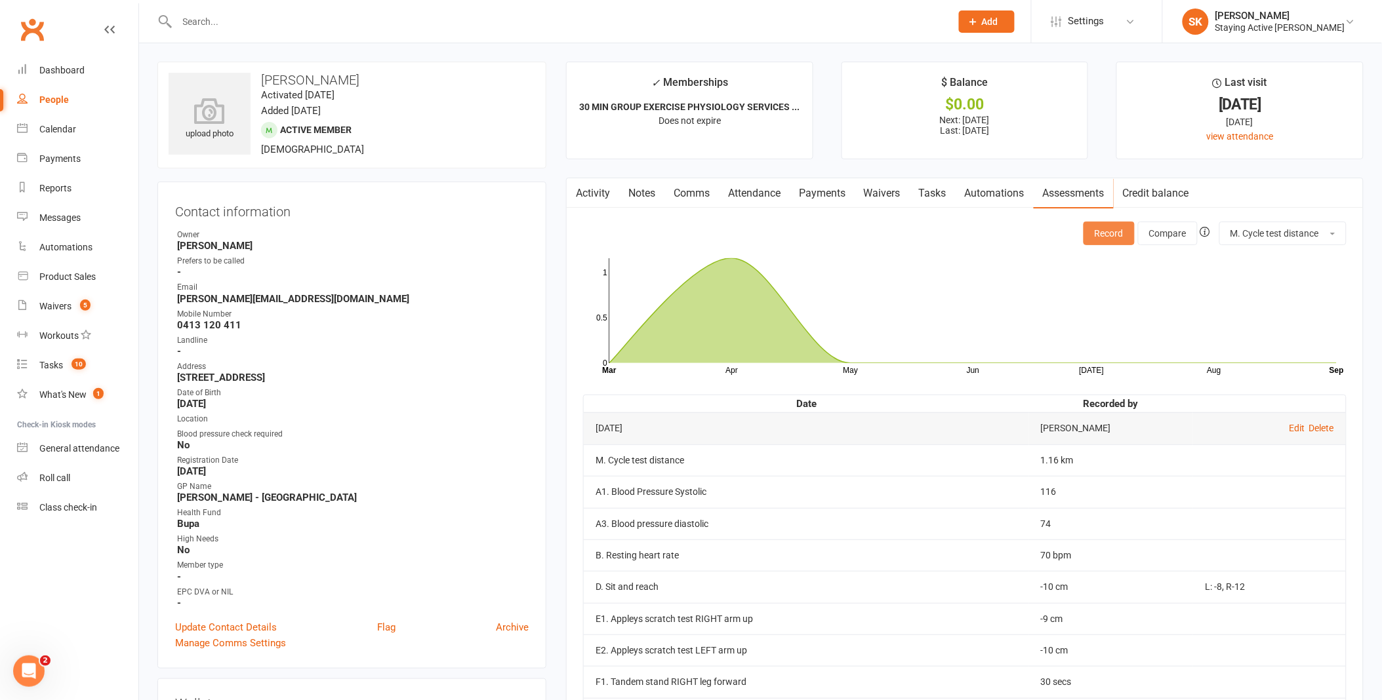
click at [1116, 234] on button "Record" at bounding box center [1108, 234] width 51 height 24
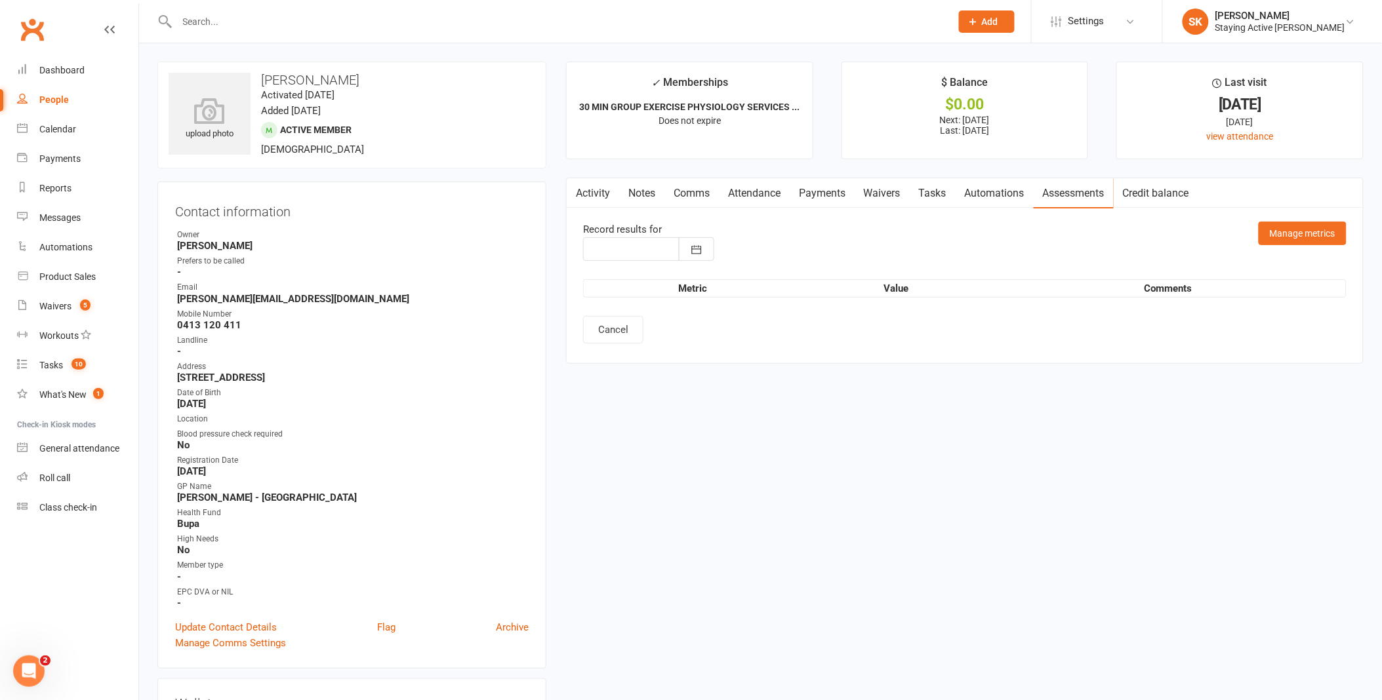
type input "[DATE]"
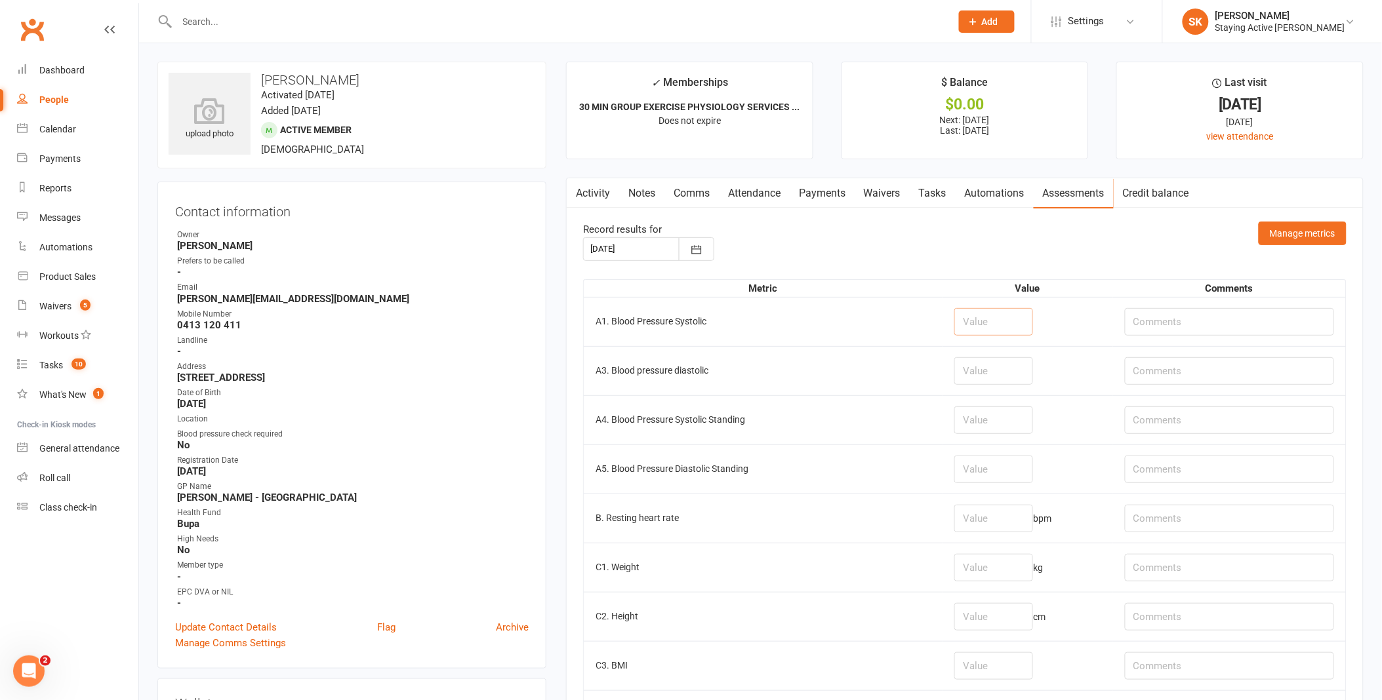
click at [969, 332] on input "number" at bounding box center [993, 322] width 79 height 28
type input "116"
click at [984, 377] on input "number" at bounding box center [993, 371] width 79 height 28
type input "60"
click at [984, 519] on input "number" at bounding box center [993, 519] width 79 height 28
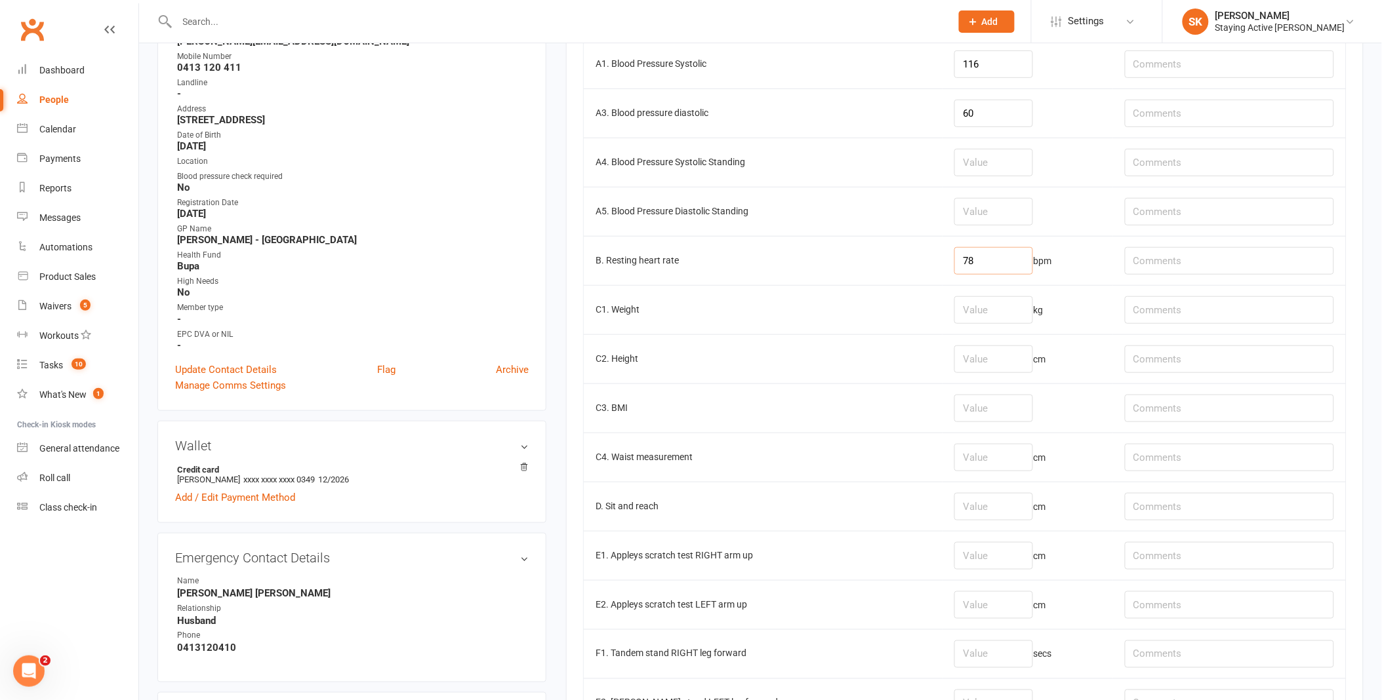
scroll to position [291, 0]
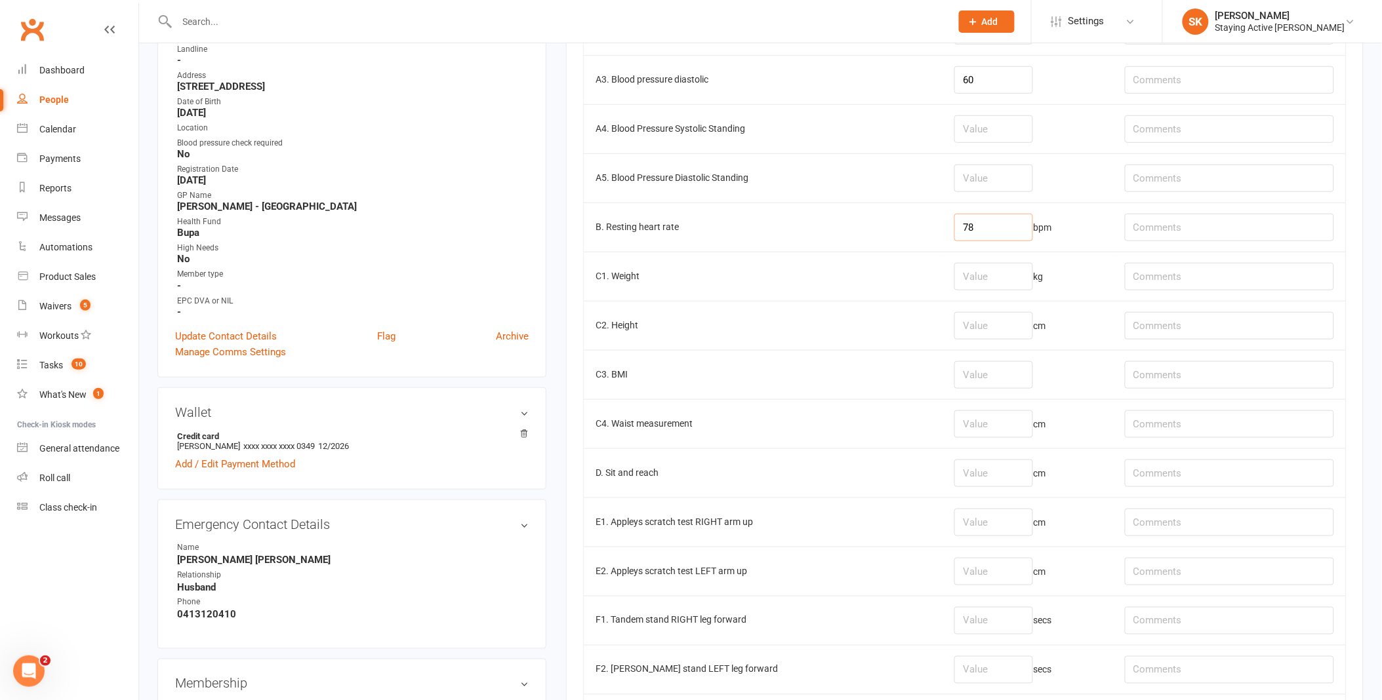
type input "78"
click at [974, 476] on input "number" at bounding box center [993, 474] width 79 height 28
type input "1"
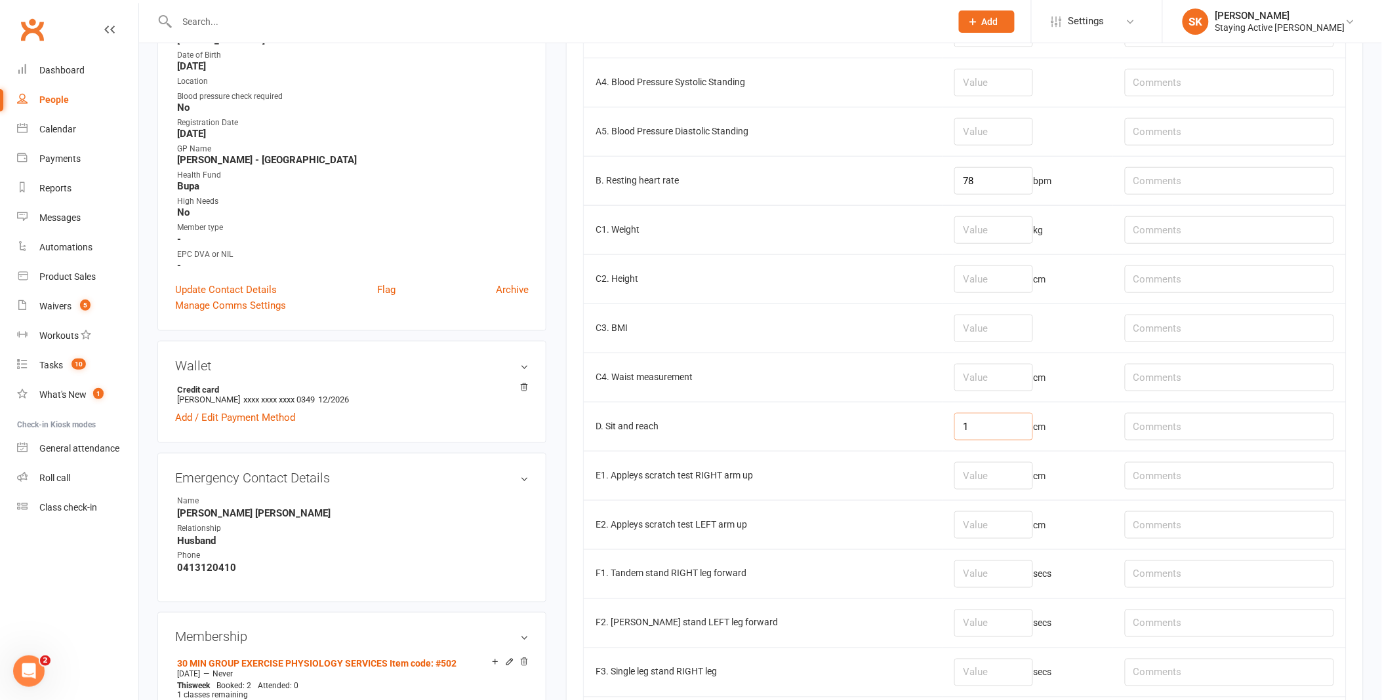
scroll to position [364, 0]
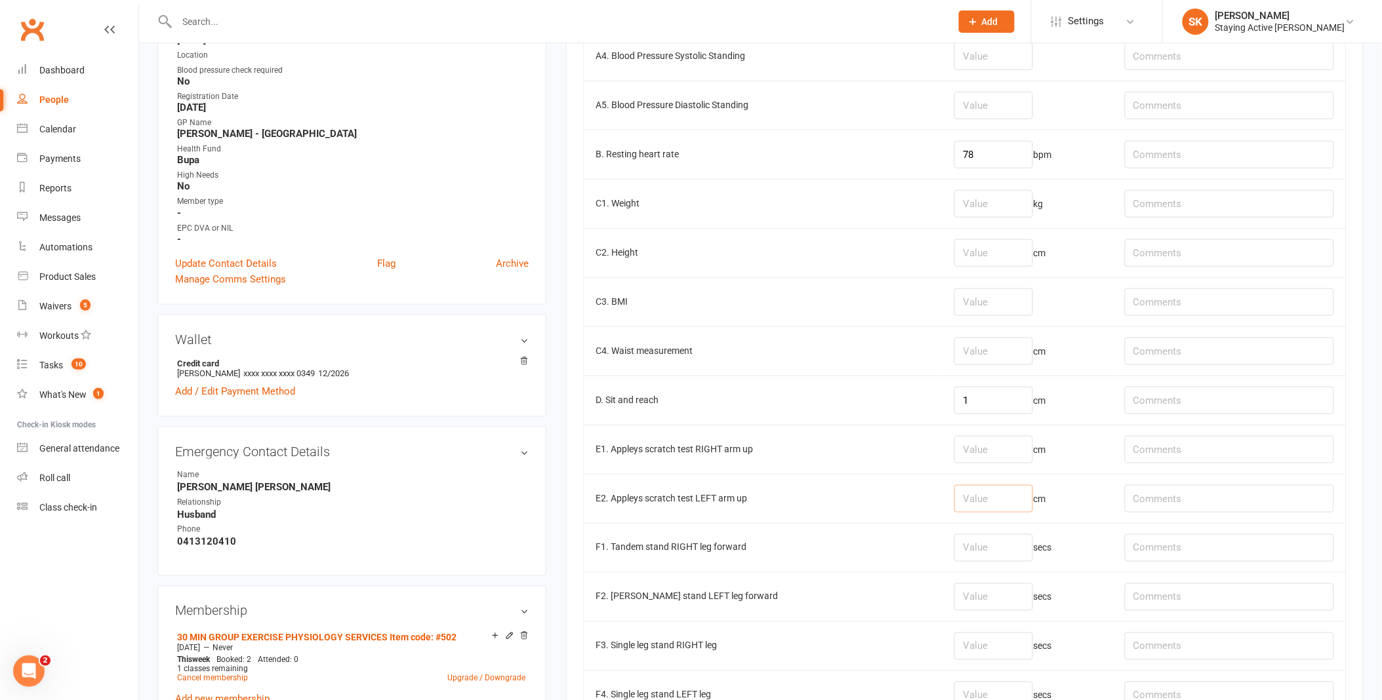
click at [956, 505] on input "number" at bounding box center [993, 499] width 79 height 28
type input "5"
click at [954, 454] on input "number" at bounding box center [993, 450] width 79 height 28
type input "-8"
click at [954, 494] on input "5" at bounding box center [993, 499] width 79 height 28
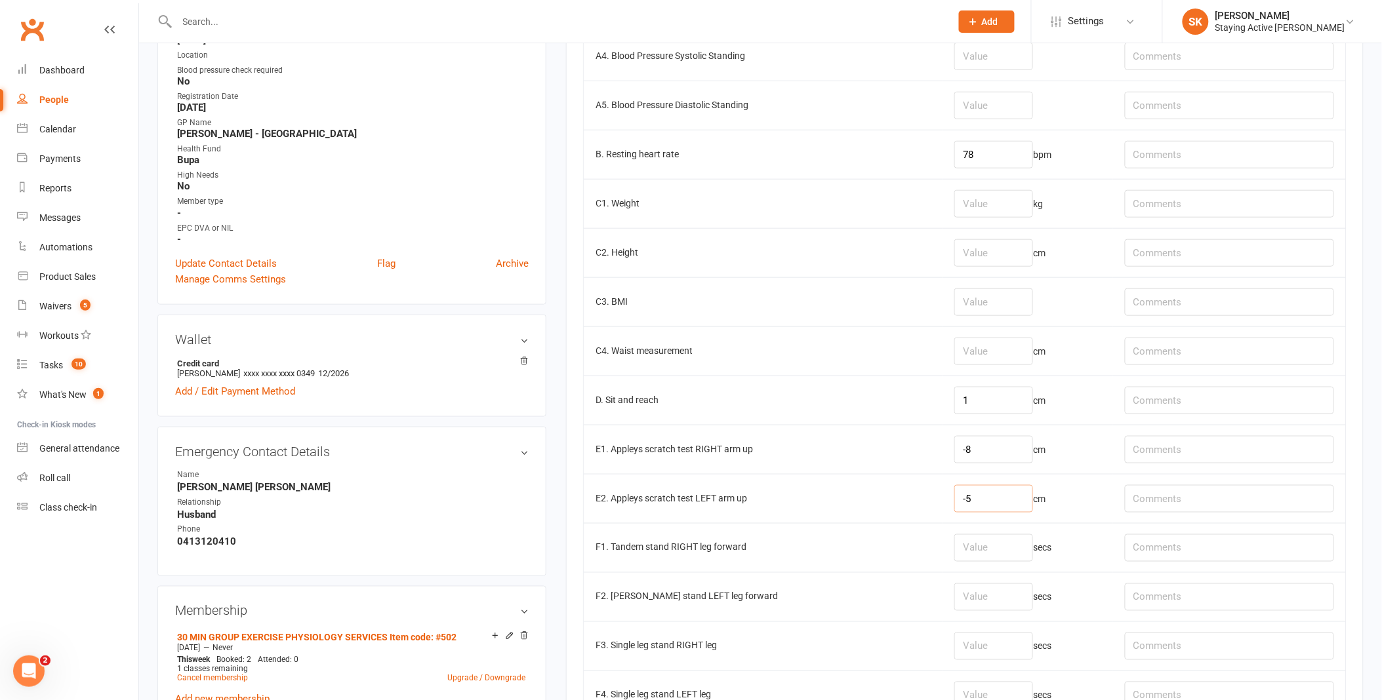
type input "-5"
click at [957, 548] on input "number" at bounding box center [993, 548] width 79 height 28
type input "30"
click at [994, 605] on input "number" at bounding box center [993, 598] width 79 height 28
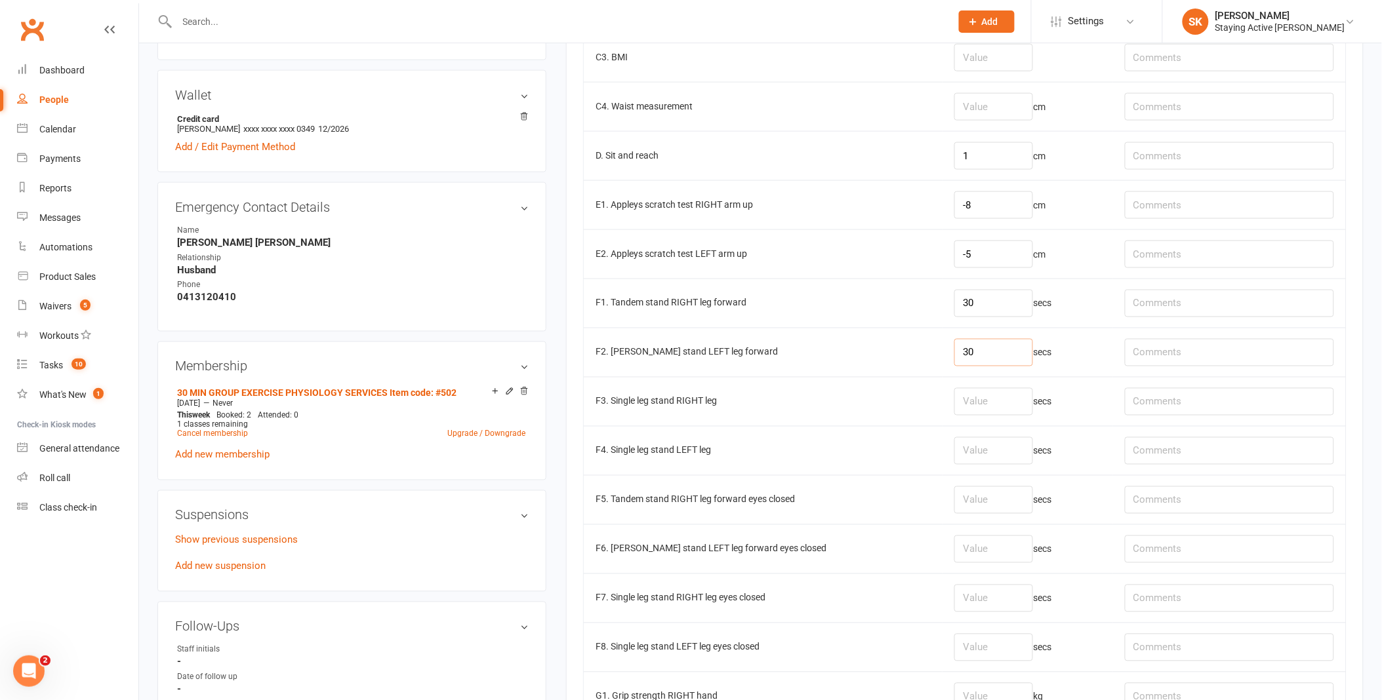
scroll to position [656, 0]
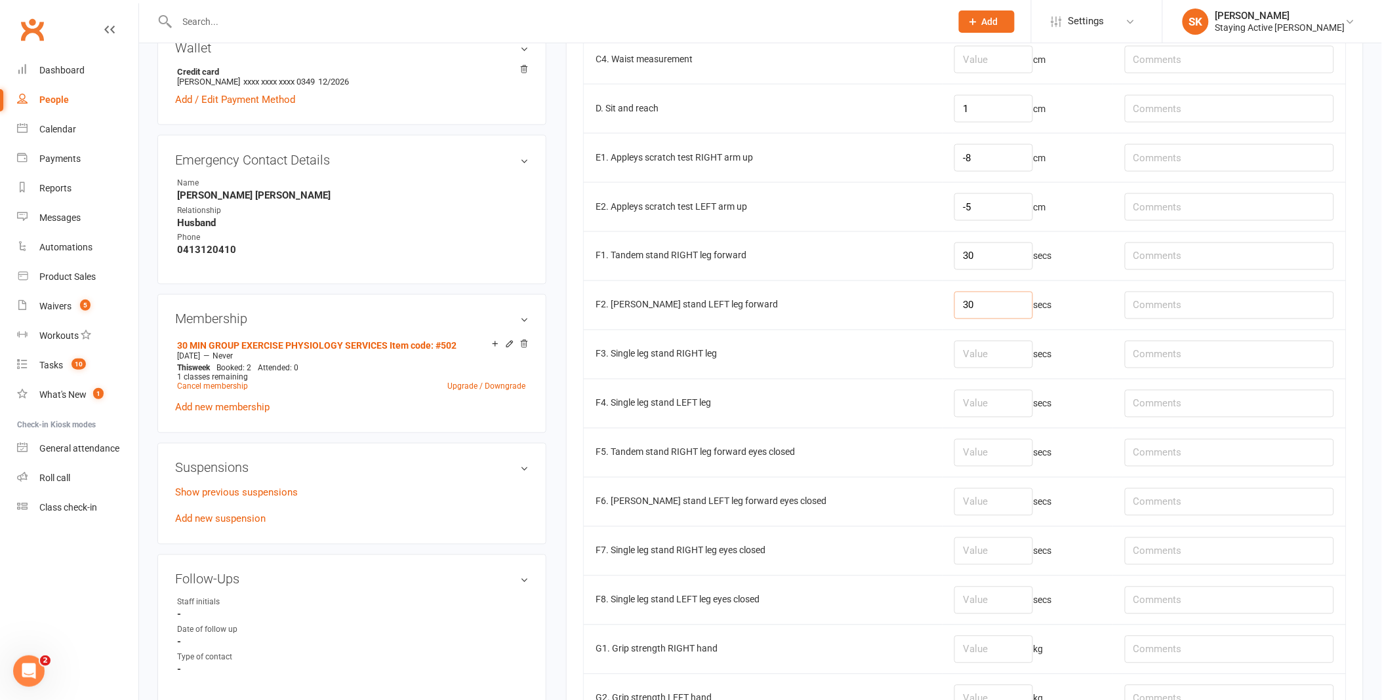
type input "30"
click at [965, 397] on input "number" at bounding box center [993, 404] width 79 height 28
type input "30"
click at [1148, 405] on input "text" at bounding box center [1229, 404] width 209 height 28
type input "wobbly"
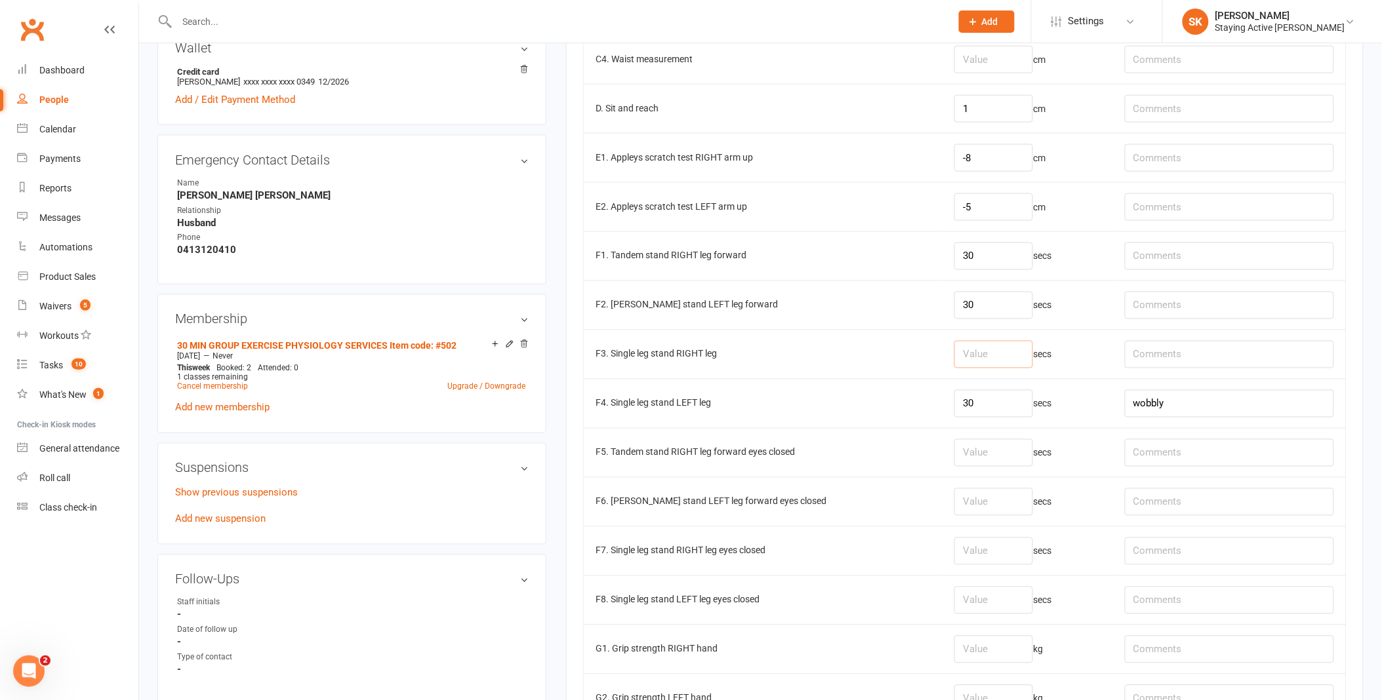
click at [969, 365] on input "number" at bounding box center [993, 355] width 79 height 28
type input "29"
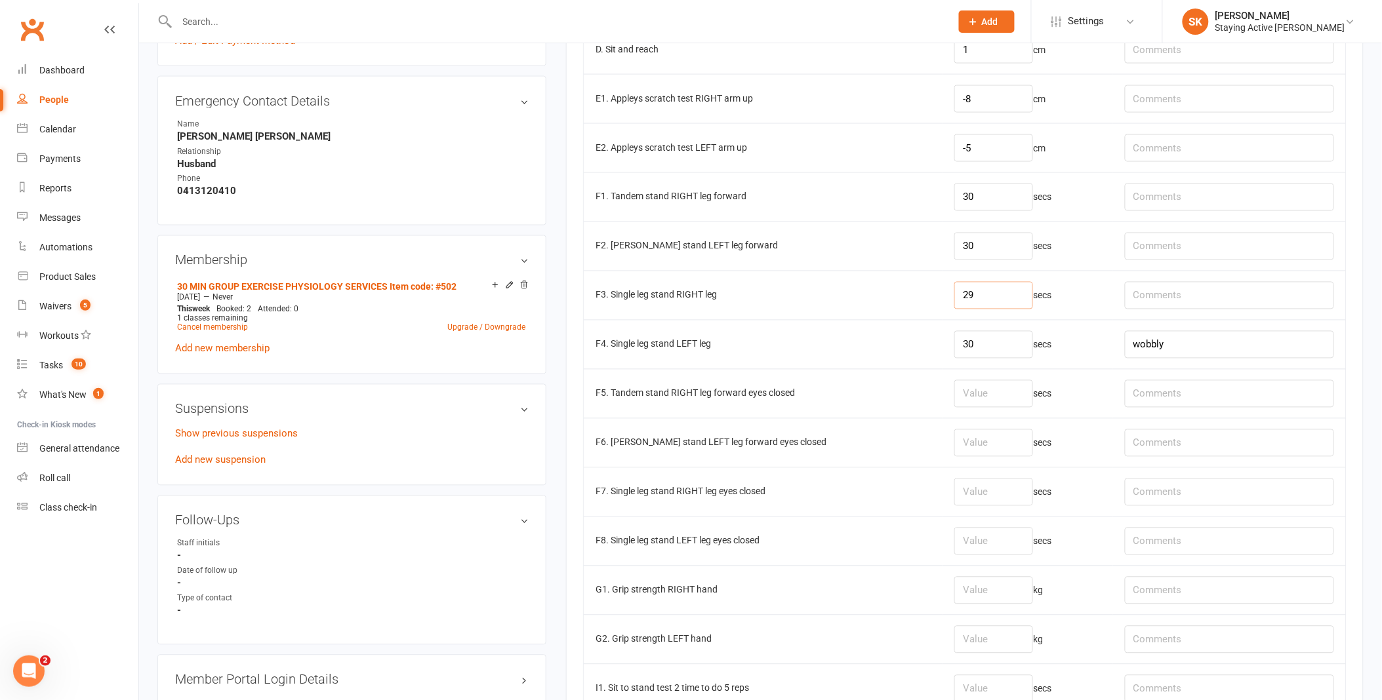
scroll to position [729, 0]
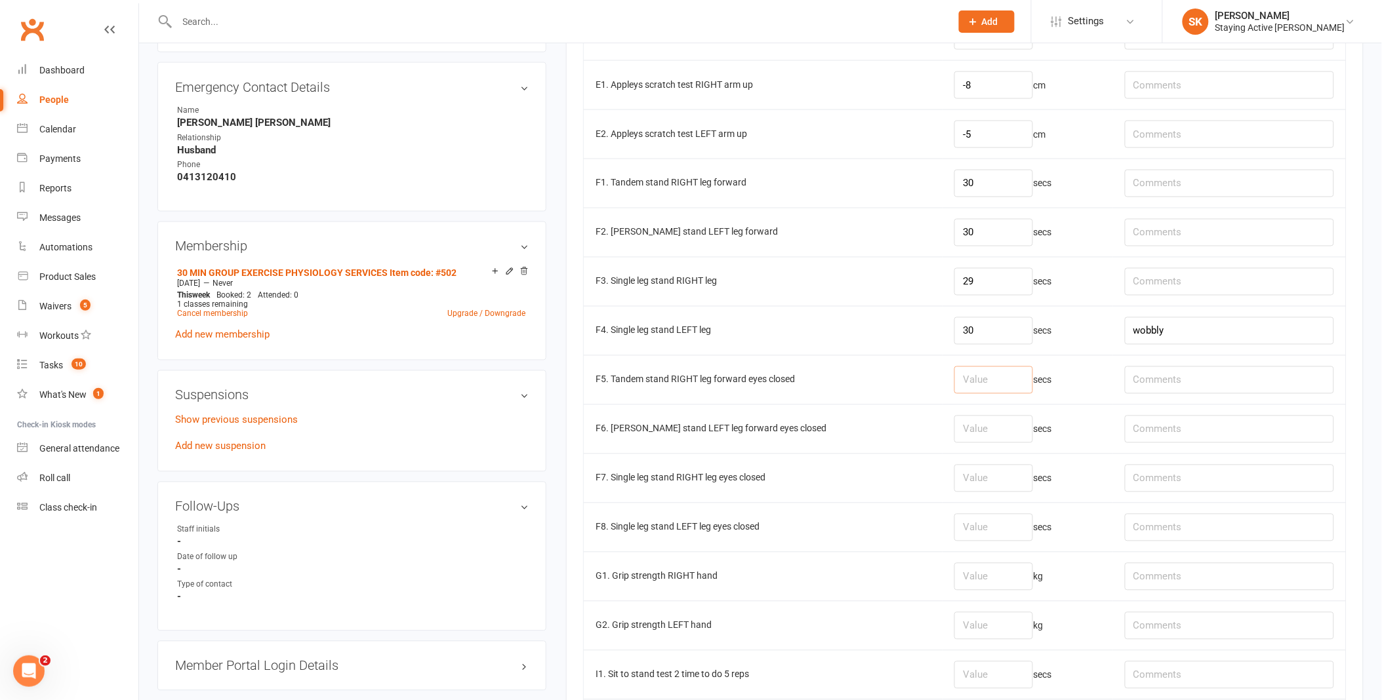
click at [980, 379] on input "number" at bounding box center [993, 381] width 79 height 28
type input "5.96"
click at [955, 430] on input "number" at bounding box center [993, 430] width 79 height 28
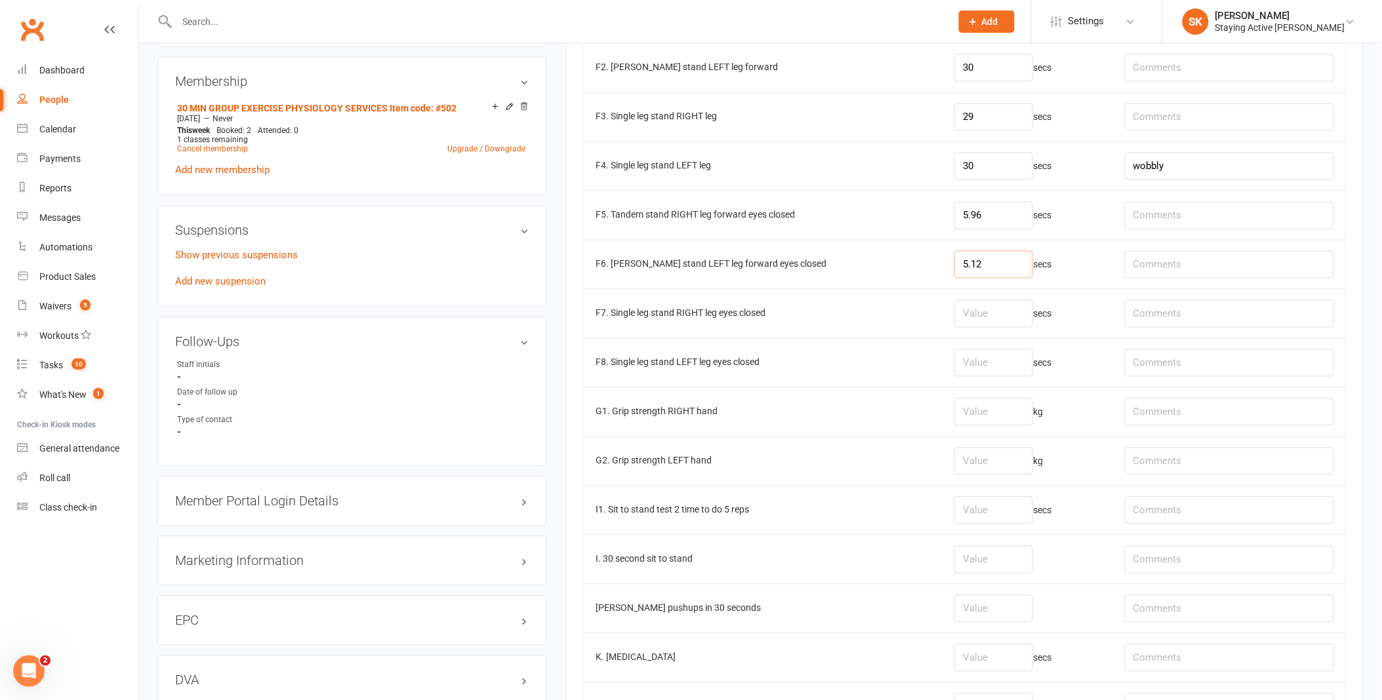
scroll to position [947, 0]
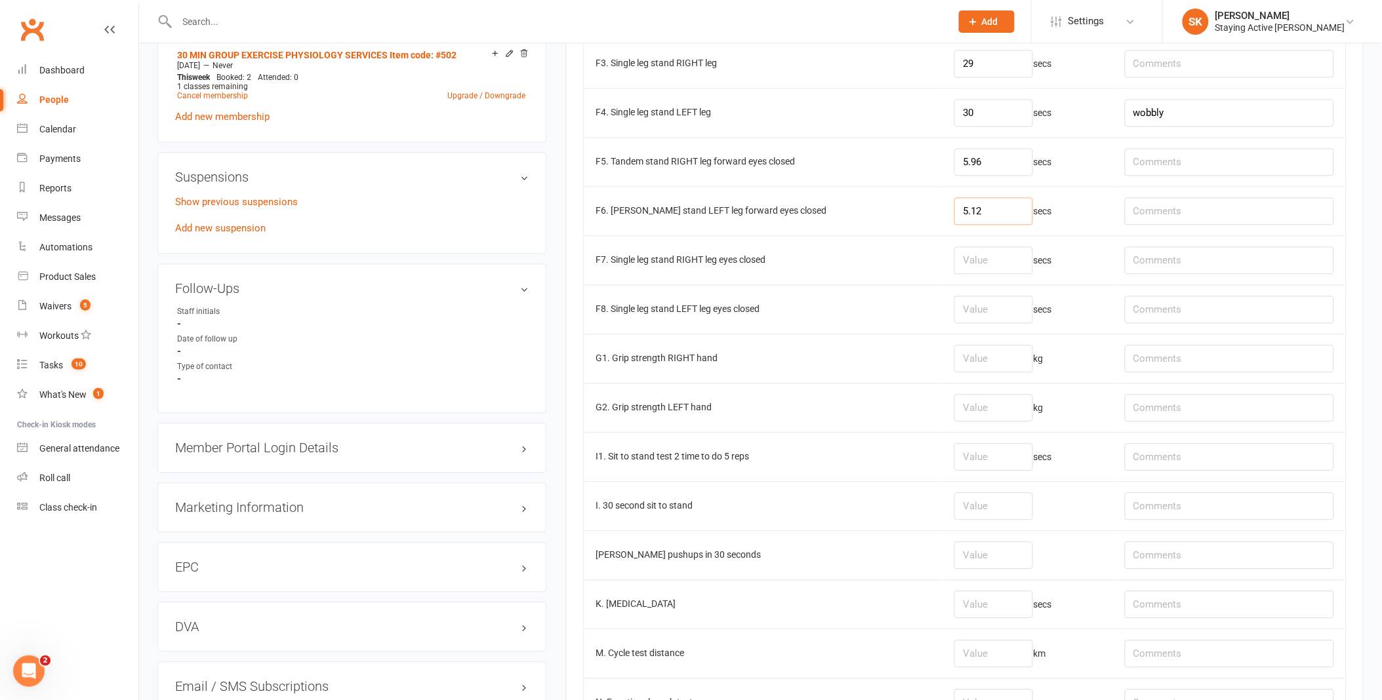
type input "5.12"
click at [972, 363] on input "number" at bounding box center [993, 359] width 79 height 28
type input "31.8"
click at [982, 418] on input "number" at bounding box center [993, 408] width 79 height 28
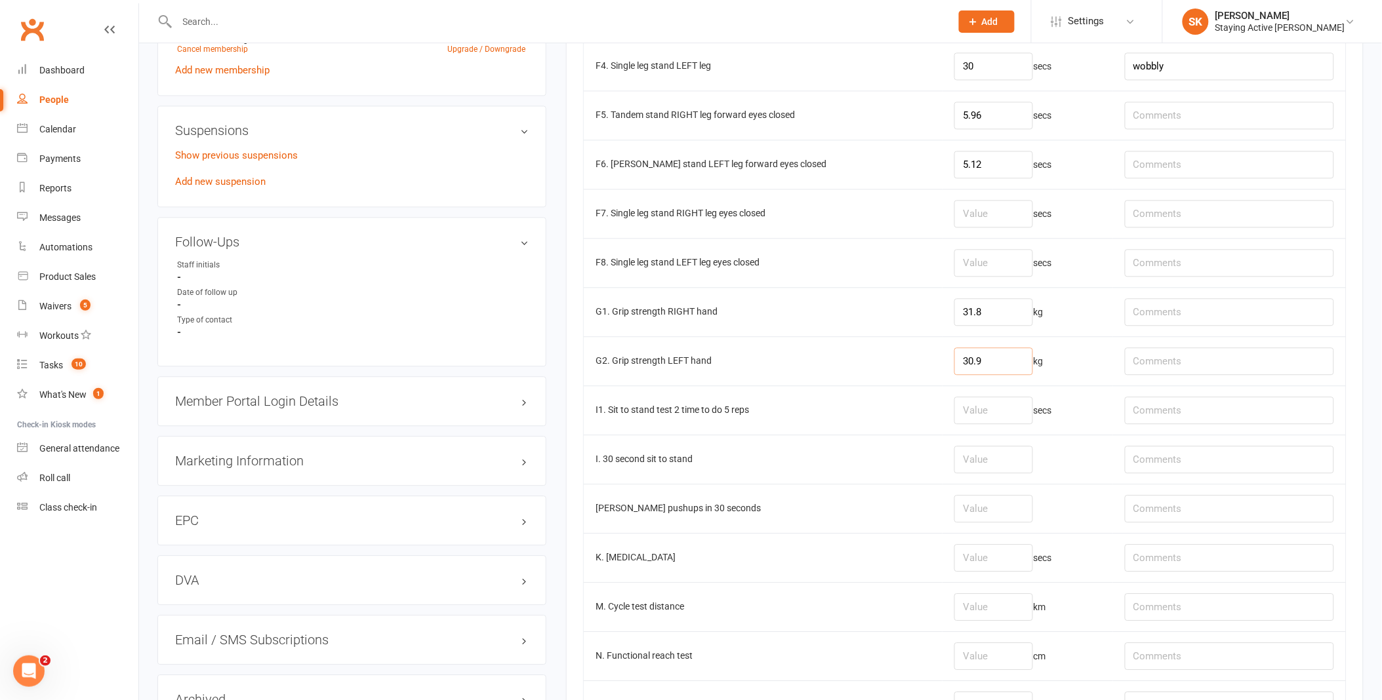
scroll to position [1020, 0]
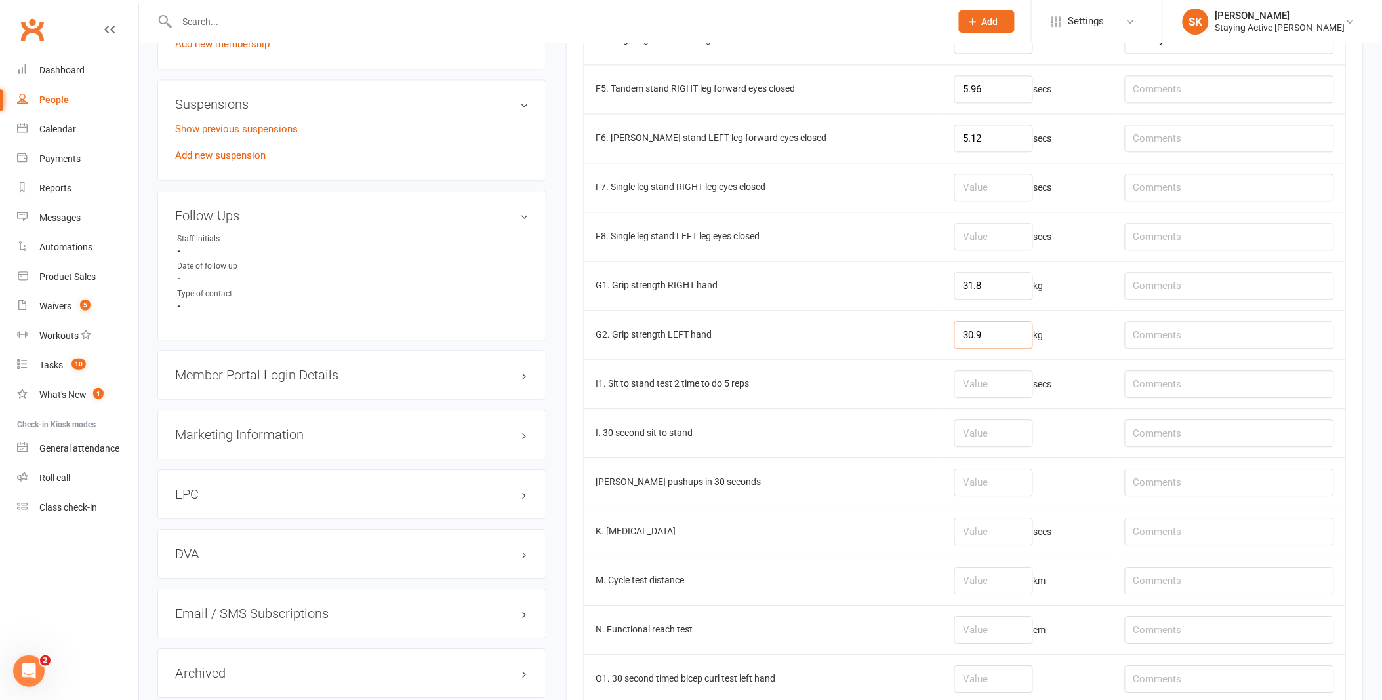
type input "30.9"
click at [954, 443] on input "number" at bounding box center [993, 434] width 79 height 28
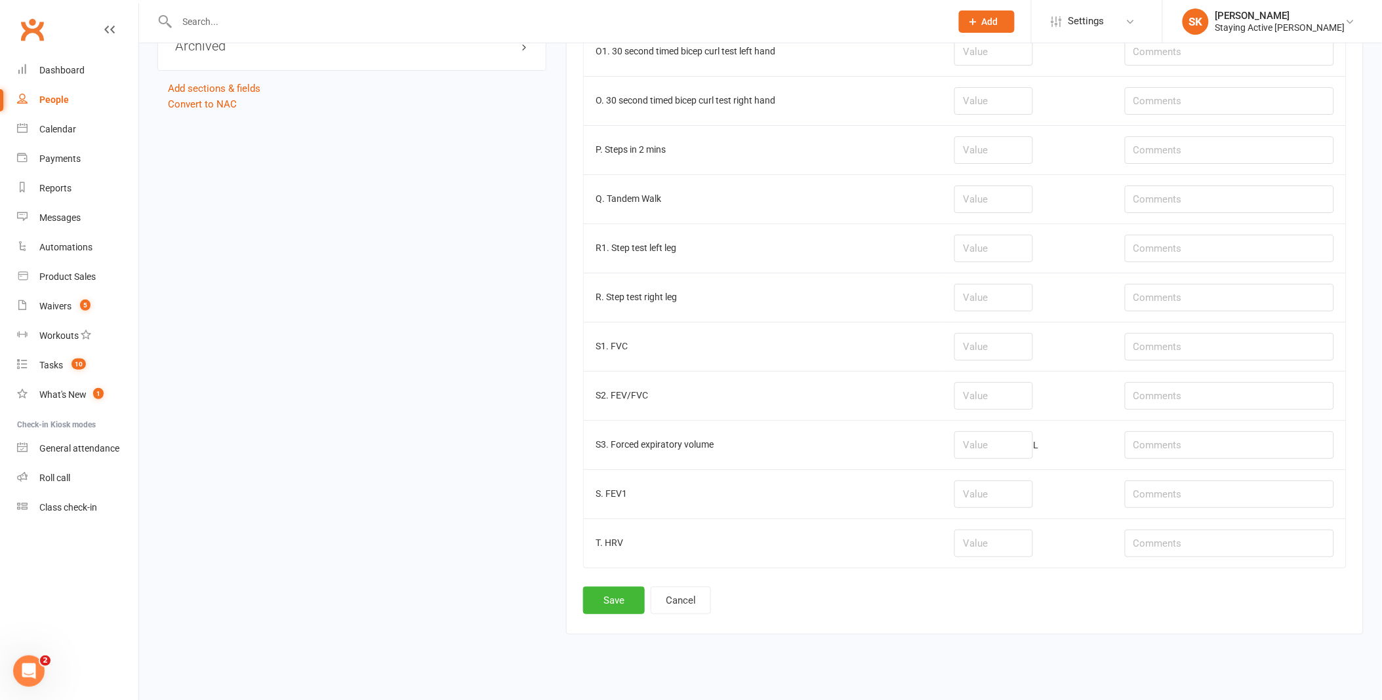
scroll to position [1672, 0]
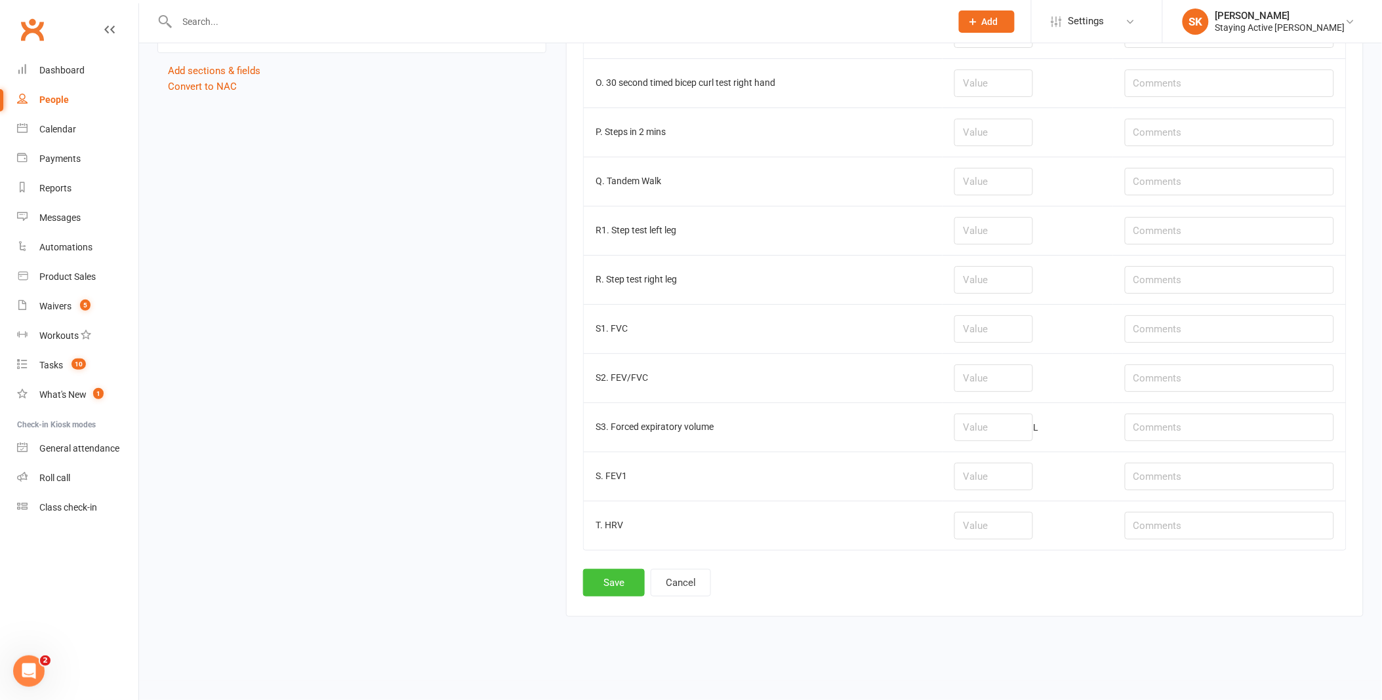
type input "17"
click at [601, 593] on button "Save" at bounding box center [614, 583] width 62 height 28
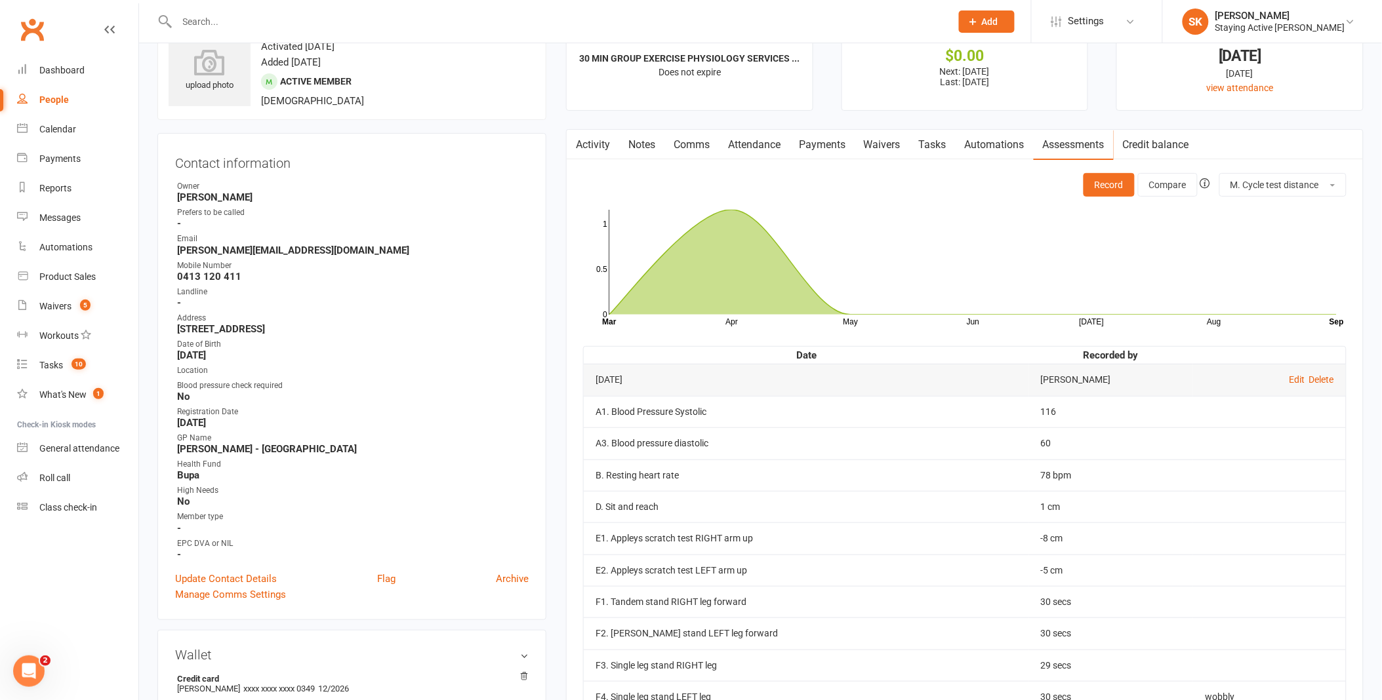
scroll to position [73, 0]
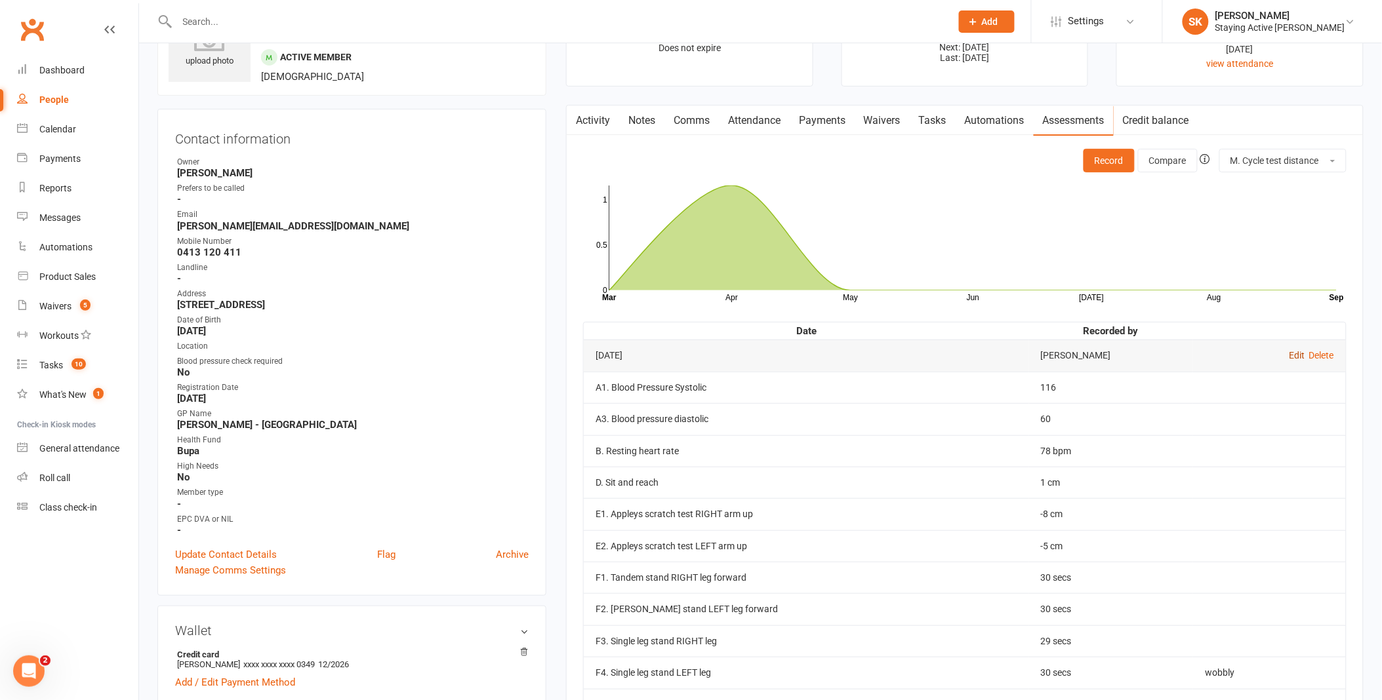
click at [1292, 350] on link "Edit" at bounding box center [1297, 355] width 16 height 10
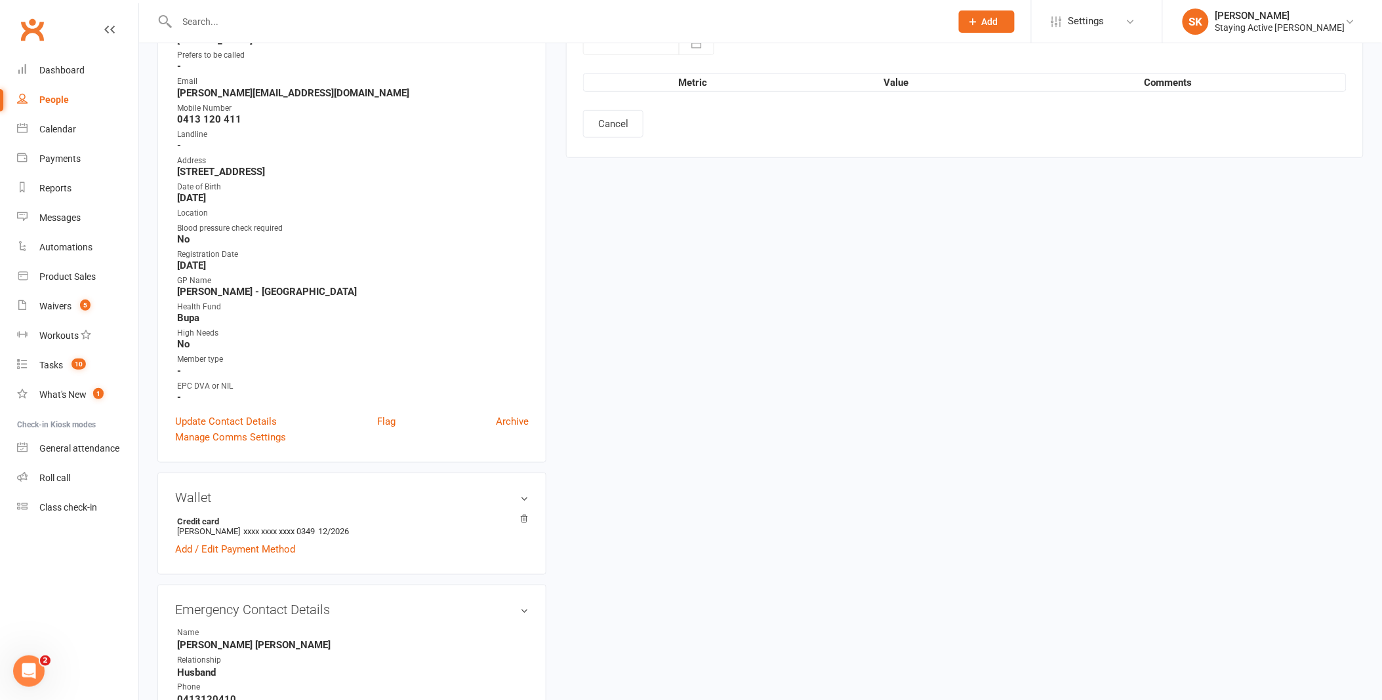
type input "[DATE]"
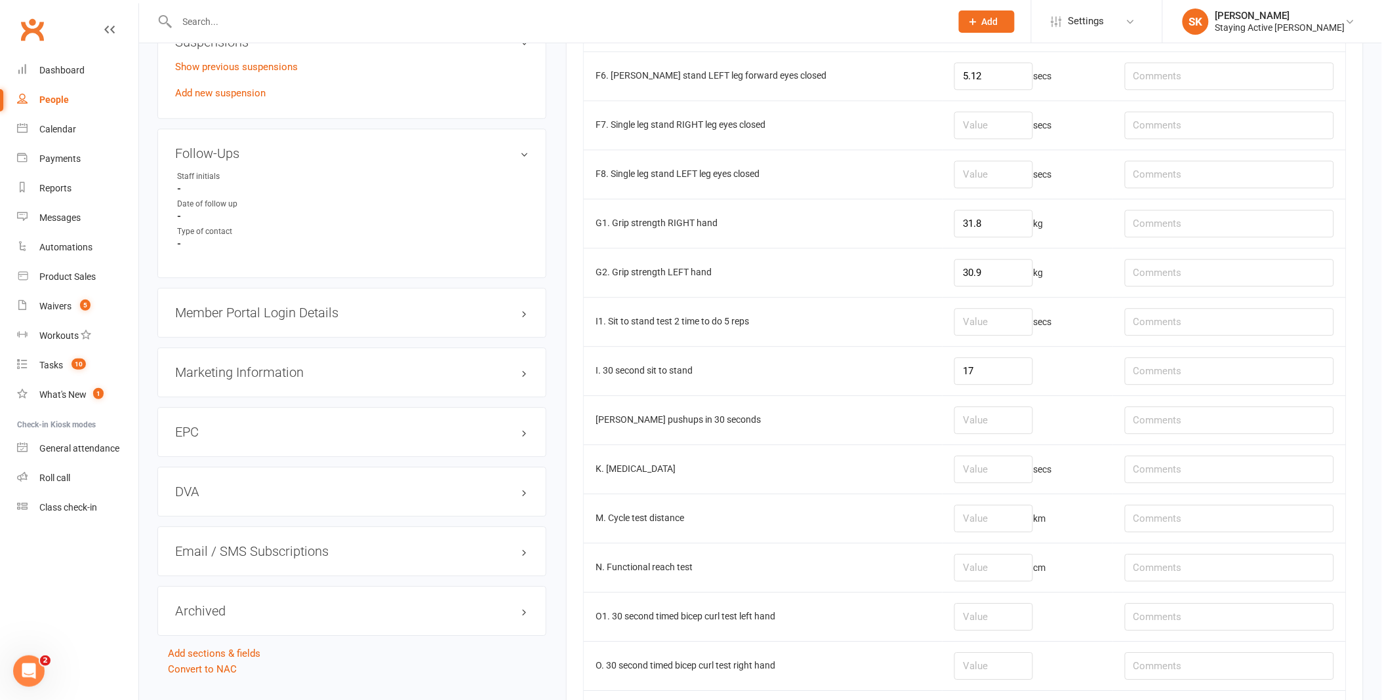
scroll to position [1093, 0]
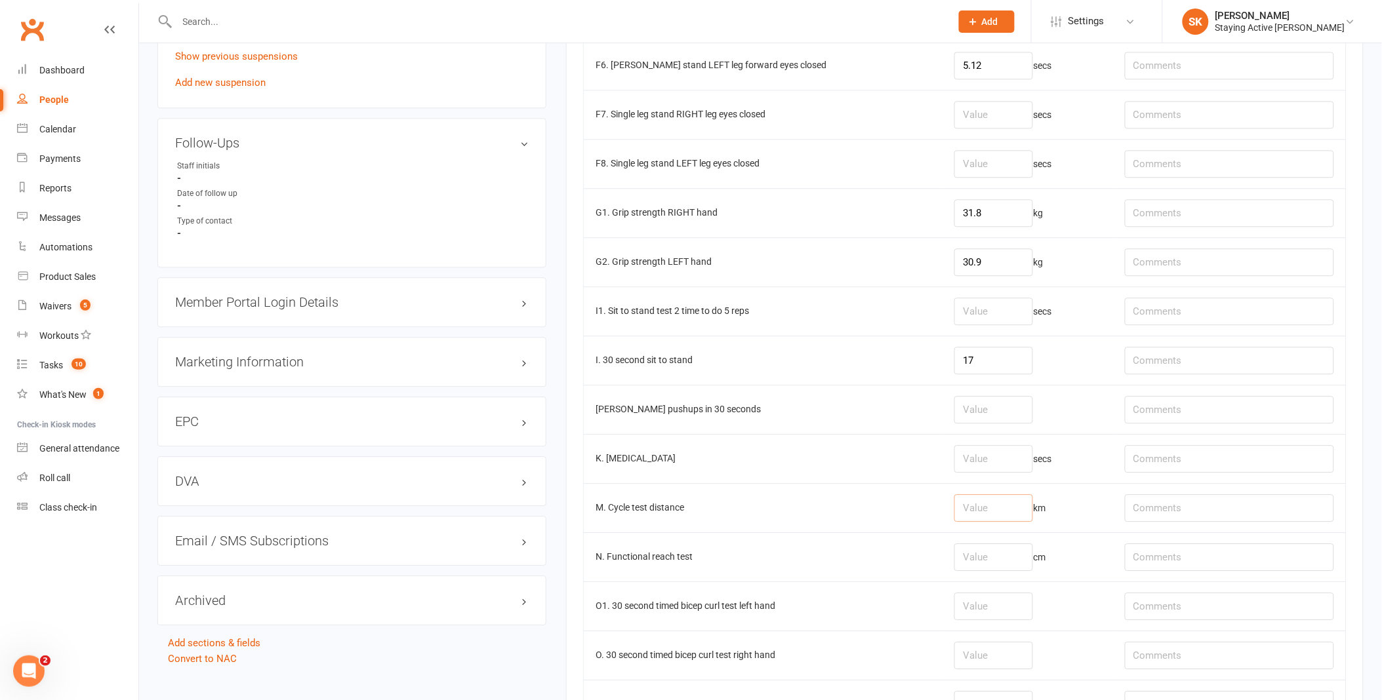
click at [994, 508] on input "number" at bounding box center [993, 508] width 79 height 28
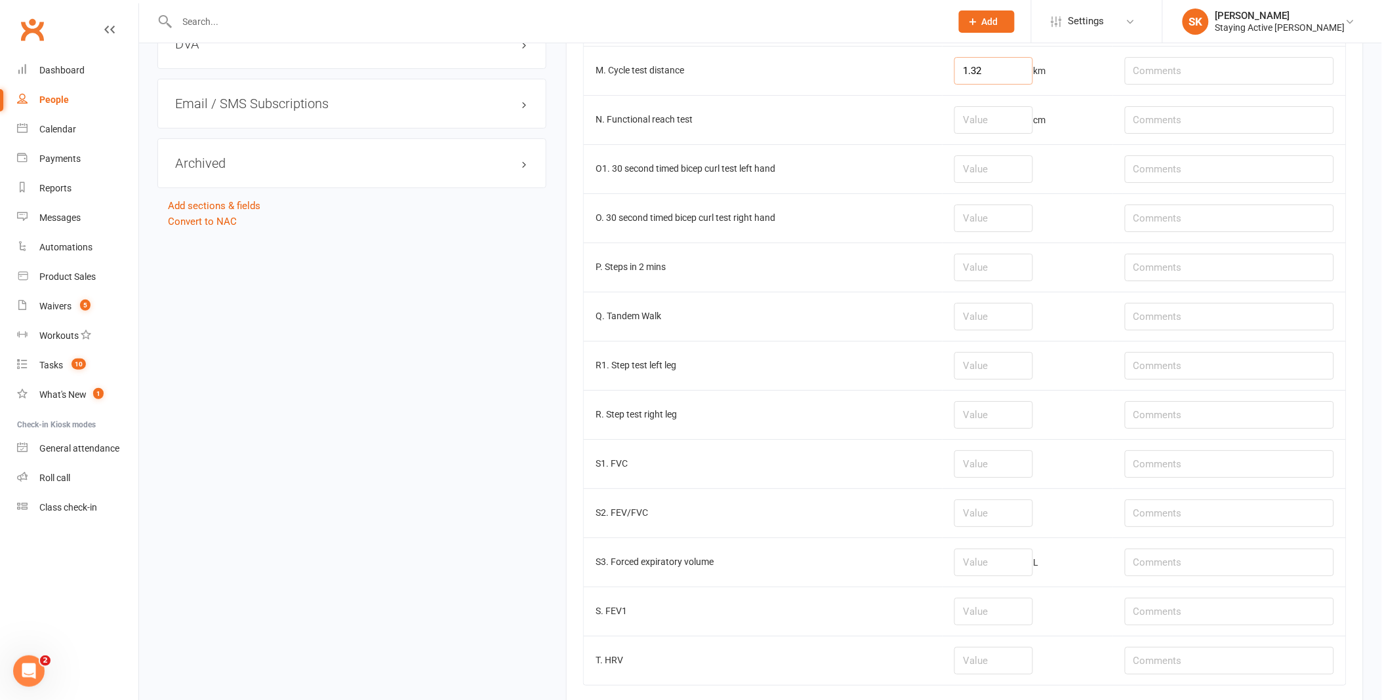
scroll to position [1672, 0]
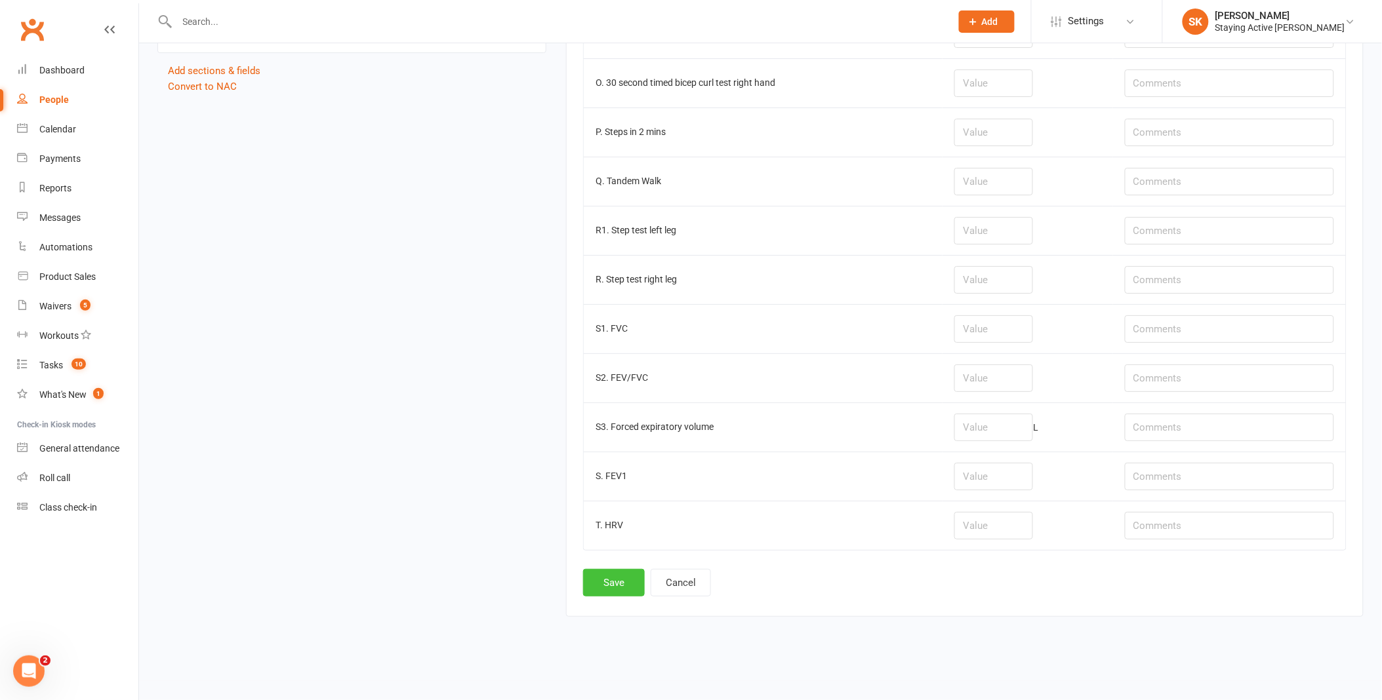
type input "1.32"
click at [620, 582] on button "Save" at bounding box center [614, 583] width 62 height 28
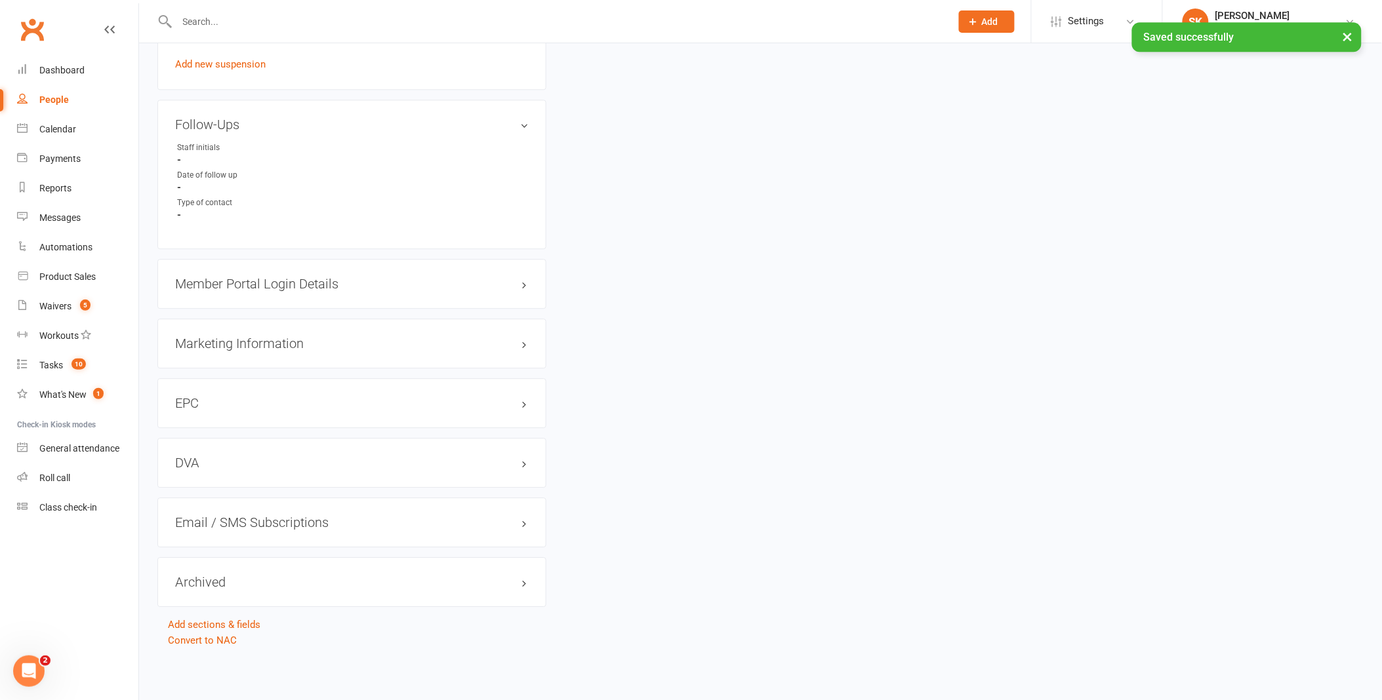
scroll to position [0, 0]
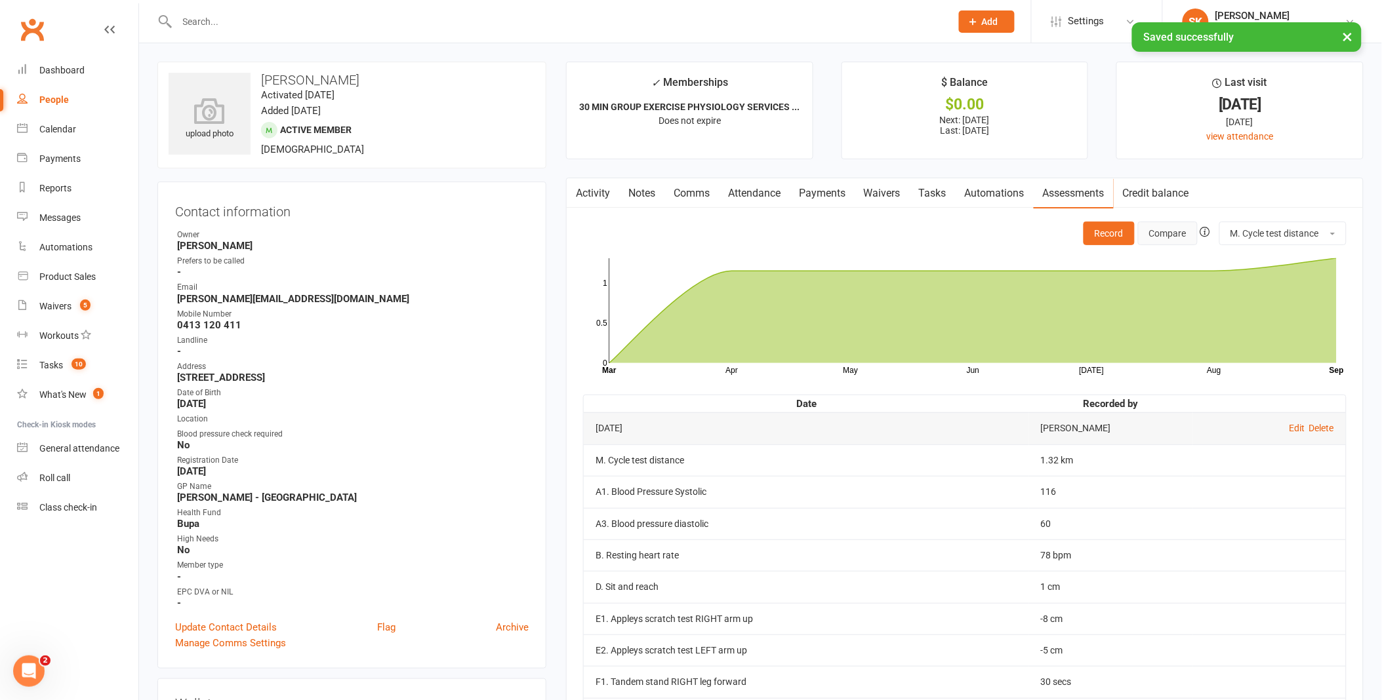
click at [1170, 231] on button "Compare" at bounding box center [1168, 234] width 60 height 24
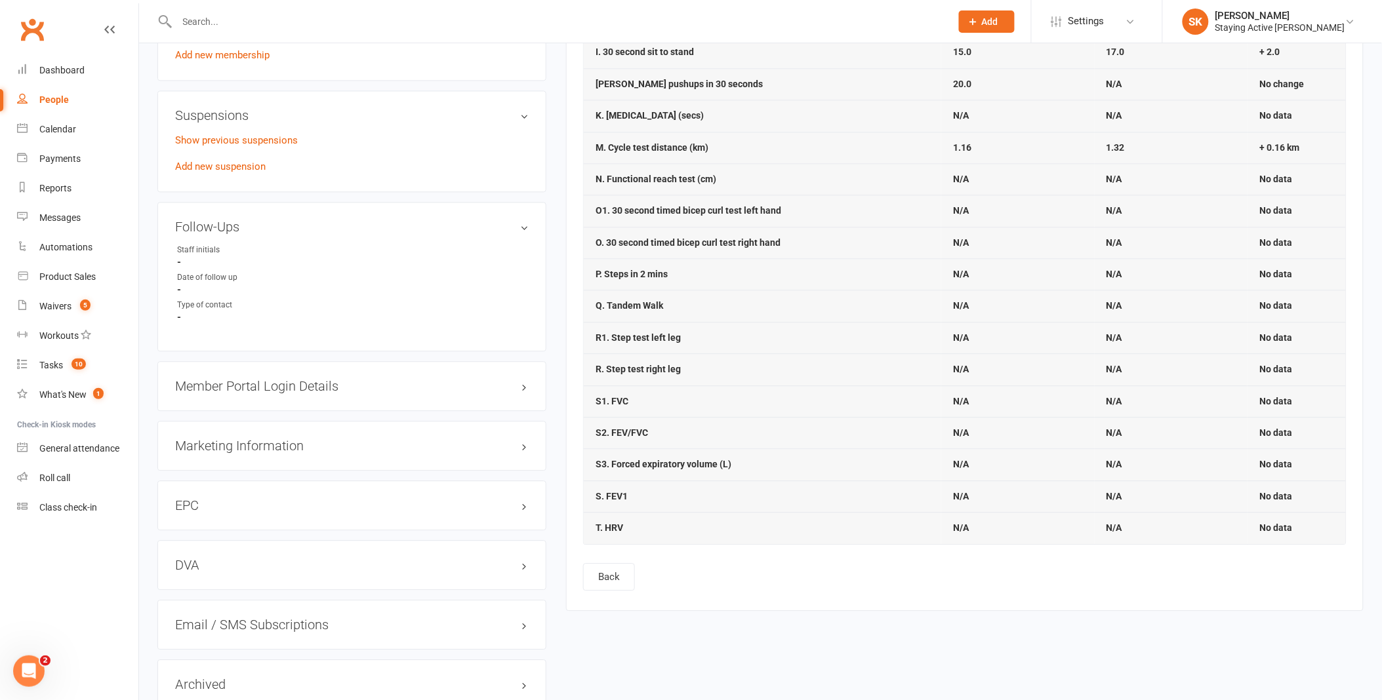
scroll to position [1020, 0]
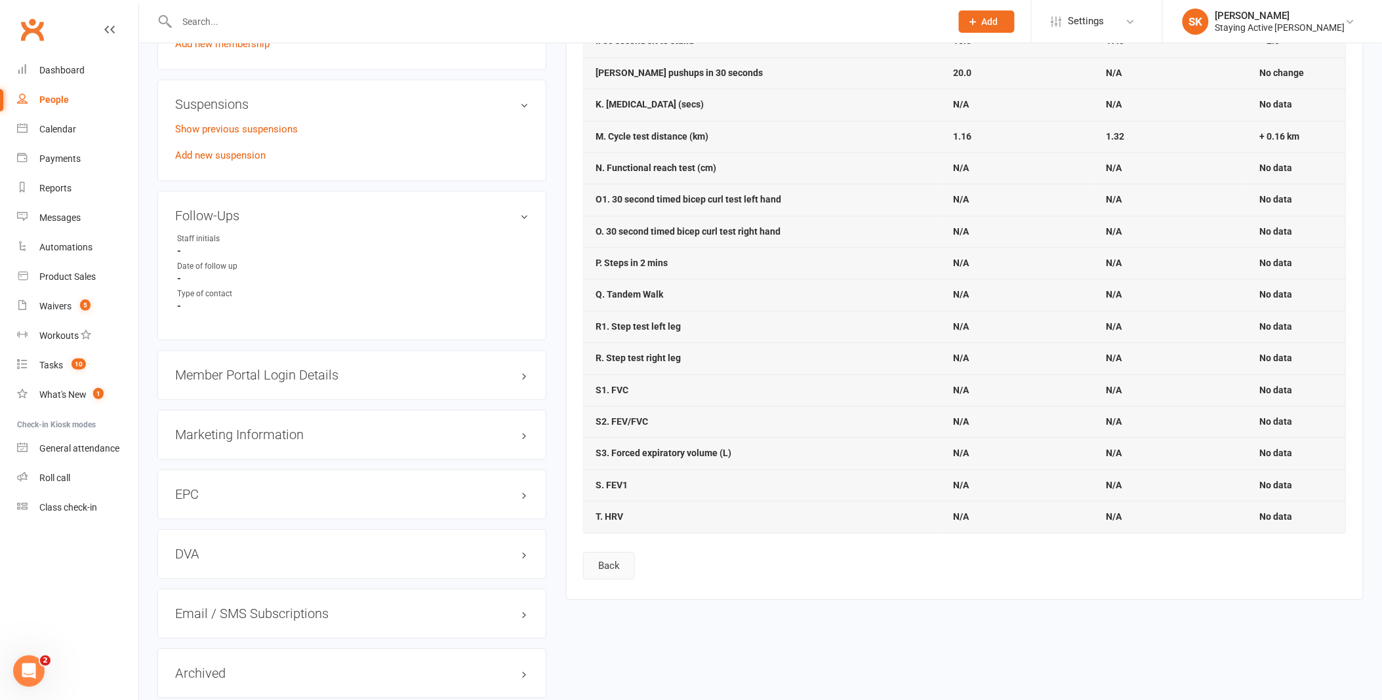
click at [600, 571] on button "Back" at bounding box center [609, 566] width 52 height 28
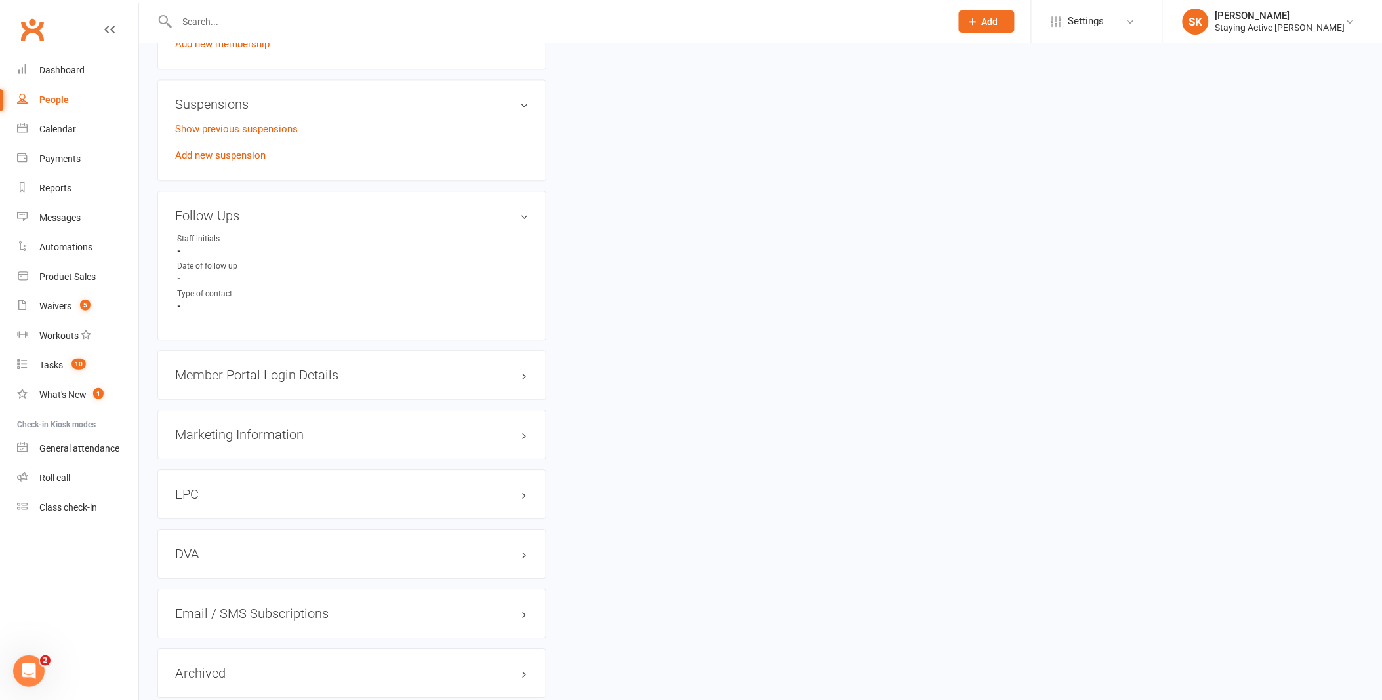
scroll to position [0, 0]
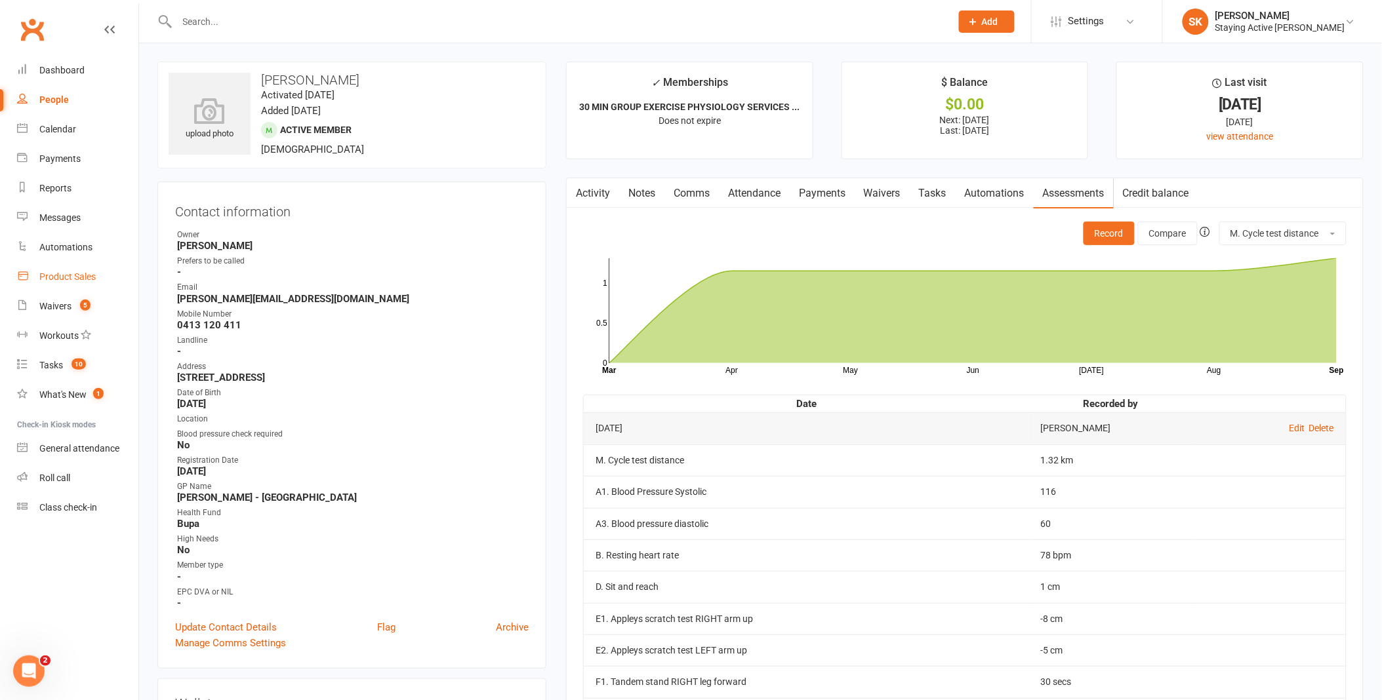
click at [77, 276] on div "Product Sales" at bounding box center [67, 276] width 56 height 10
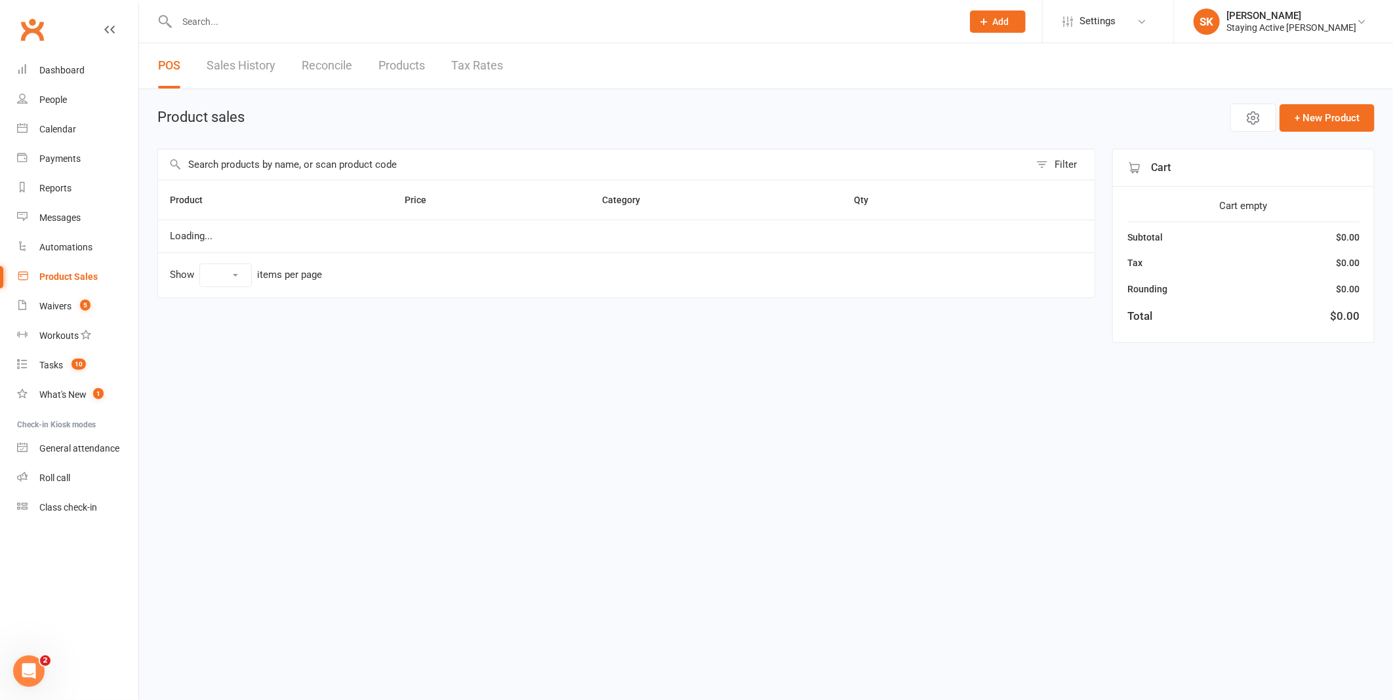
select select "100"
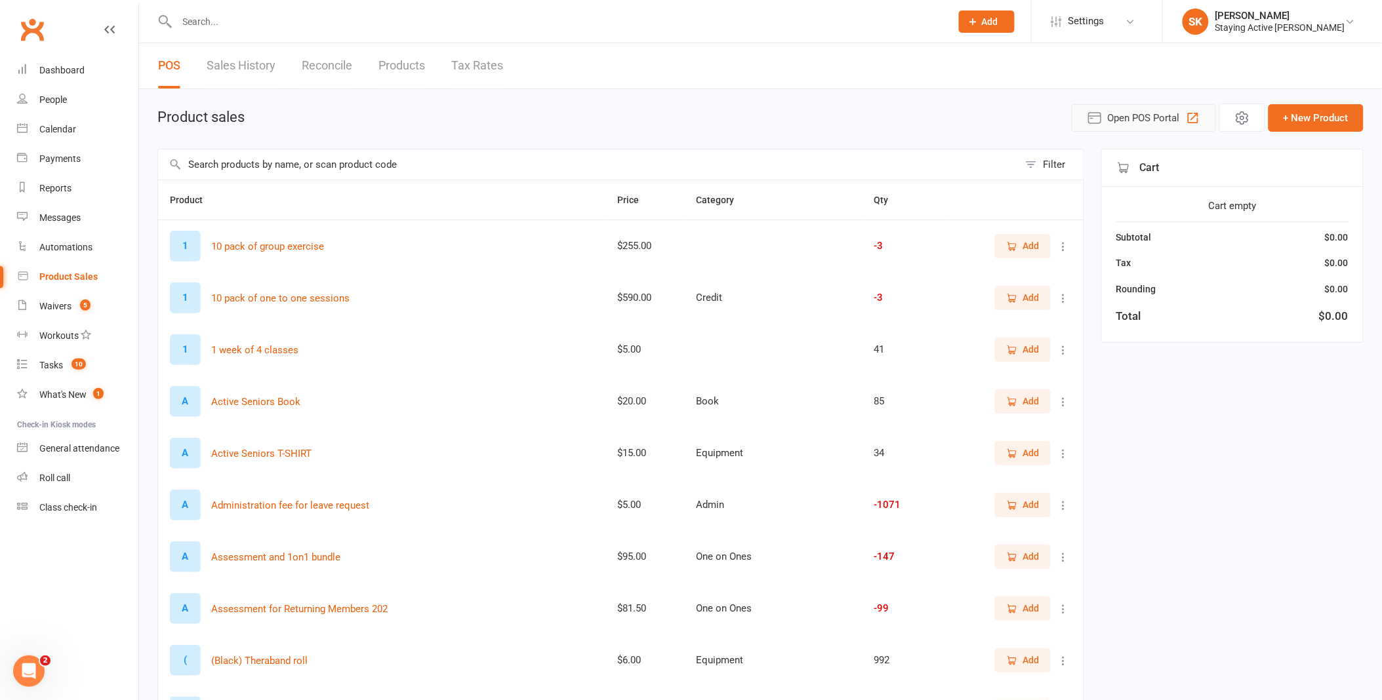
click at [1120, 120] on span "Open POS Portal" at bounding box center [1144, 118] width 72 height 16
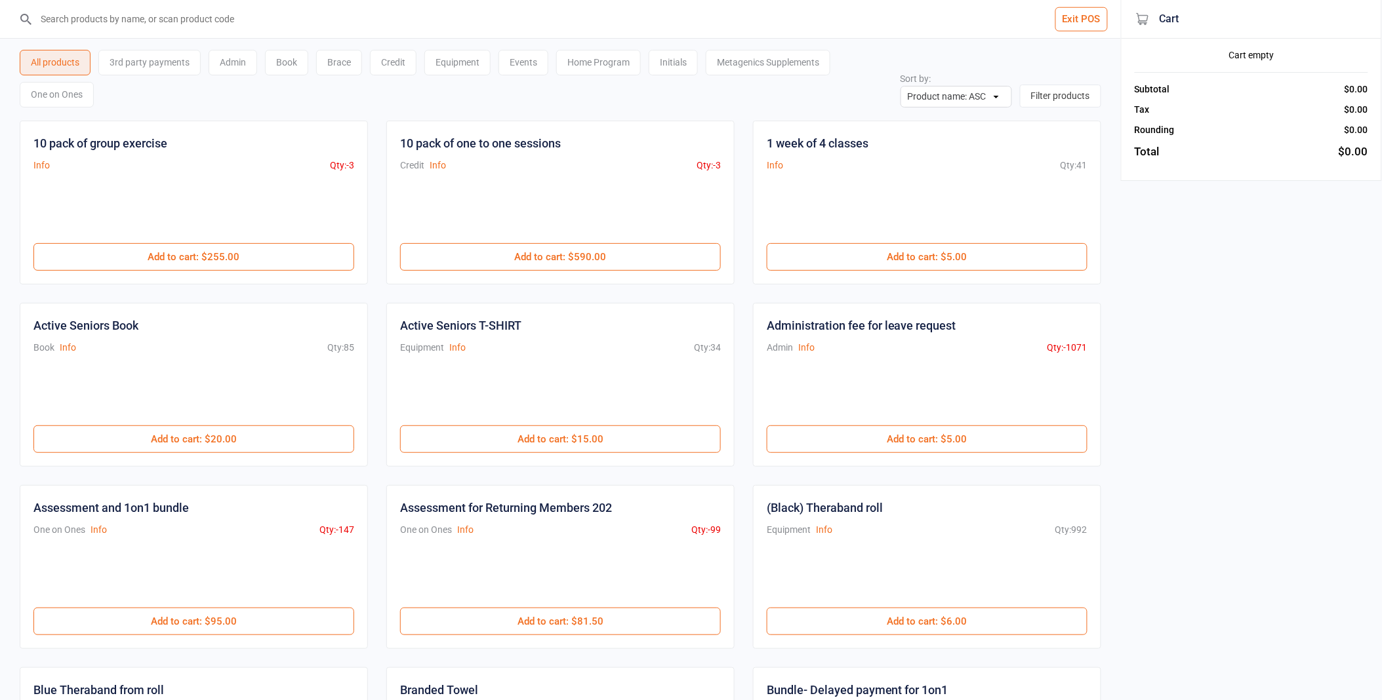
click at [57, 100] on div "One on Ones" at bounding box center [57, 95] width 74 height 26
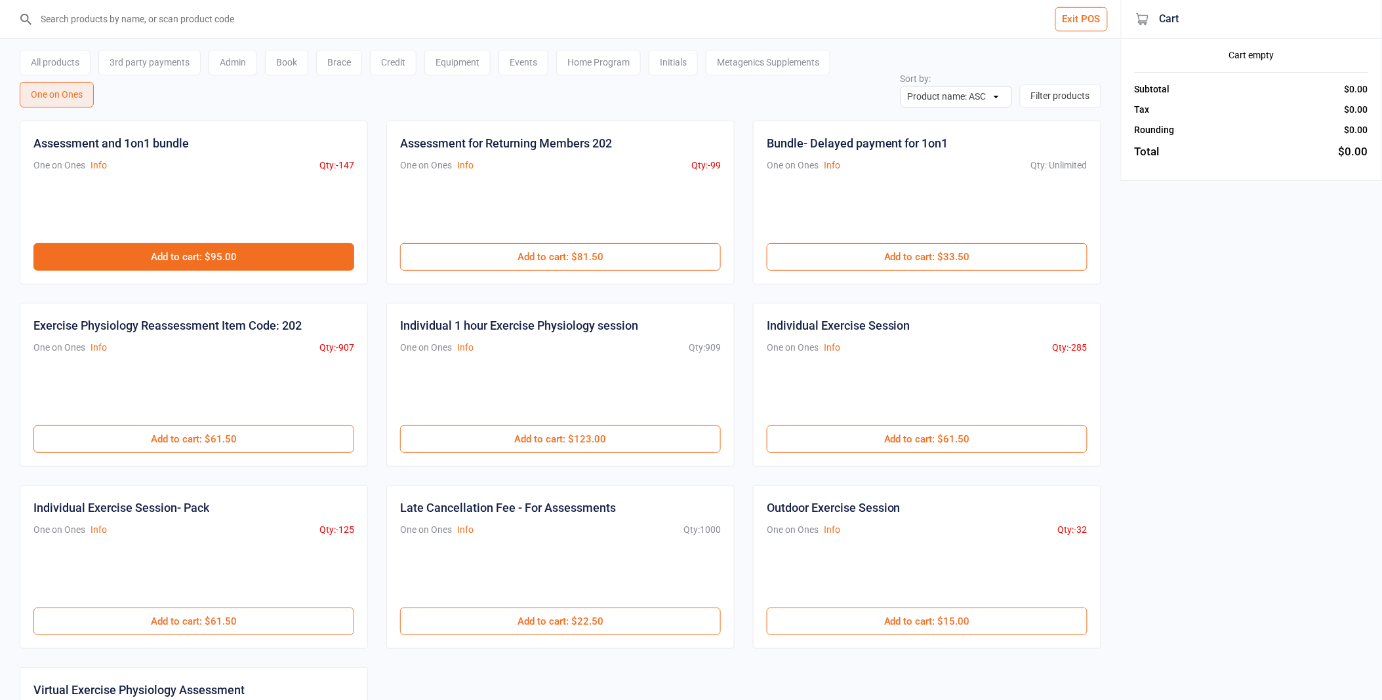
click at [230, 256] on button "Add to cart : $95.00" at bounding box center [193, 257] width 321 height 28
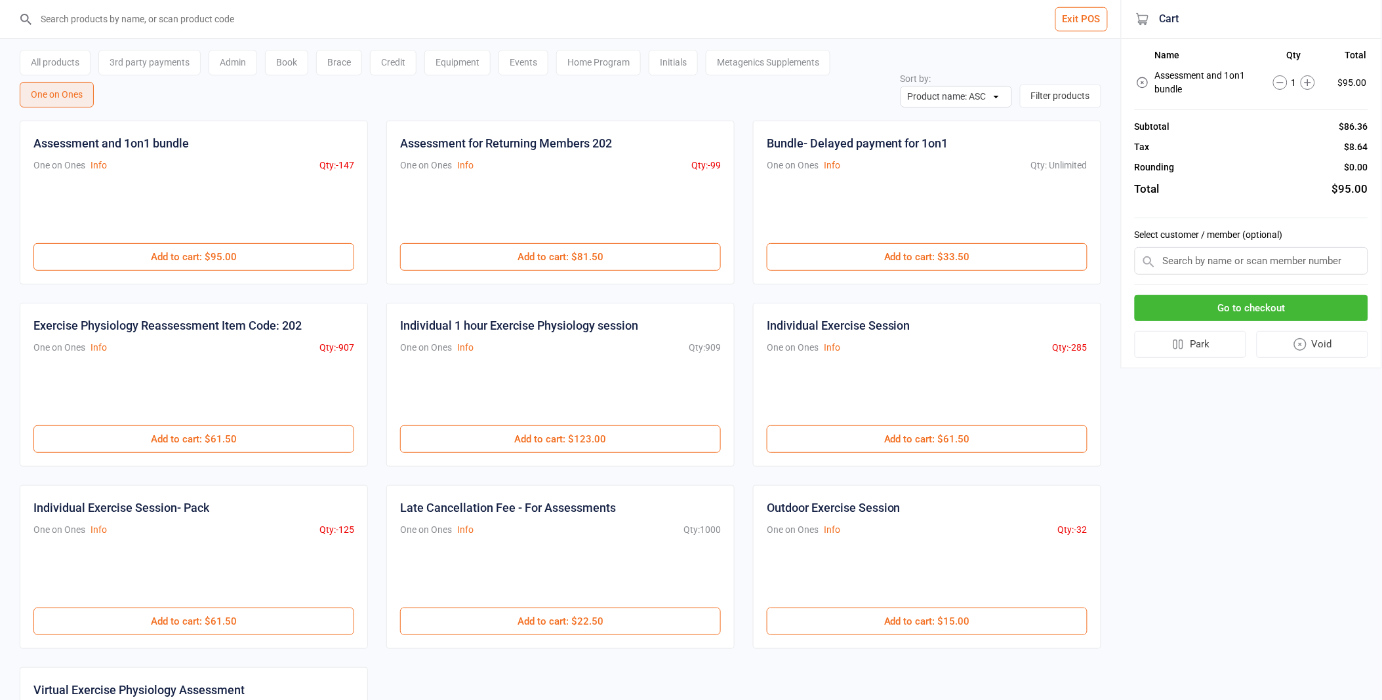
click at [1245, 258] on input "text" at bounding box center [1250, 261] width 233 height 28
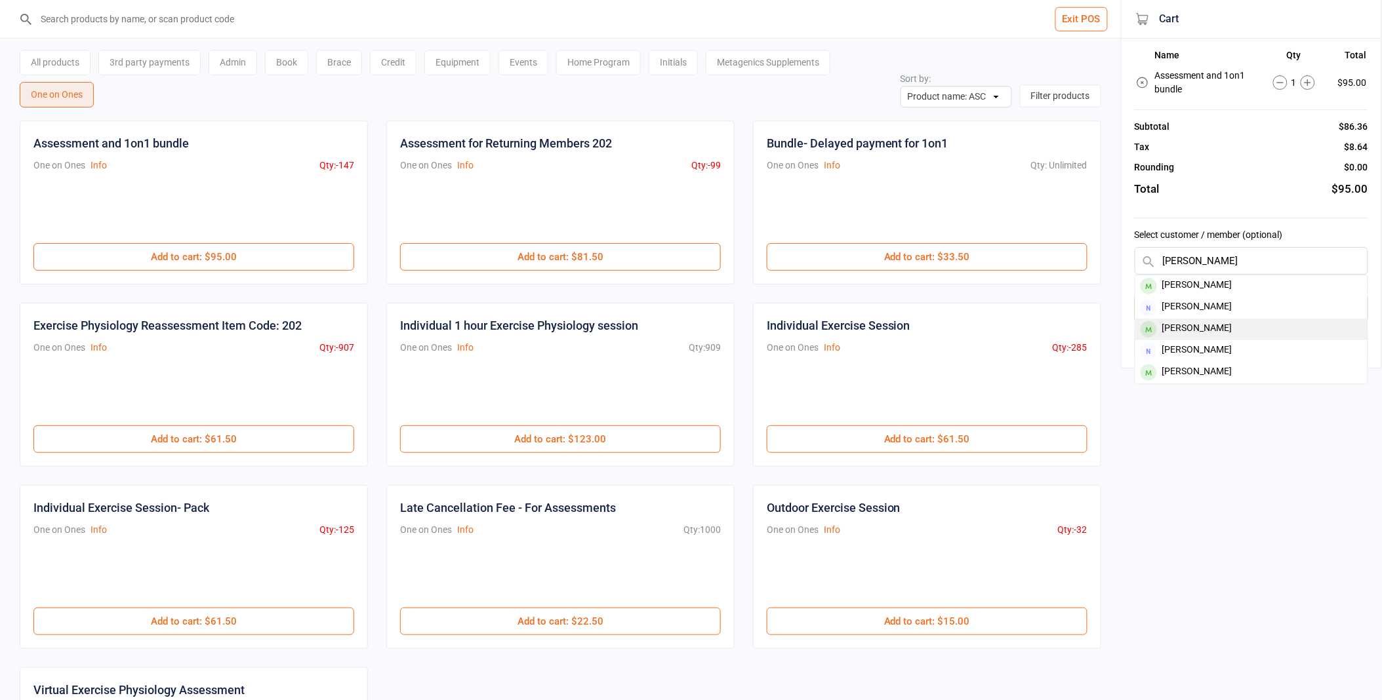
type input "[PERSON_NAME]"
click at [1249, 325] on div "[PERSON_NAME]" at bounding box center [1251, 330] width 232 height 22
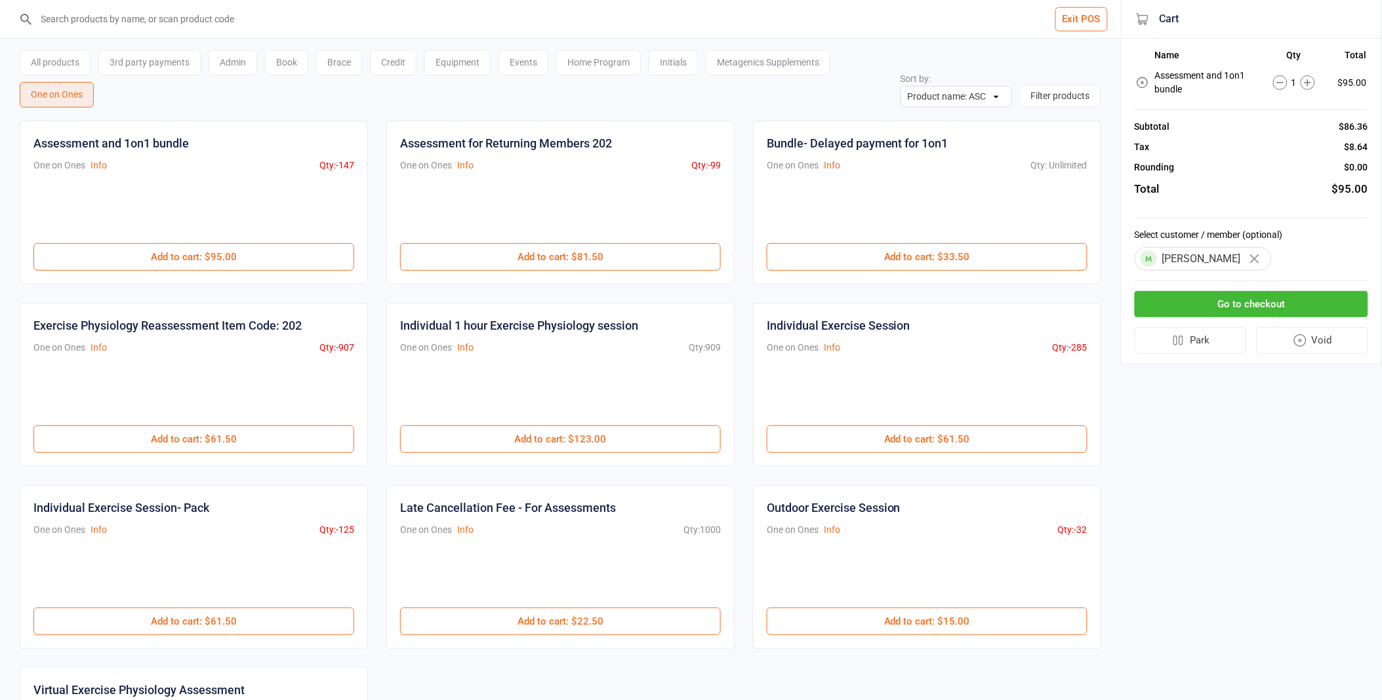
click at [1273, 302] on button "Go to checkout" at bounding box center [1250, 304] width 233 height 27
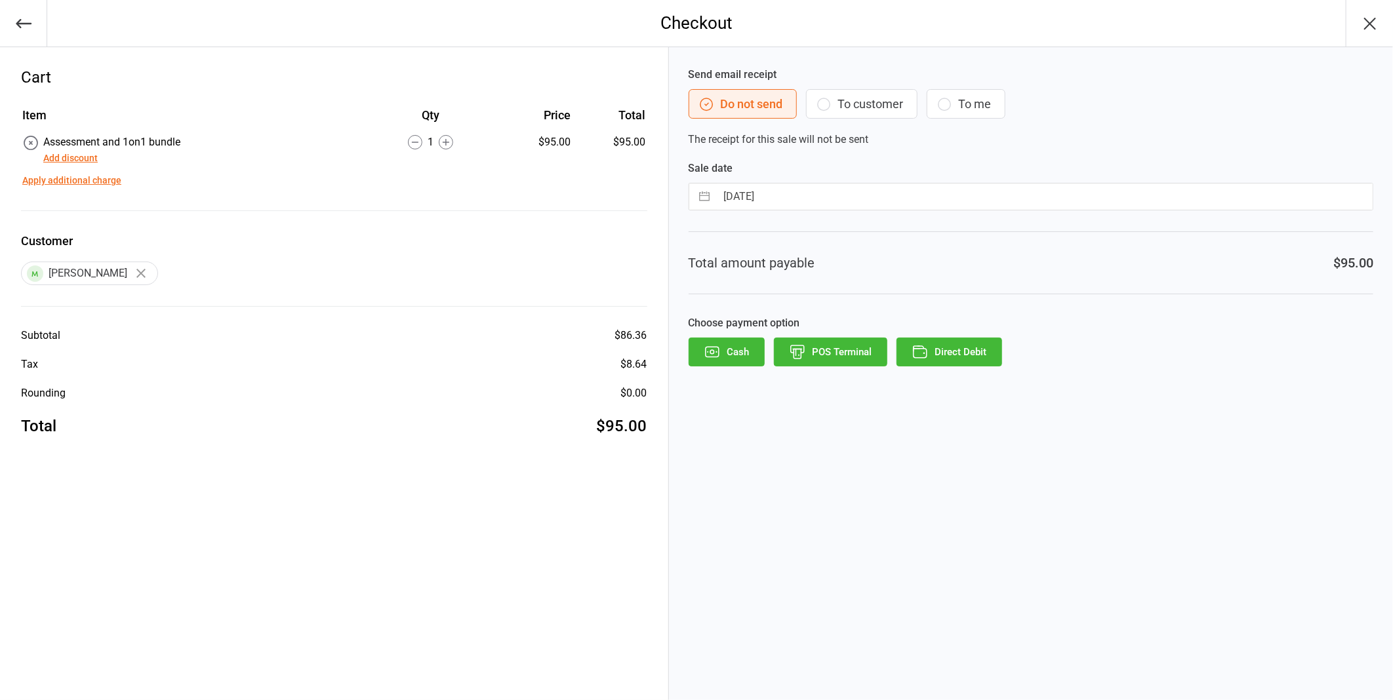
click at [968, 358] on button "Direct Debit" at bounding box center [949, 352] width 106 height 29
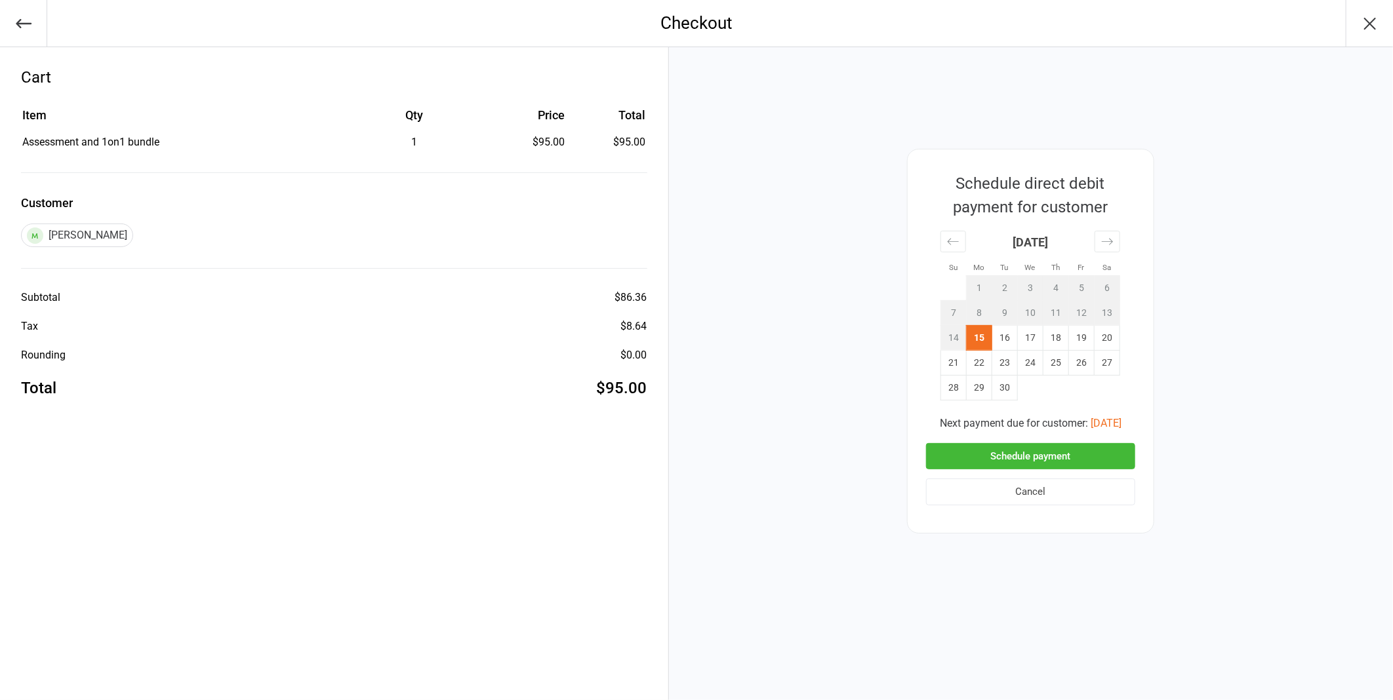
click at [1067, 451] on button "Schedule payment" at bounding box center [1030, 456] width 209 height 27
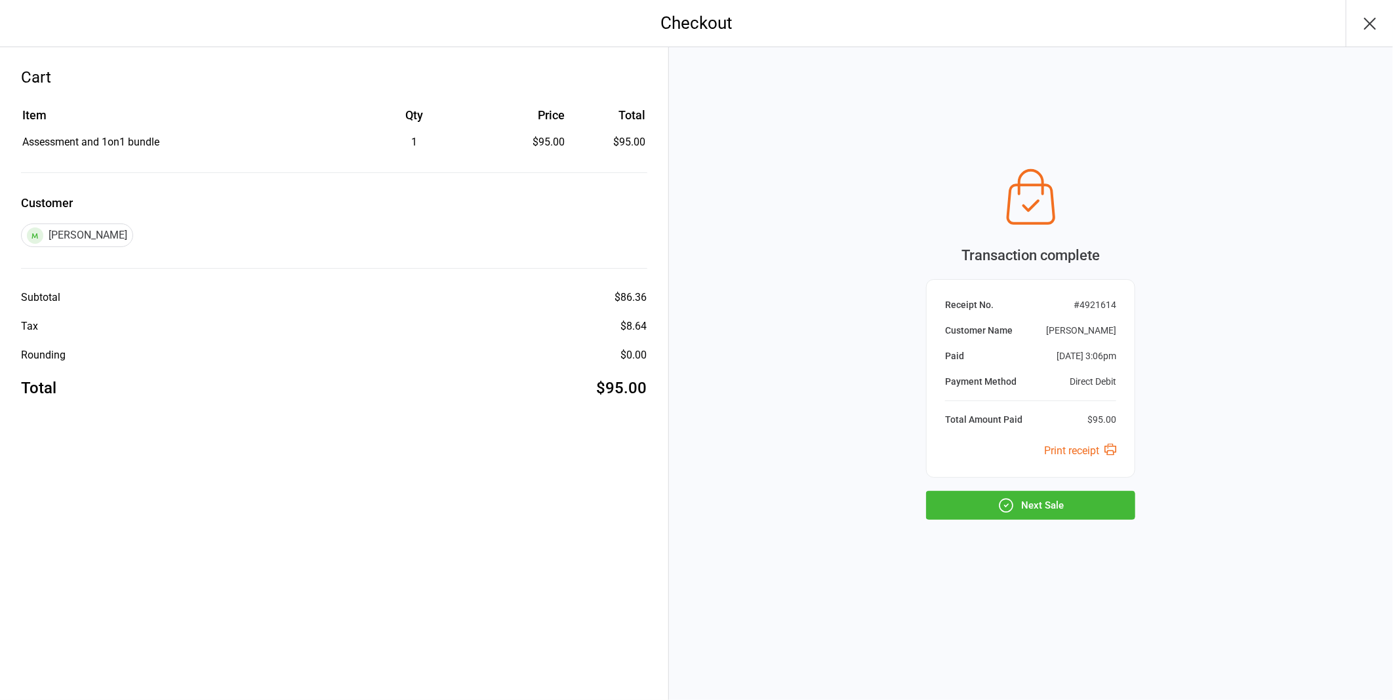
click at [1110, 510] on button "Next Sale" at bounding box center [1030, 505] width 209 height 29
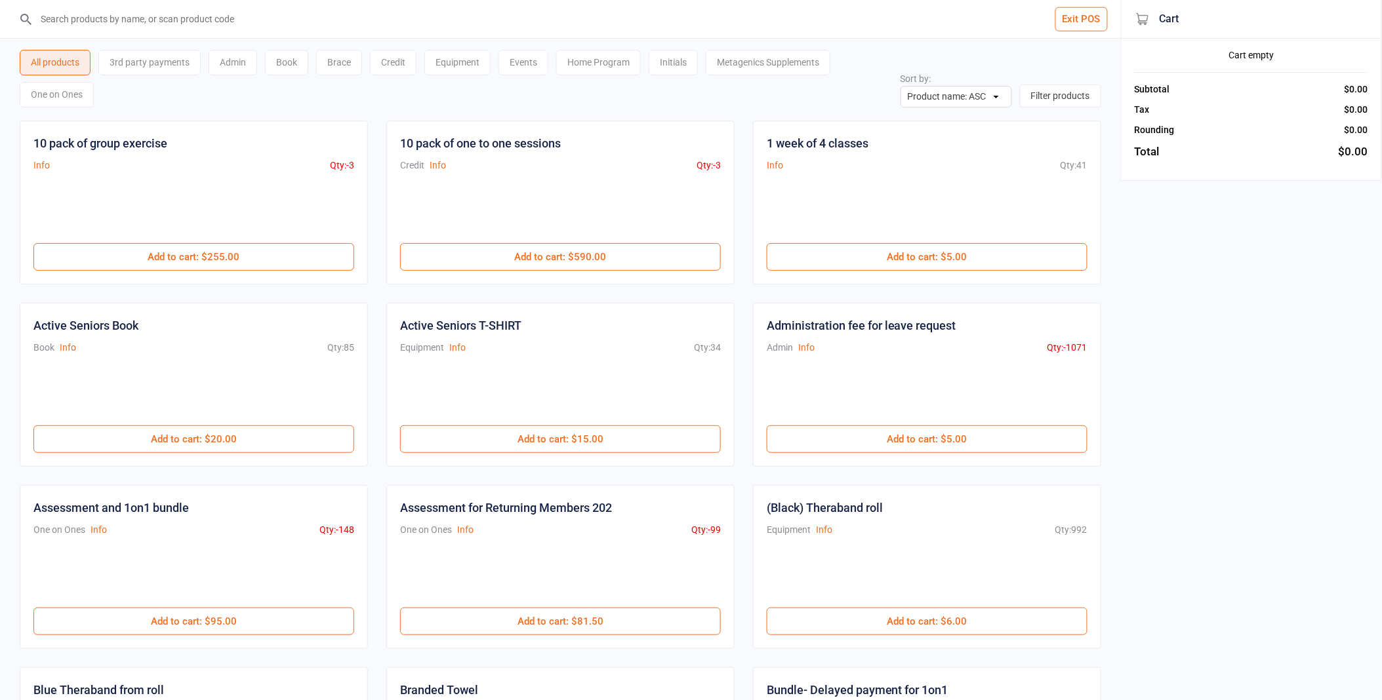
click at [1098, 22] on button "Exit POS" at bounding box center [1081, 19] width 52 height 24
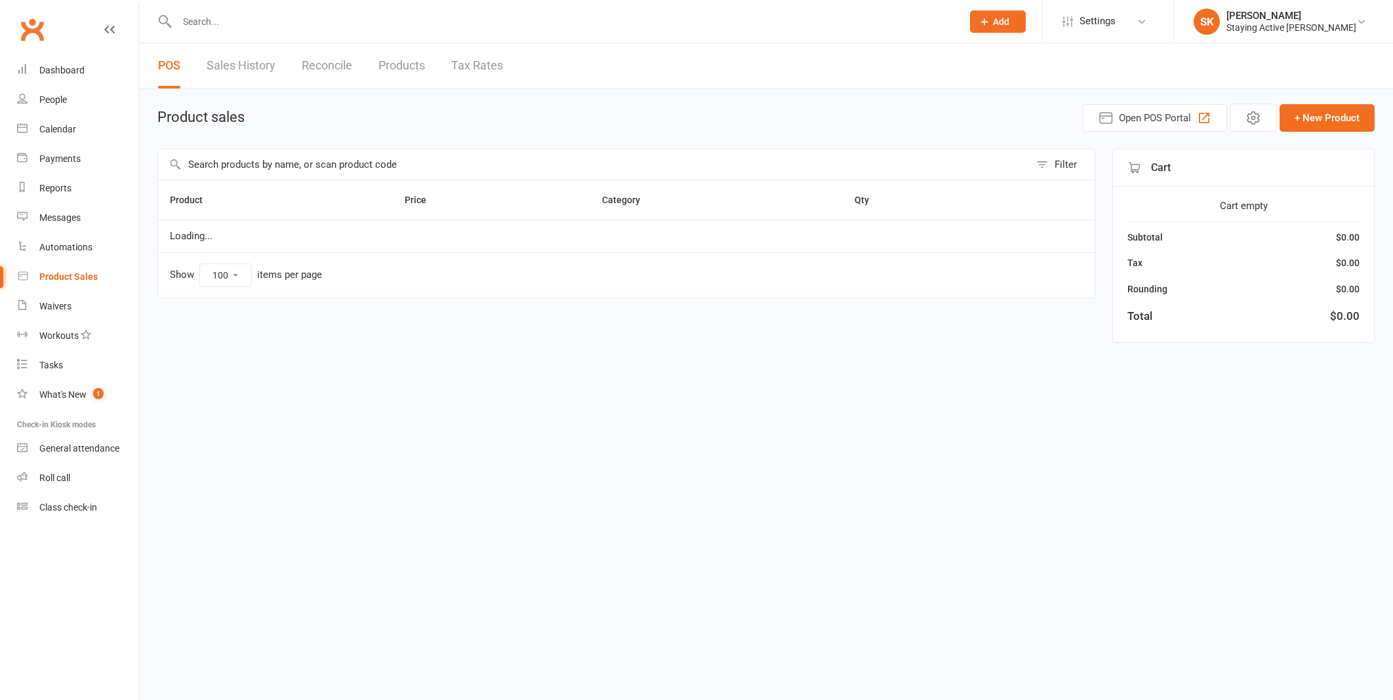
select select "100"
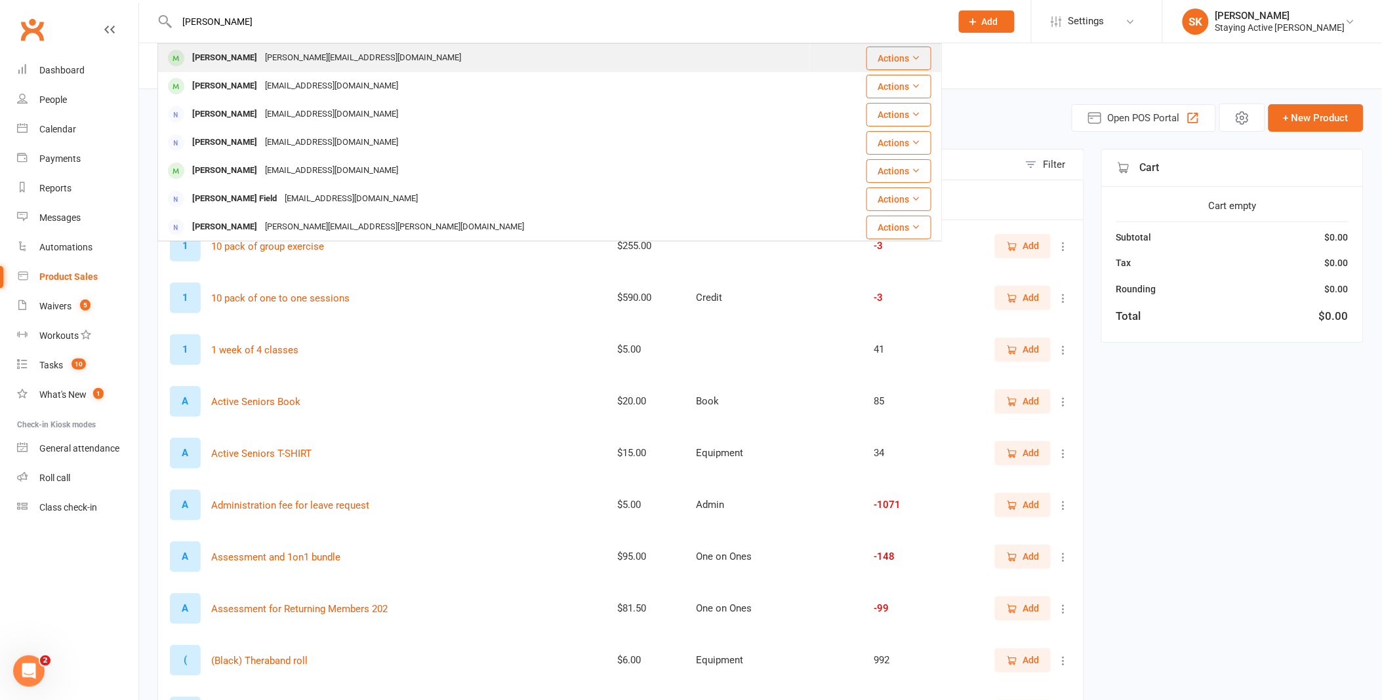
type input "[PERSON_NAME]"
click at [298, 69] on div "[PERSON_NAME] [PERSON_NAME][EMAIL_ADDRESS][DOMAIN_NAME]" at bounding box center [484, 58] width 651 height 27
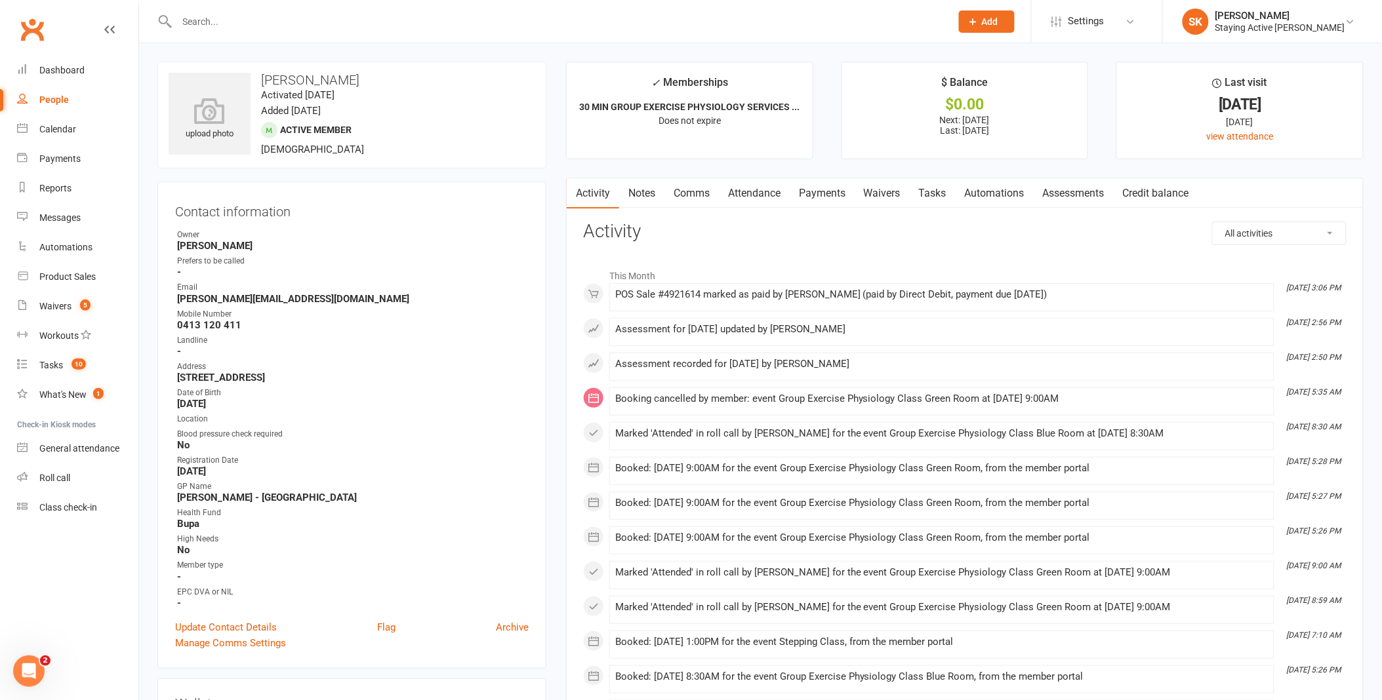
click at [1079, 195] on link "Assessments" at bounding box center [1074, 193] width 80 height 30
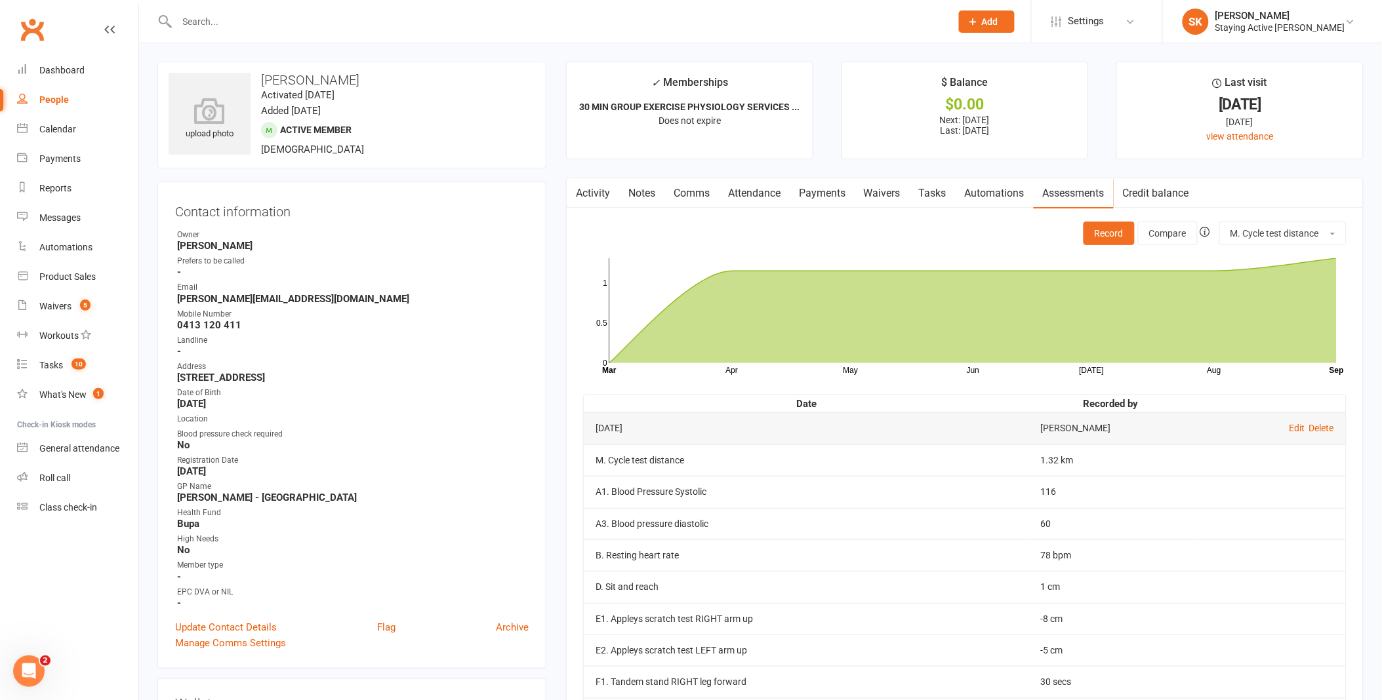
click at [742, 189] on link "Attendance" at bounding box center [754, 193] width 71 height 30
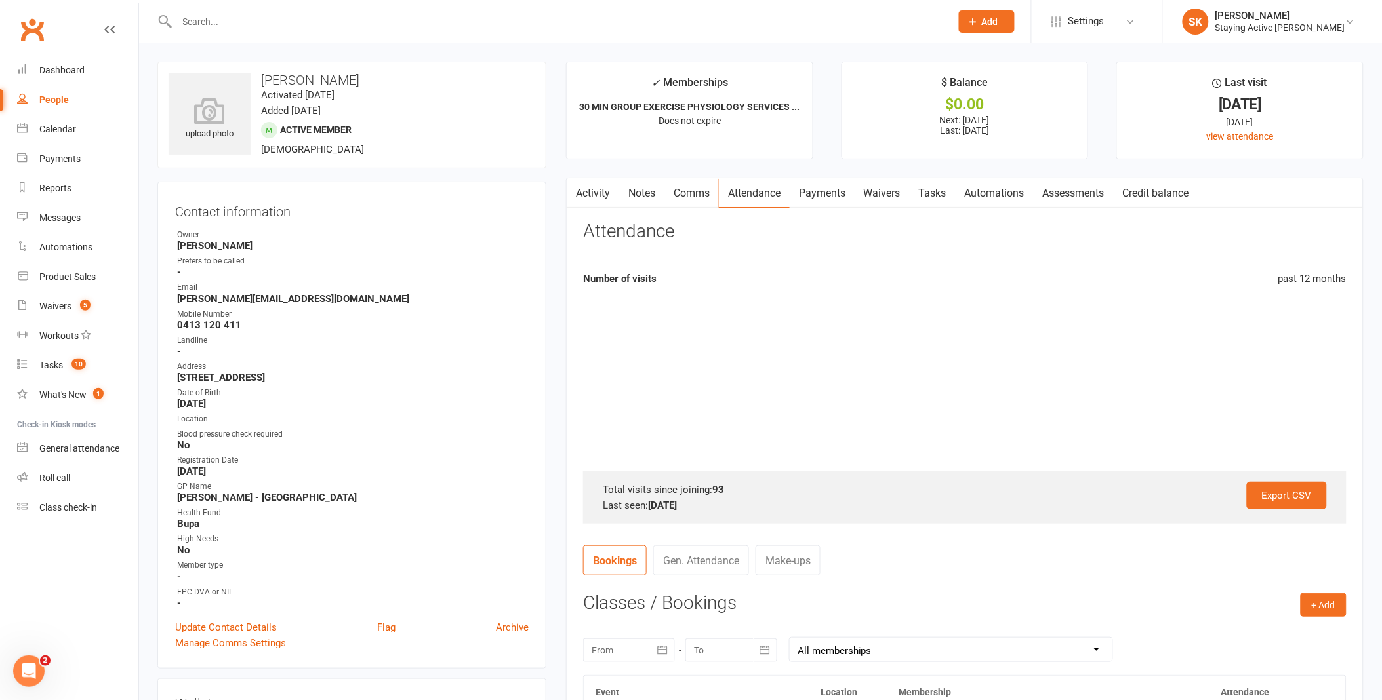
click at [809, 189] on link "Payments" at bounding box center [822, 193] width 65 height 30
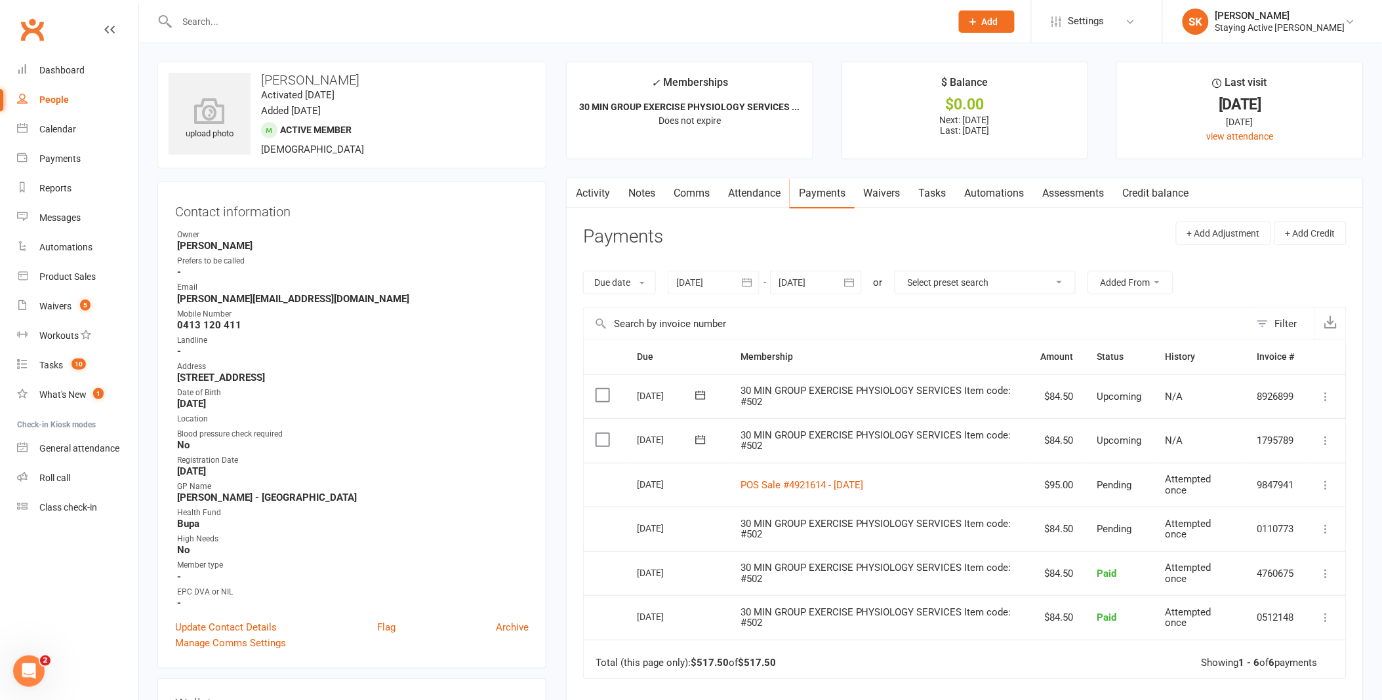
click at [462, 23] on input "text" at bounding box center [557, 21] width 769 height 18
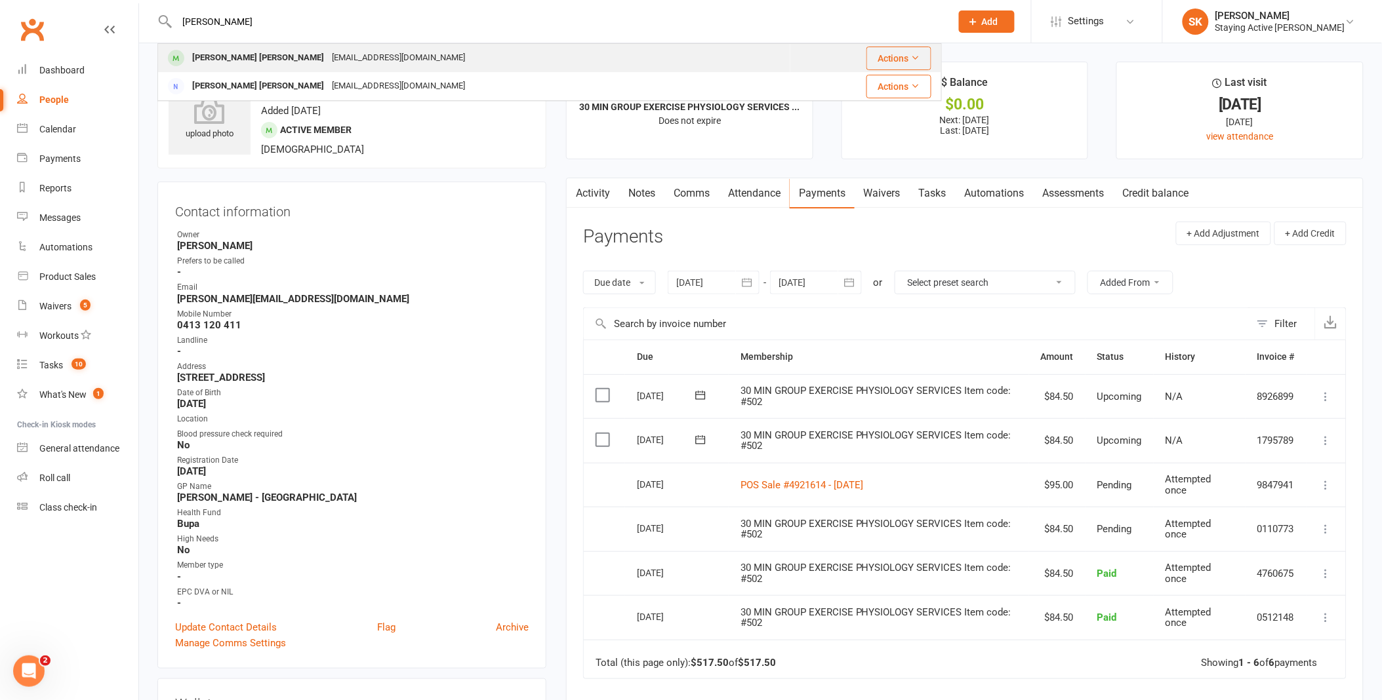
type input "[PERSON_NAME]"
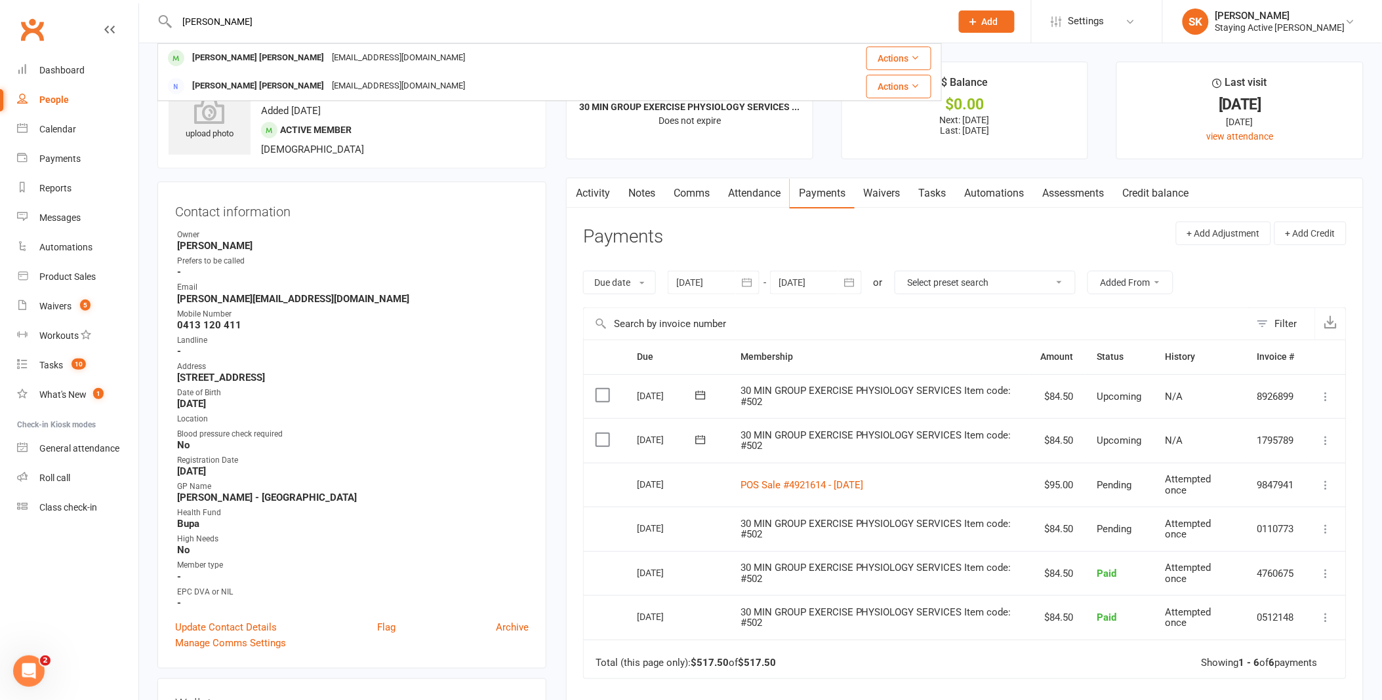
click at [393, 51] on div "Yoon [PERSON_NAME] [EMAIL_ADDRESS][DOMAIN_NAME]" at bounding box center [474, 58] width 631 height 27
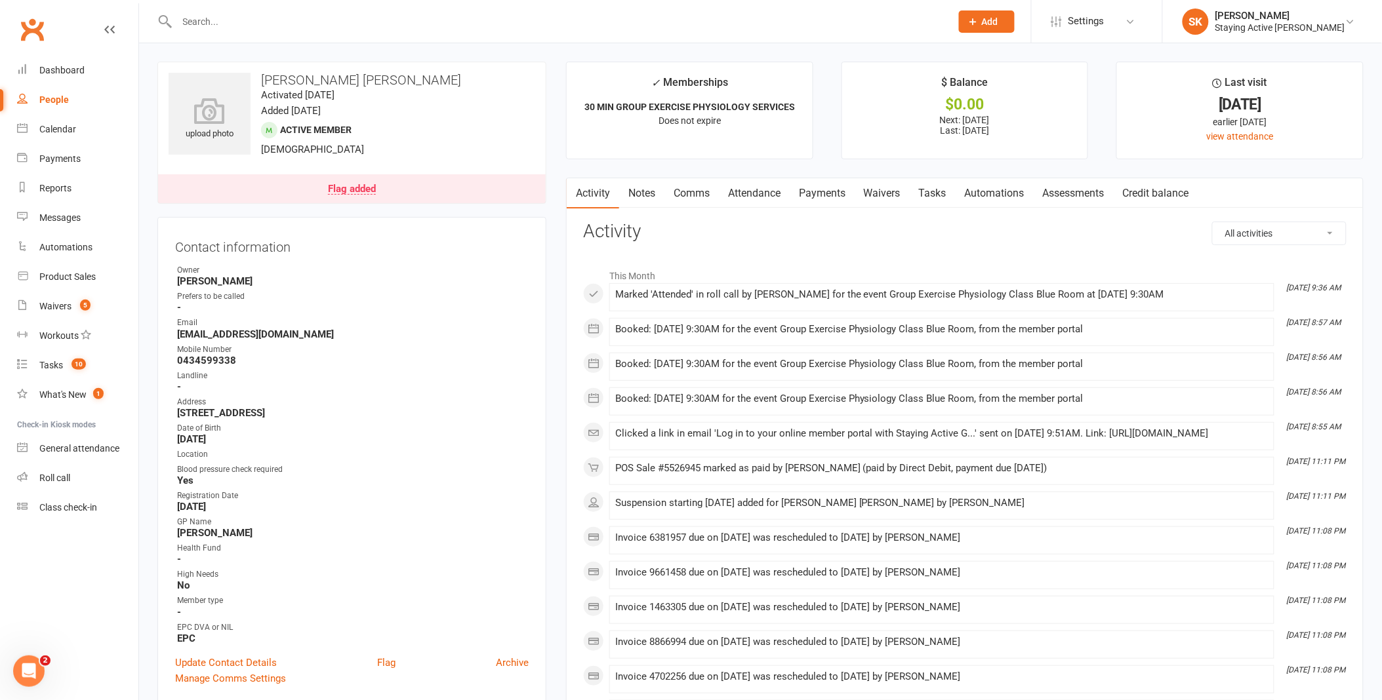
click at [1079, 198] on link "Assessments" at bounding box center [1074, 193] width 80 height 30
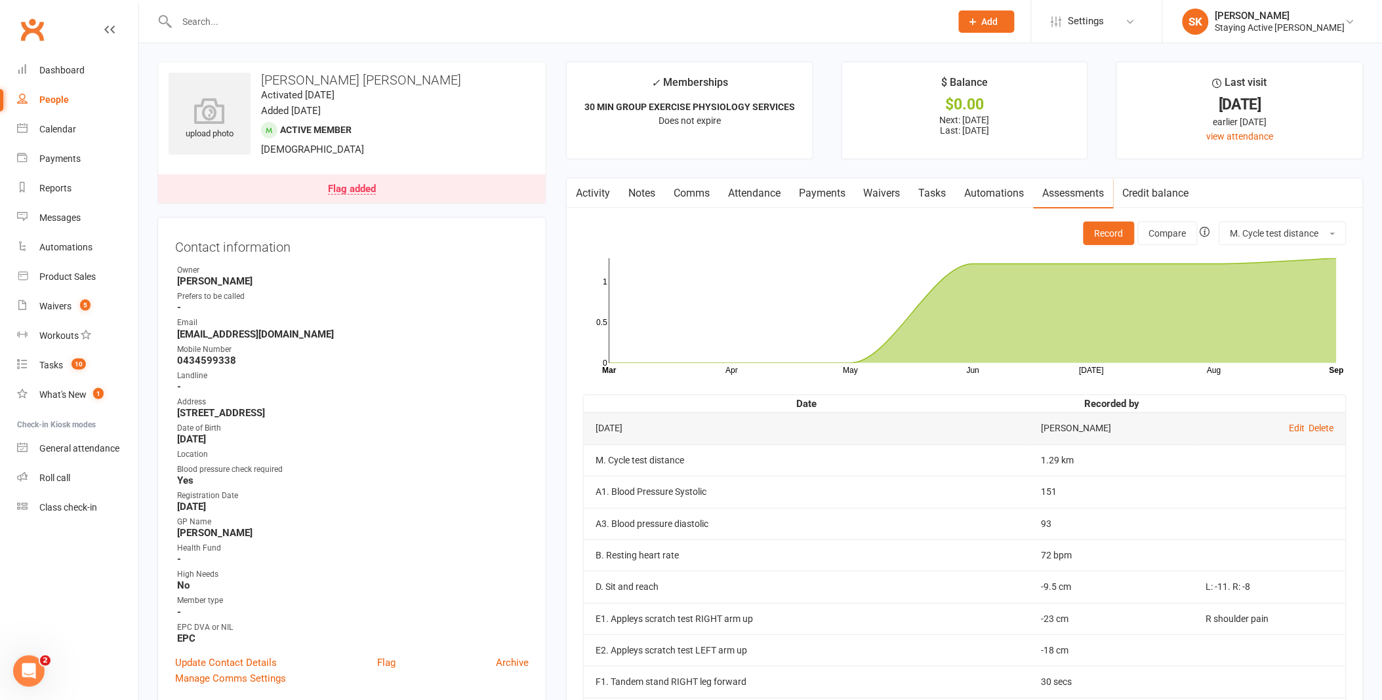
click at [366, 180] on link "Flag added" at bounding box center [352, 188] width 388 height 29
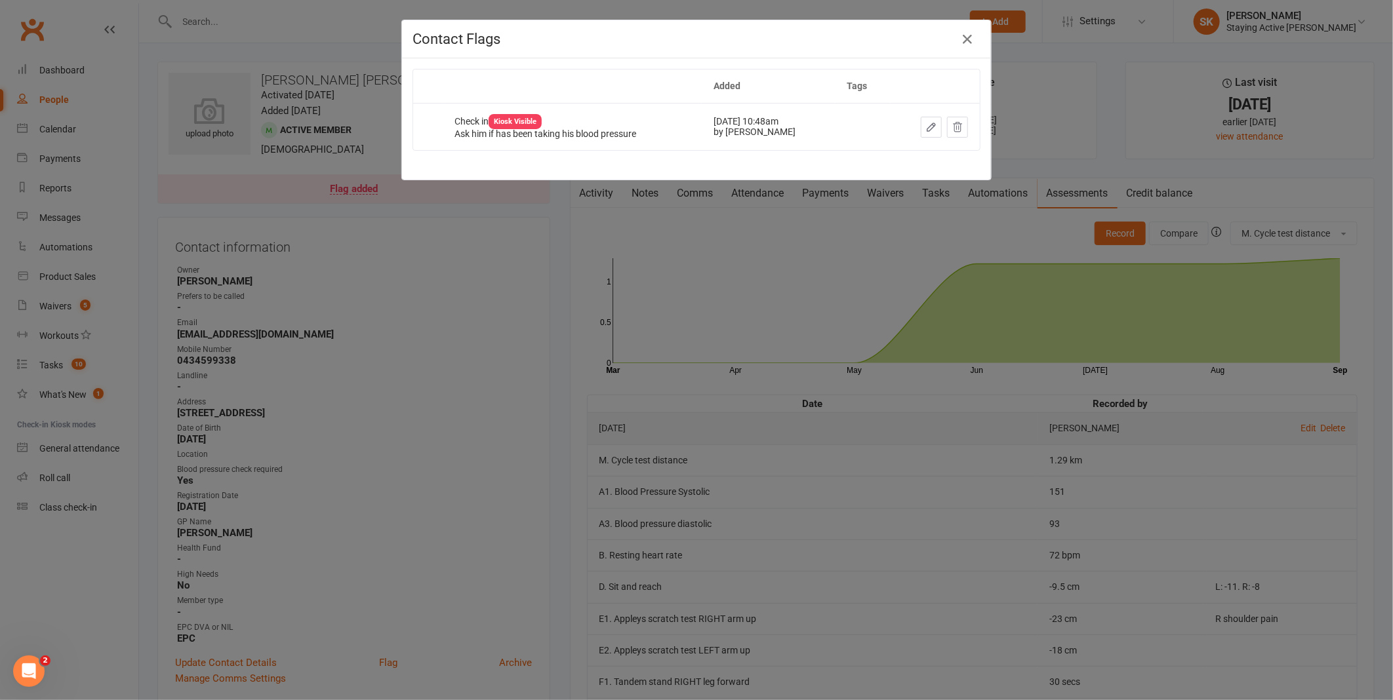
click at [384, 355] on div "Contact Flags Added Tags Check in Kiosk Visible Ask him if has been taking his …" at bounding box center [696, 350] width 1393 height 700
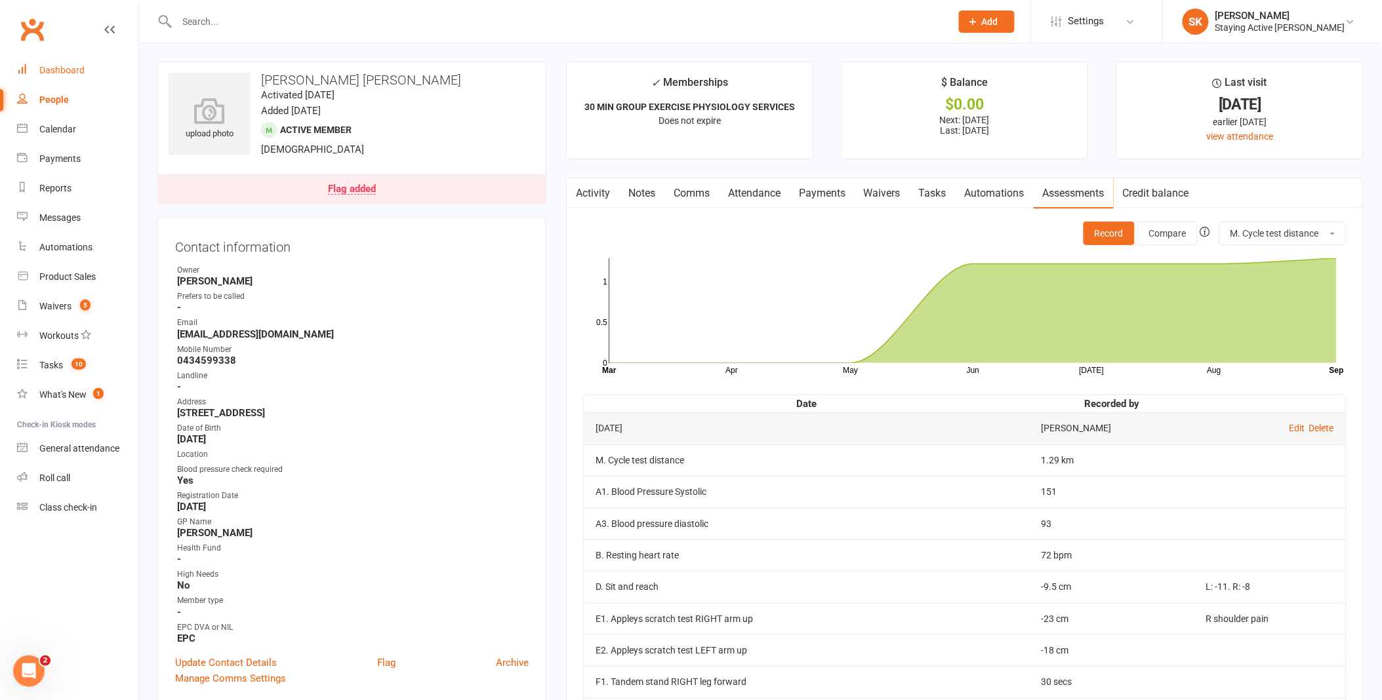
drag, startPoint x: 45, startPoint y: 67, endPoint x: 37, endPoint y: 70, distance: 8.3
click at [45, 67] on div "Dashboard" at bounding box center [61, 70] width 45 height 10
